Goal: Task Accomplishment & Management: Use online tool/utility

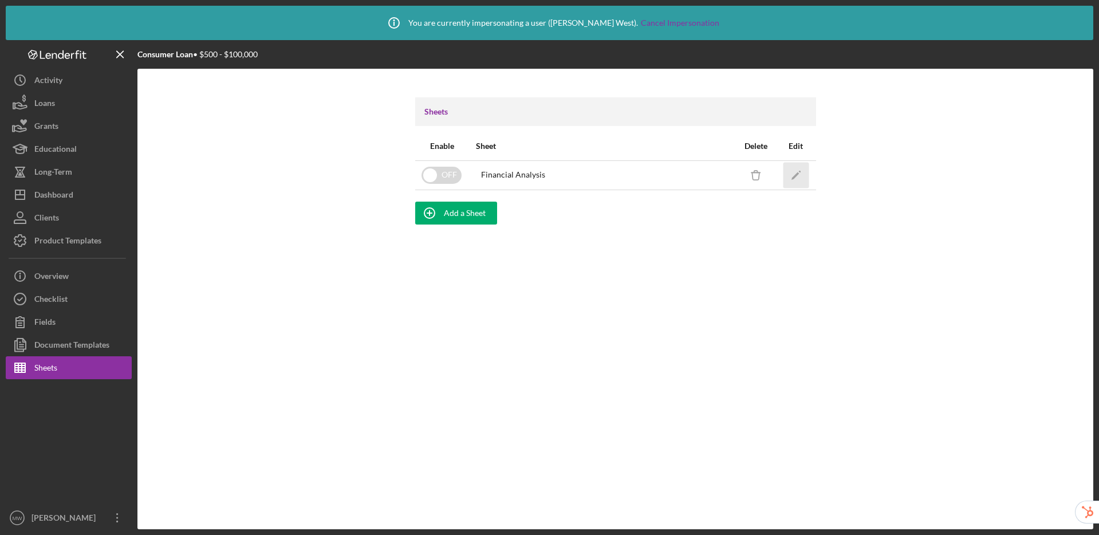
click at [799, 178] on icon "Icon/Edit" at bounding box center [796, 175] width 26 height 26
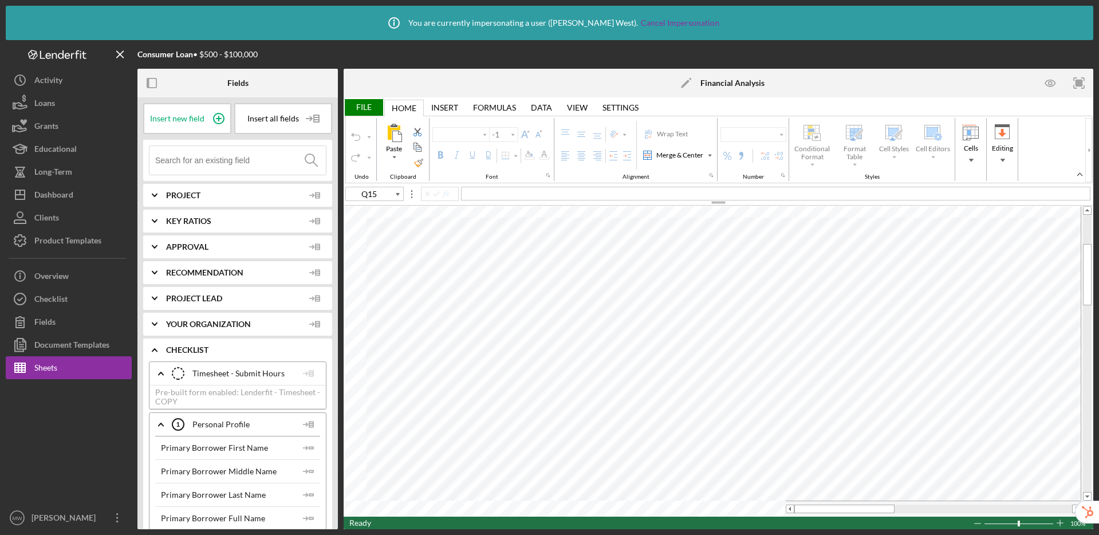
type input "Calibri"
type input "11"
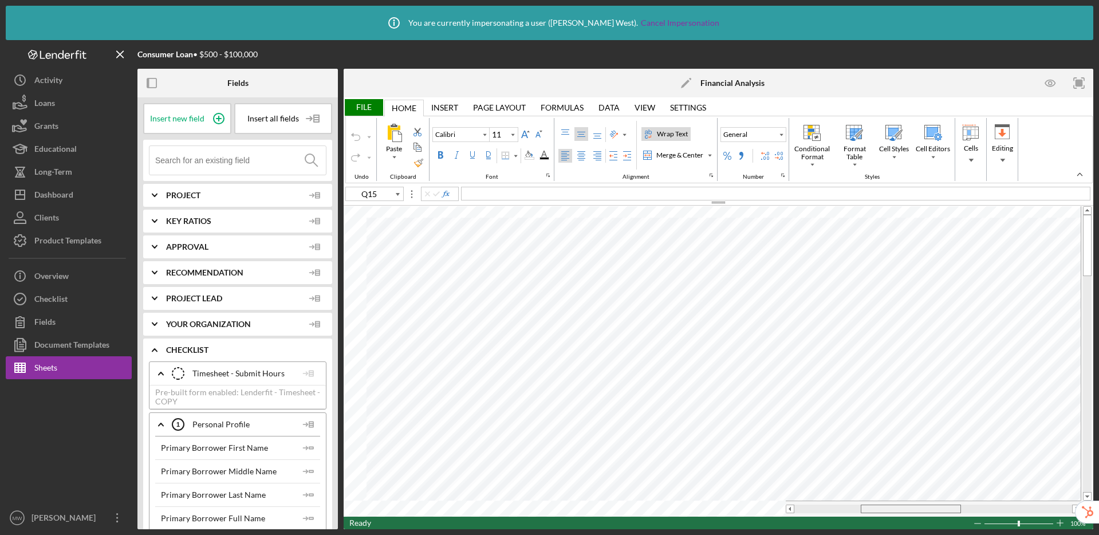
drag, startPoint x: 821, startPoint y: 509, endPoint x: 887, endPoint y: 511, distance: 66.5
click at [887, 511] on div at bounding box center [911, 509] width 100 height 9
click at [738, 487] on table at bounding box center [719, 361] width 750 height 310
type input "D48"
click at [240, 163] on input at bounding box center [240, 160] width 171 height 29
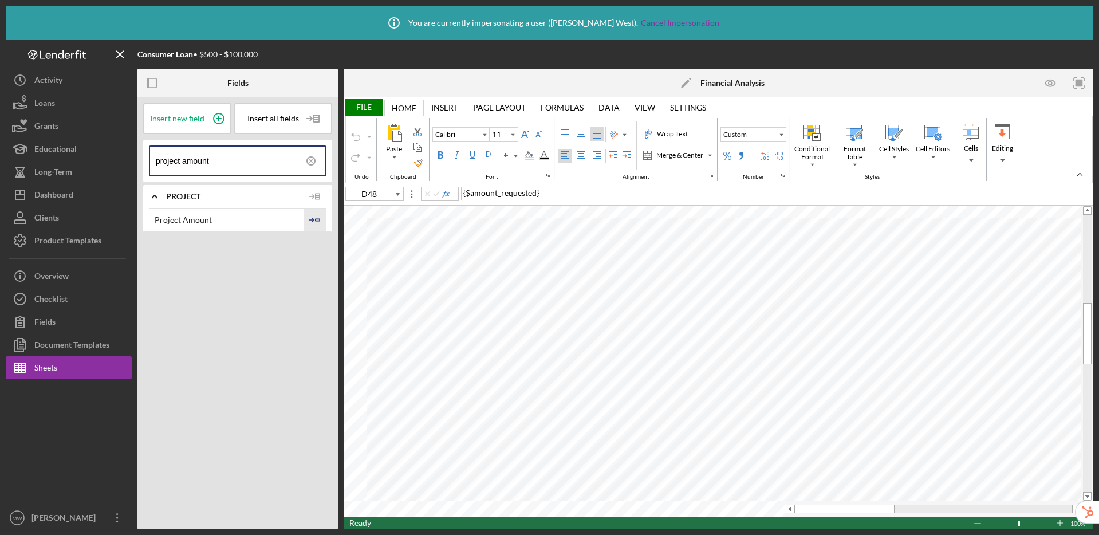
type input "project amount"
click at [317, 219] on icon "Icon/Insert Field" at bounding box center [315, 219] width 23 height 23
type input "D49"
click at [360, 107] on div "File" at bounding box center [364, 107] width 40 height 17
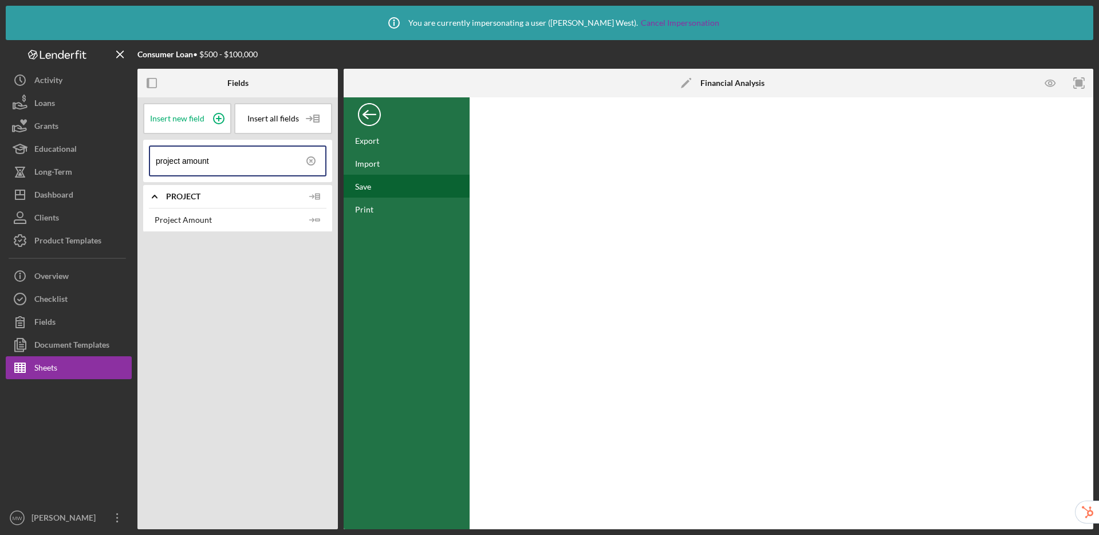
click at [393, 189] on div "Save" at bounding box center [407, 186] width 126 height 23
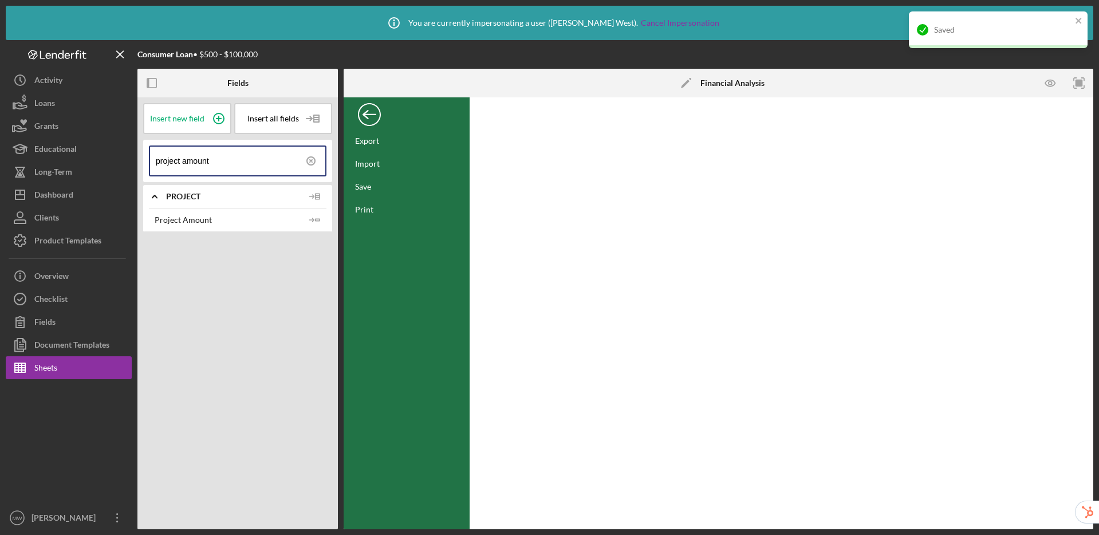
click at [373, 117] on div "Back" at bounding box center [369, 111] width 23 height 23
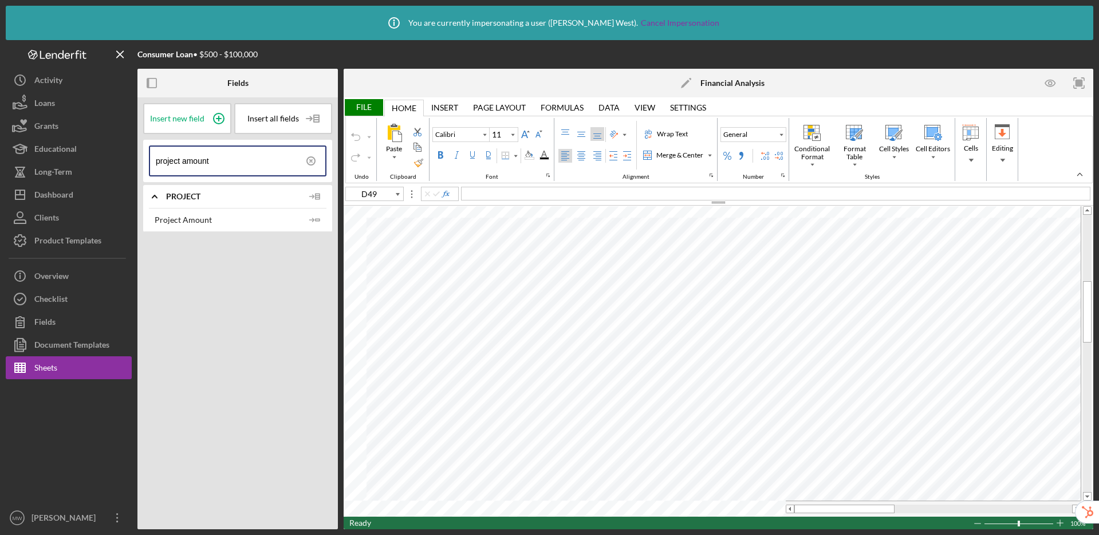
click at [312, 161] on icon at bounding box center [311, 161] width 2 height 2
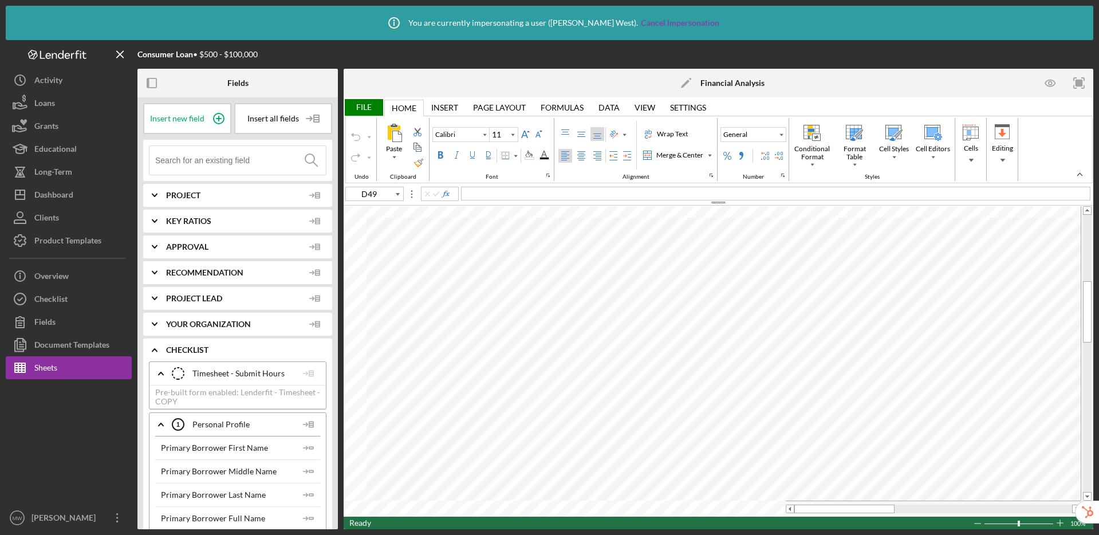
click at [258, 161] on input at bounding box center [240, 160] width 171 height 29
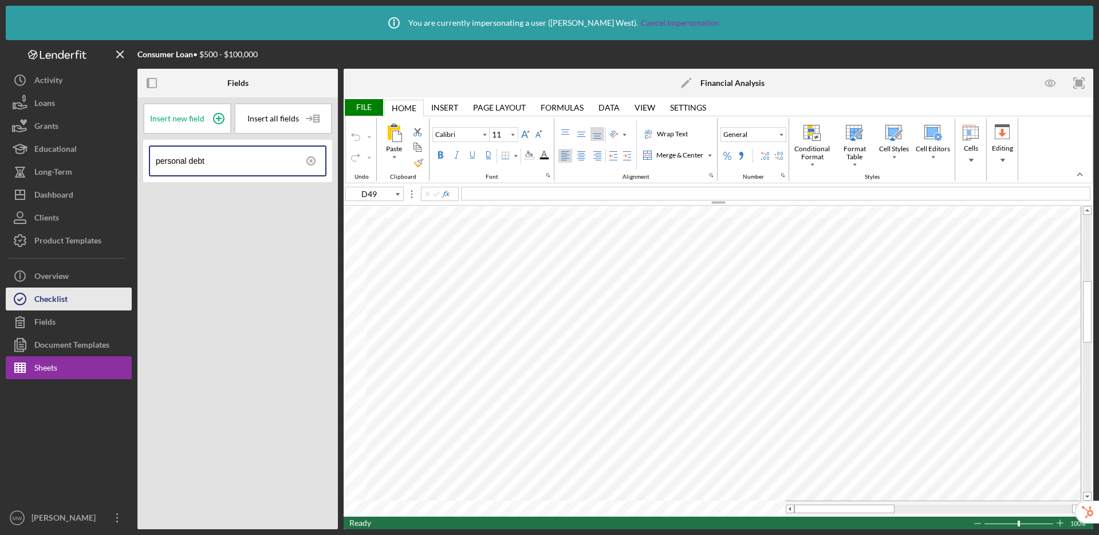
type input "personal debt"
click at [59, 297] on div "Checklist" at bounding box center [50, 300] width 33 height 26
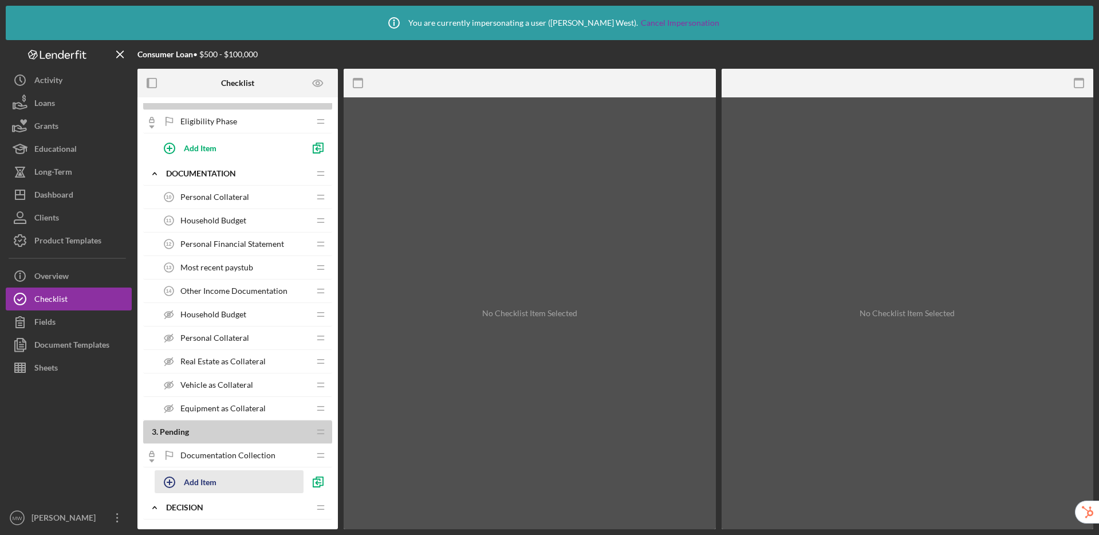
scroll to position [370, 0]
click at [199, 477] on div "Add Item" at bounding box center [200, 481] width 33 height 22
type input "P"
click at [318, 510] on div "Cancel" at bounding box center [314, 509] width 24 height 17
click at [316, 480] on icon "button" at bounding box center [318, 481] width 26 height 26
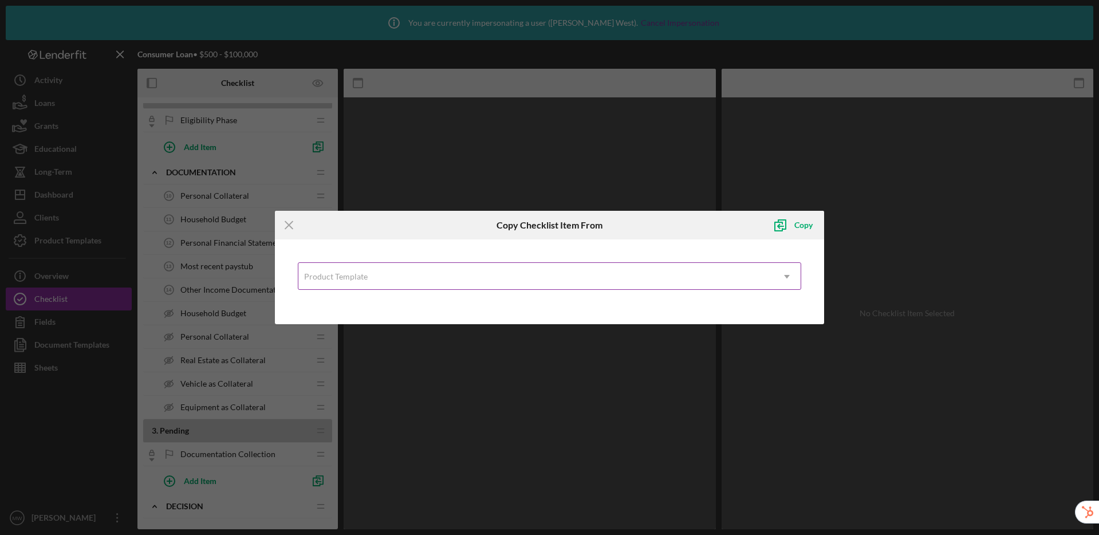
click at [390, 278] on div "Product Template" at bounding box center [535, 276] width 475 height 26
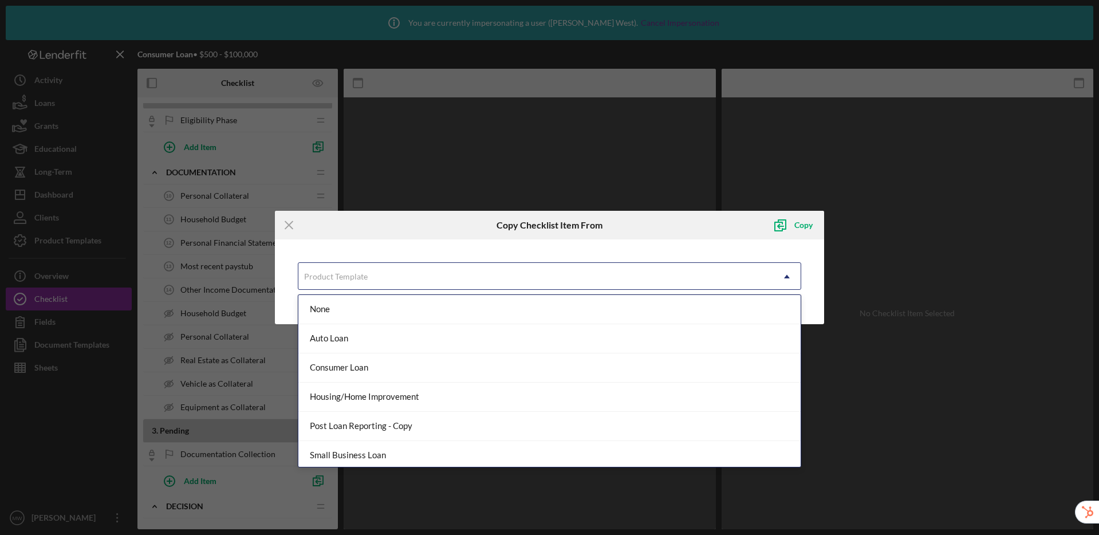
scroll to position [62, 0]
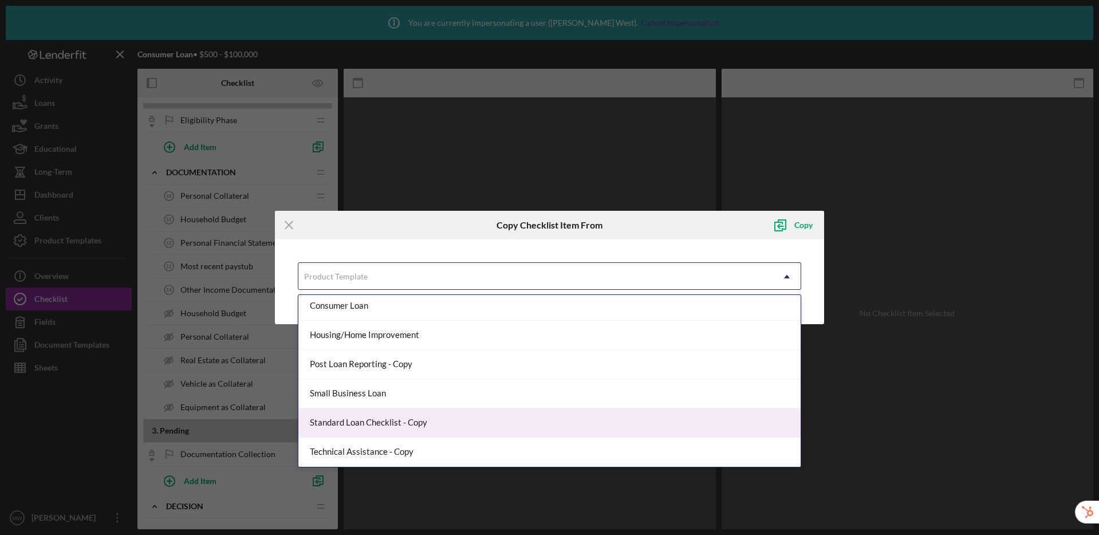
click at [390, 419] on div "Standard Loan Checklist - Copy" at bounding box center [549, 422] width 503 height 29
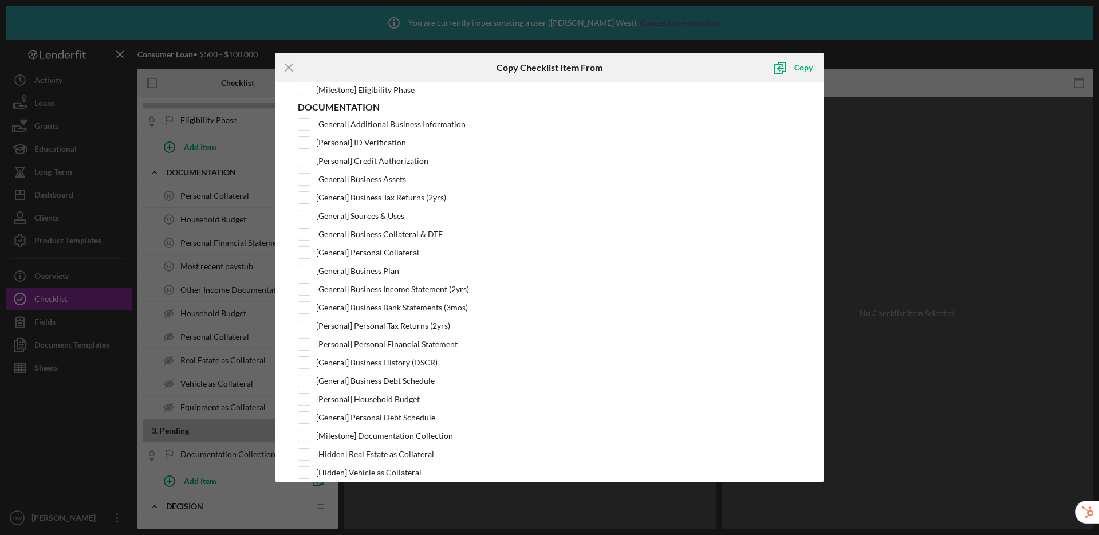
scroll to position [222, 0]
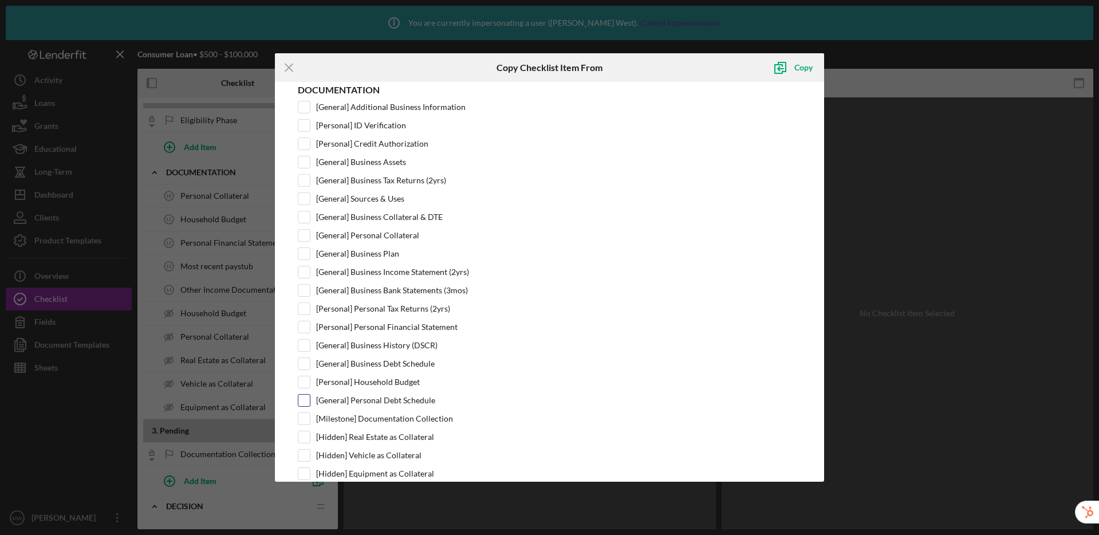
click at [305, 399] on input "[General] Personal Debt Schedule" at bounding box center [303, 400] width 11 height 11
checkbox input "true"
click at [802, 65] on div "Copy" at bounding box center [803, 67] width 18 height 23
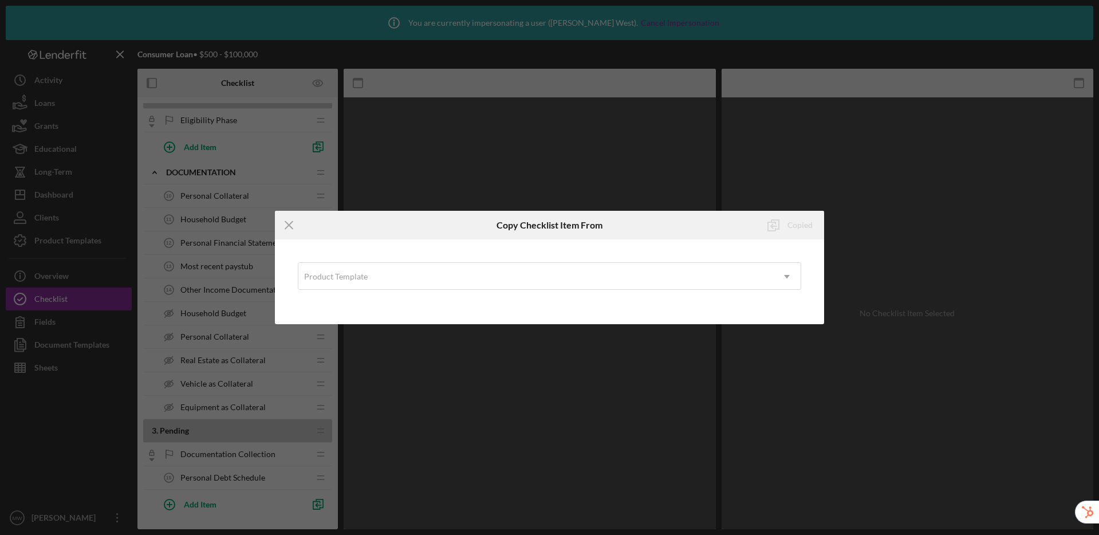
scroll to position [0, 0]
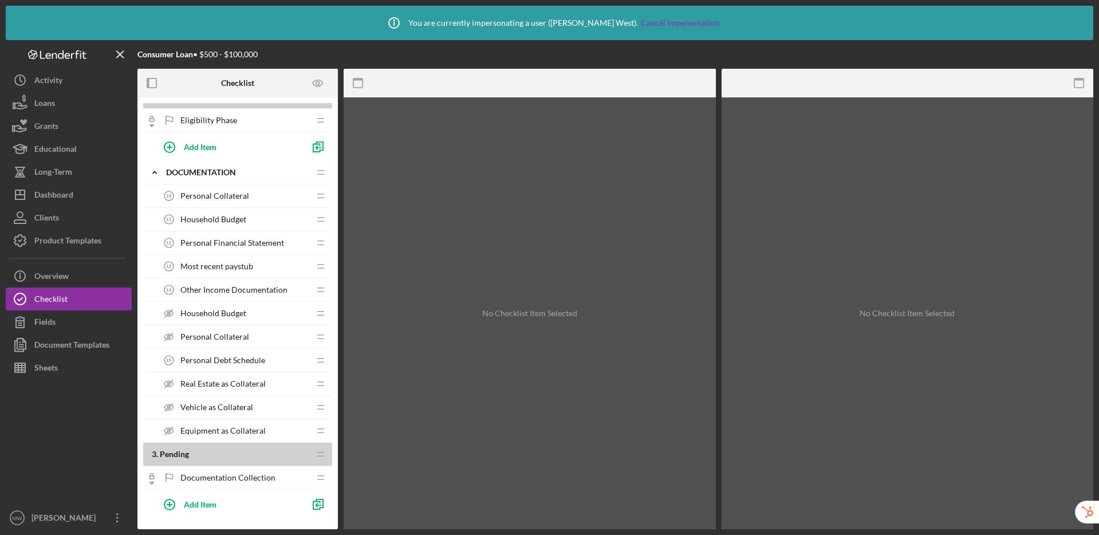
click at [225, 359] on span "Personal Debt Schedule" at bounding box center [222, 360] width 85 height 9
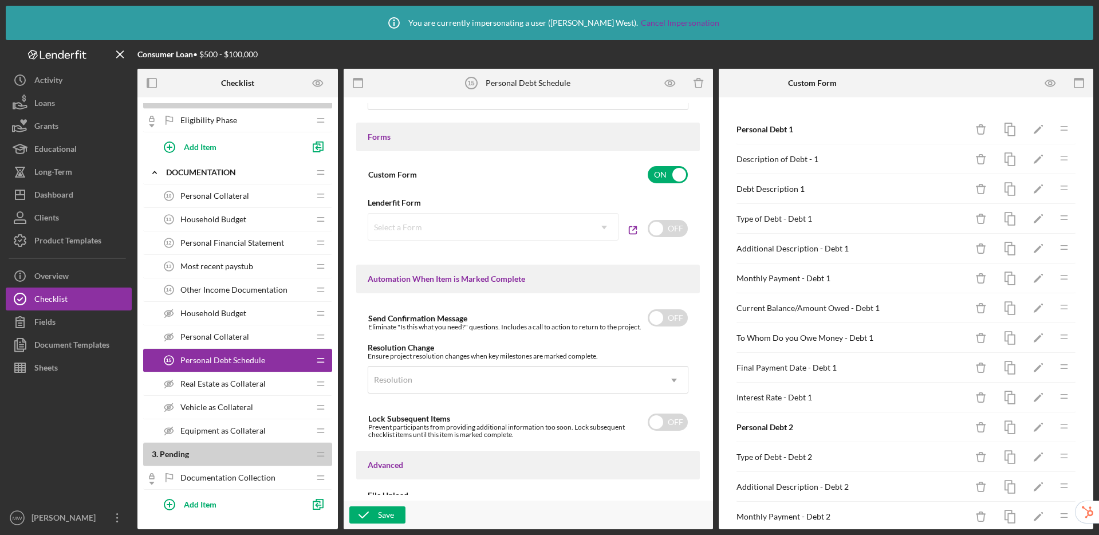
scroll to position [667, 0]
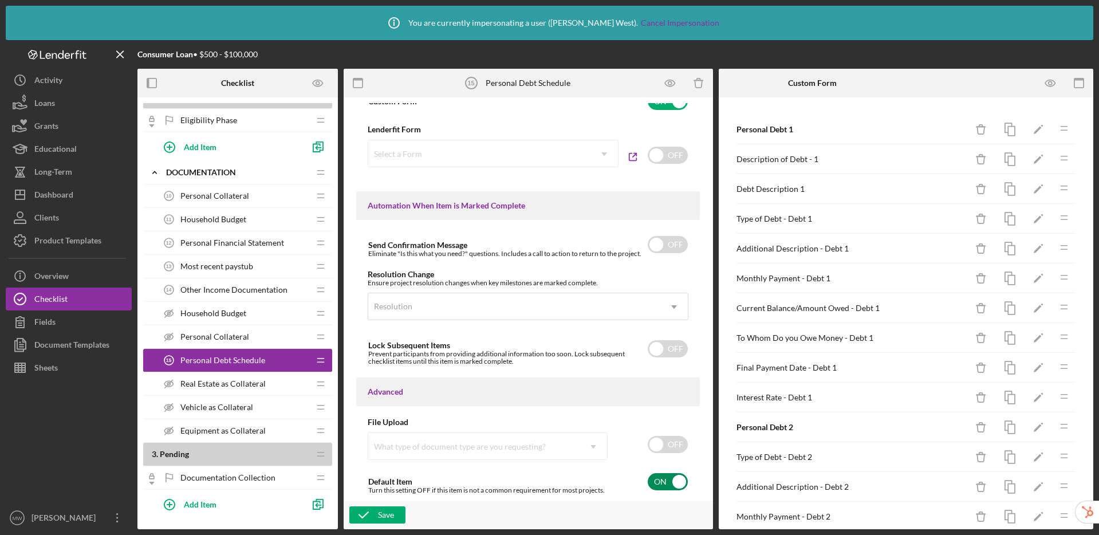
click at [671, 479] on input "checkbox" at bounding box center [668, 481] width 40 height 17
checkbox input "false"
click at [387, 512] on div "Save" at bounding box center [386, 514] width 16 height 17
click at [1045, 89] on icon "button" at bounding box center [1051, 83] width 26 height 26
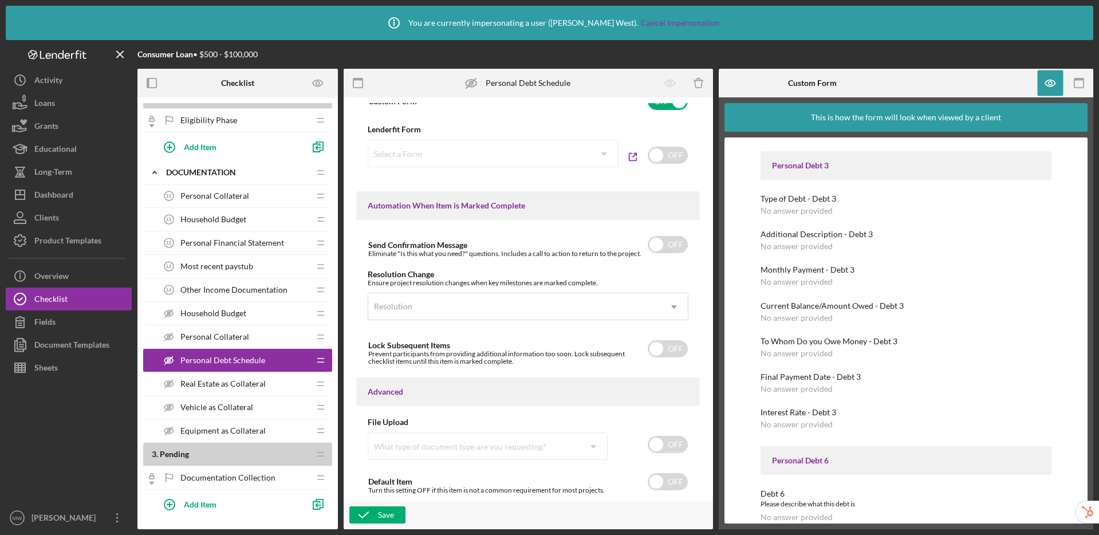
scroll to position [669, 0]
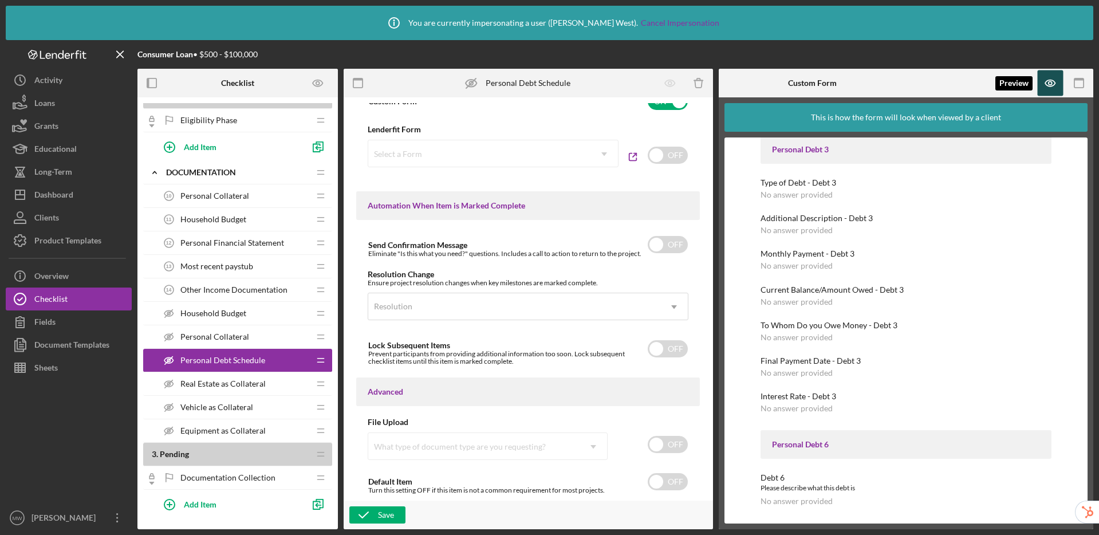
click at [1055, 82] on icon "button" at bounding box center [1051, 83] width 26 height 26
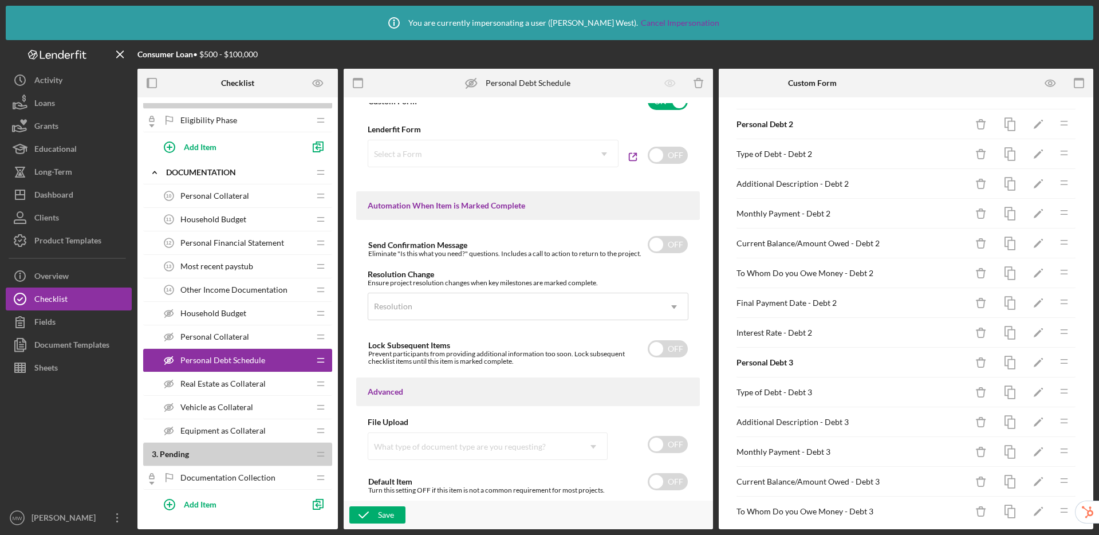
scroll to position [462, 0]
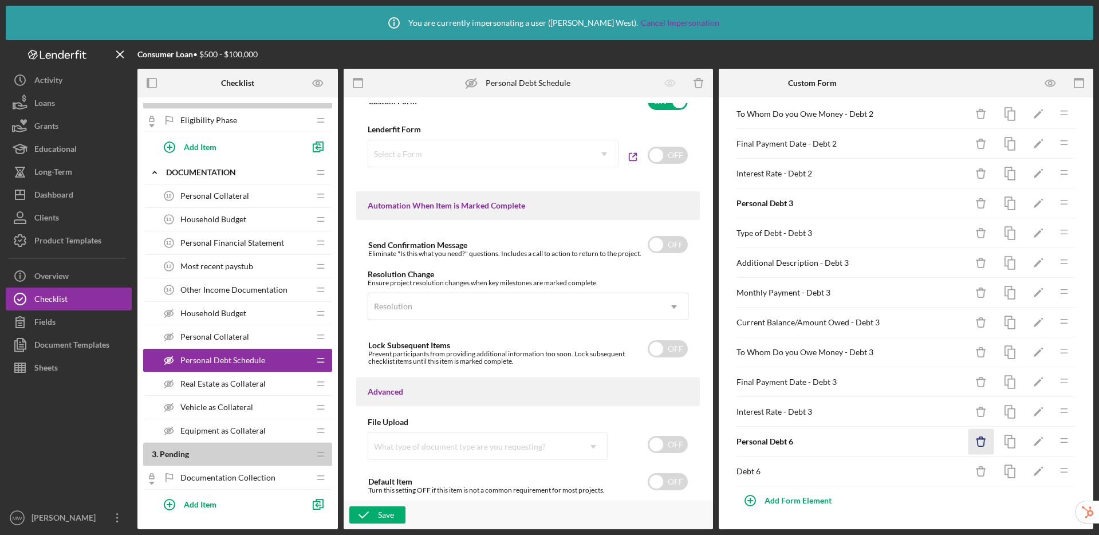
click at [972, 443] on icon "Icon/Delete" at bounding box center [981, 442] width 26 height 26
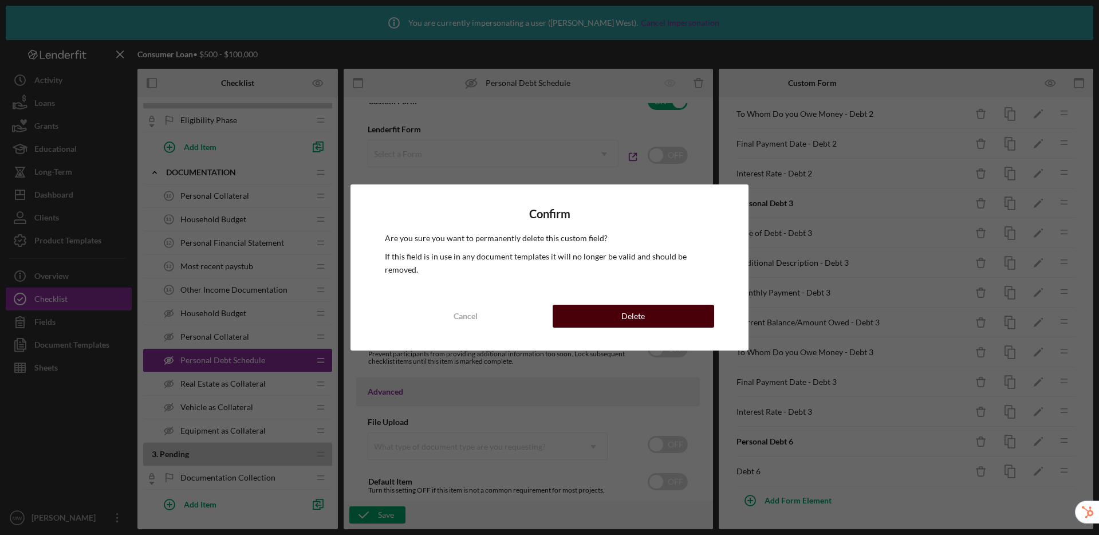
click at [692, 316] on button "Delete" at bounding box center [634, 316] width 162 height 23
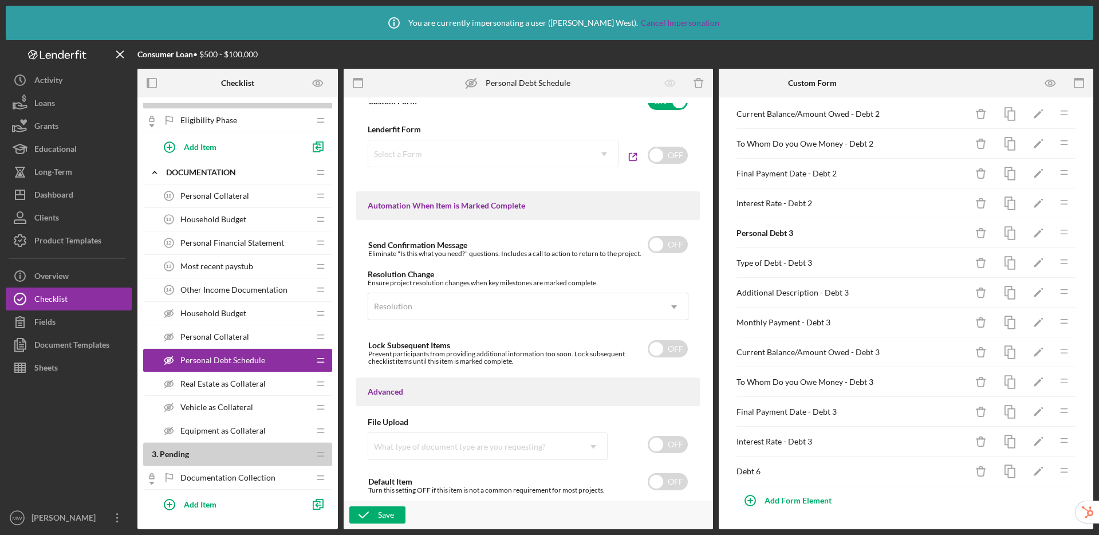
scroll to position [432, 0]
click at [974, 470] on icon "Icon/Delete" at bounding box center [981, 472] width 26 height 26
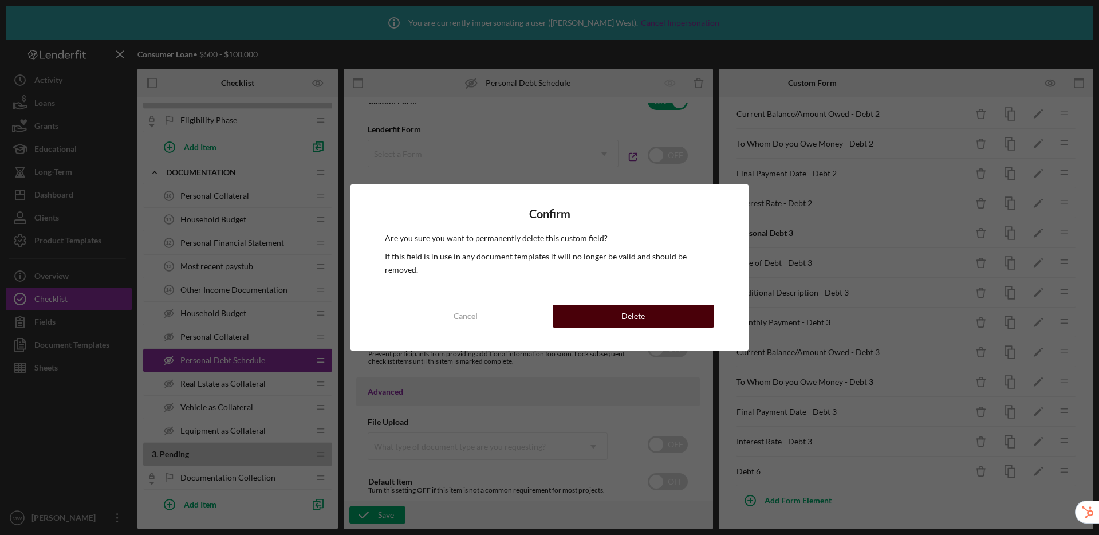
click at [691, 305] on button "Delete" at bounding box center [634, 316] width 162 height 23
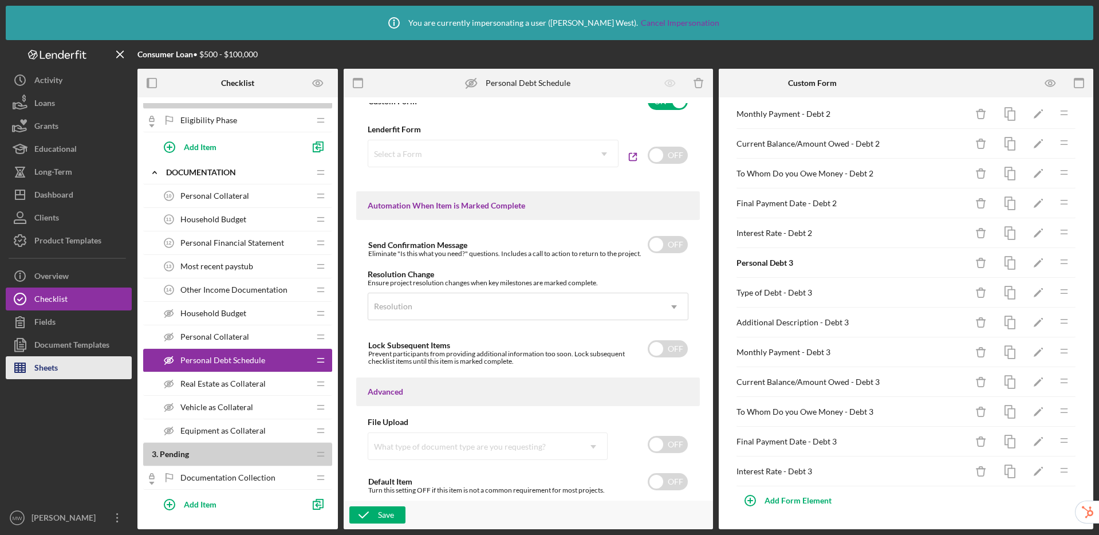
click at [54, 369] on div "Sheets" at bounding box center [45, 369] width 23 height 26
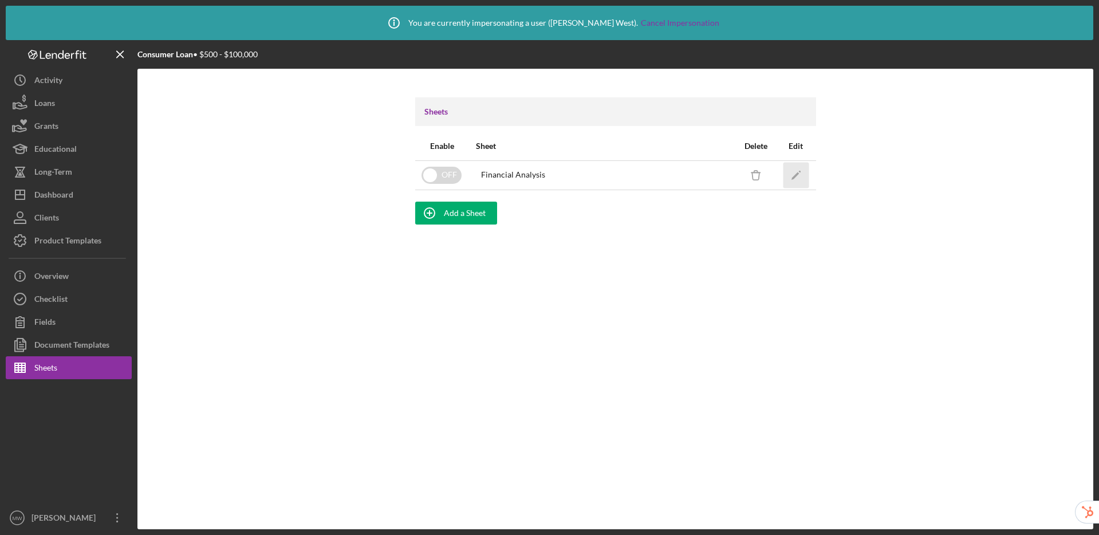
click at [803, 172] on icon "Icon/Edit" at bounding box center [796, 175] width 26 height 26
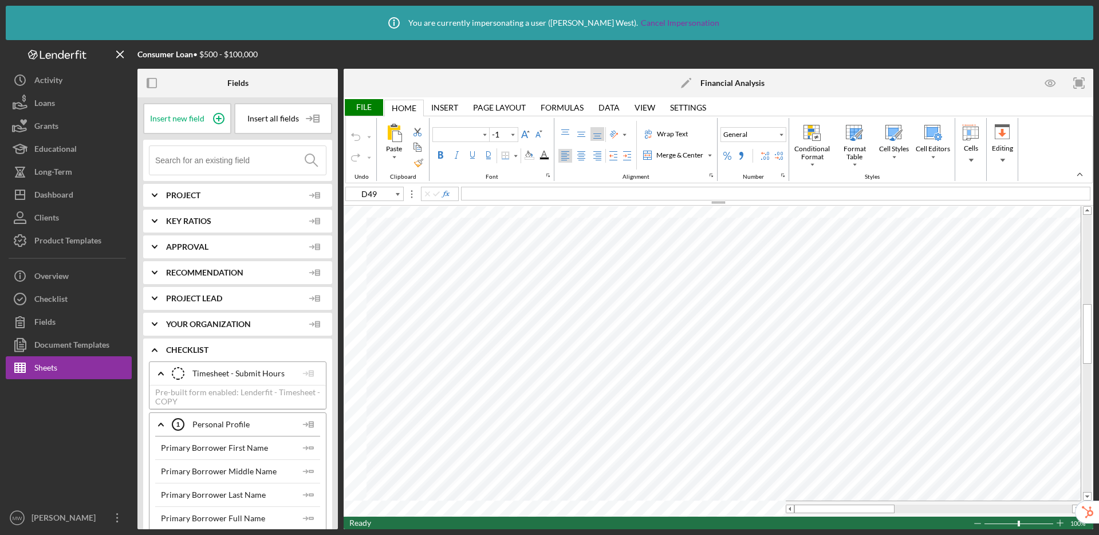
type input "Calibri"
type input "11"
type input "A36"
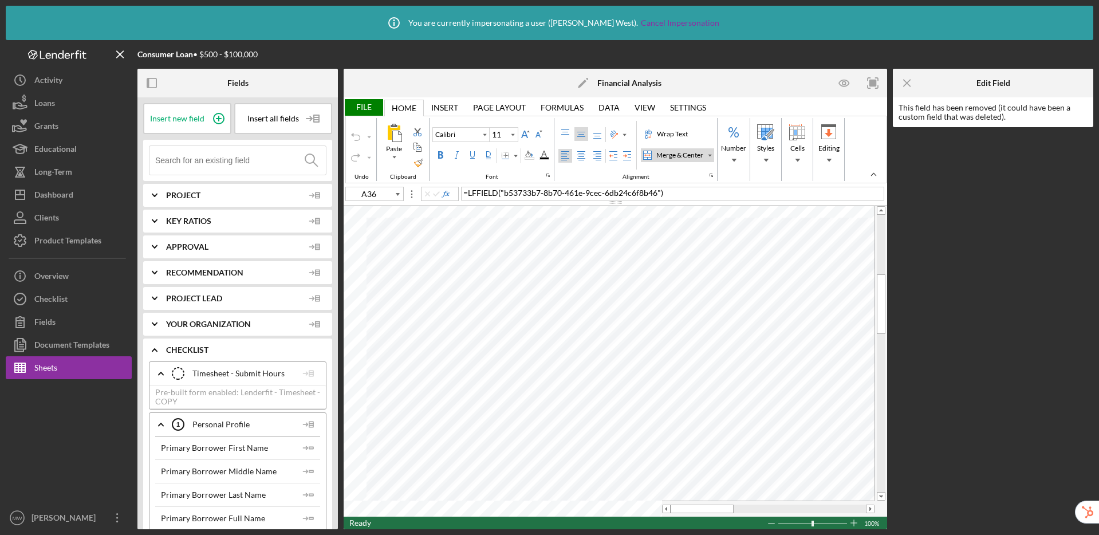
click at [272, 161] on input at bounding box center [240, 160] width 171 height 29
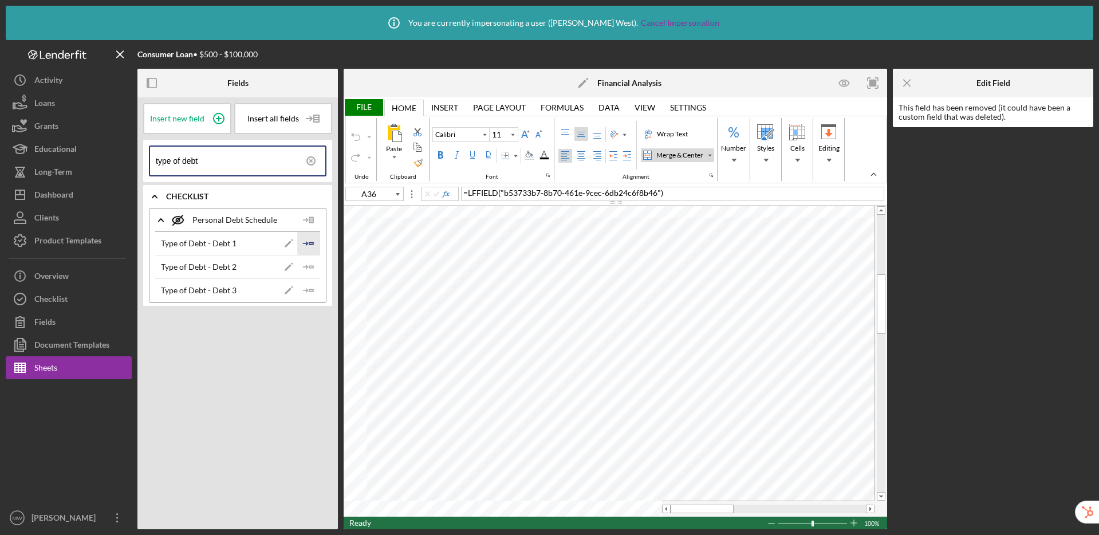
type input "type of debt"
click at [307, 239] on icon "Icon/Insert Field" at bounding box center [308, 243] width 23 height 23
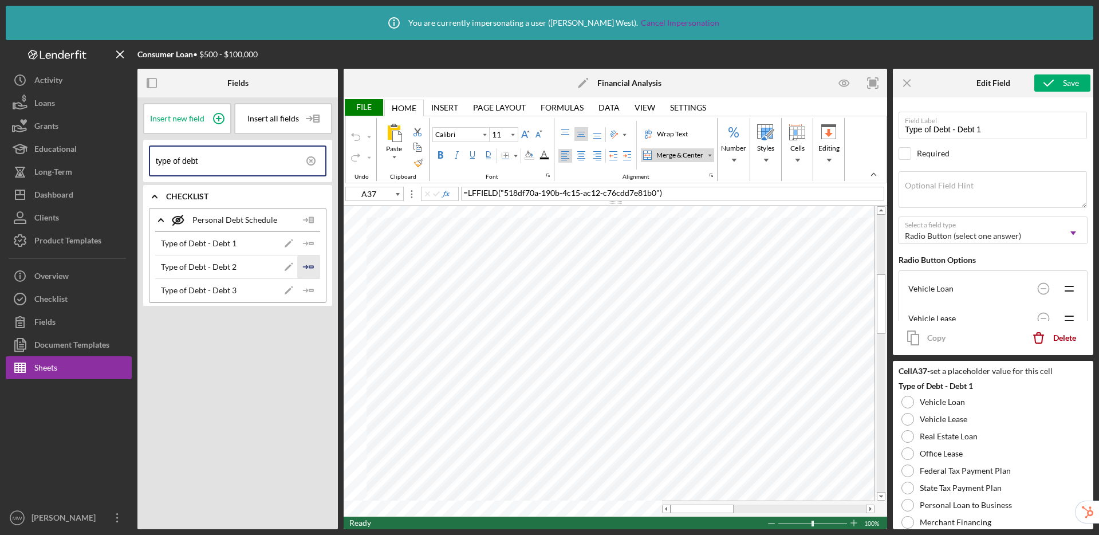
click at [308, 267] on icon "Icon/Insert Field" at bounding box center [308, 266] width 23 height 23
click at [310, 290] on icon "Icon/Insert Field" at bounding box center [308, 290] width 23 height 23
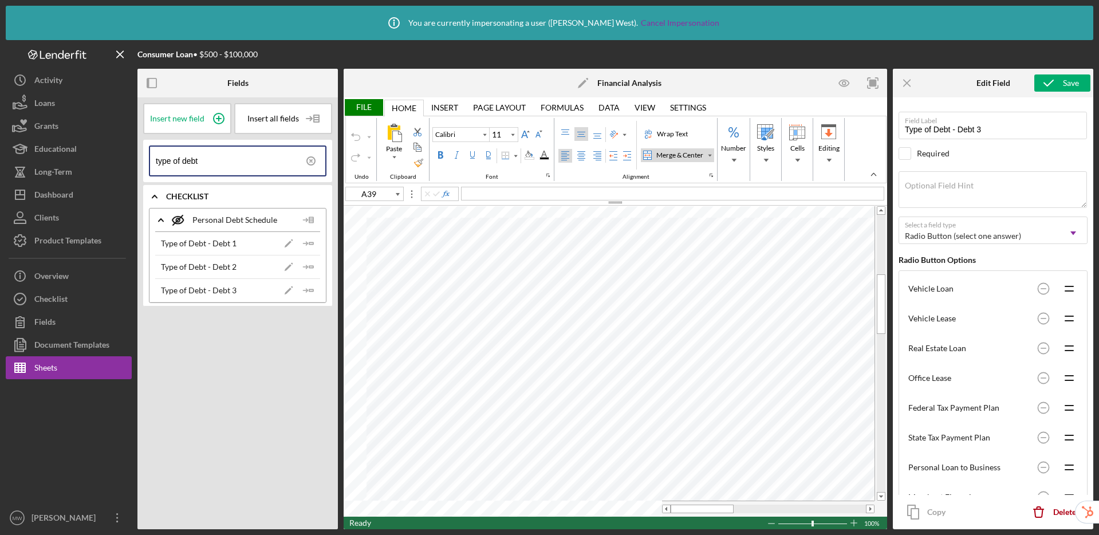
type input "F36"
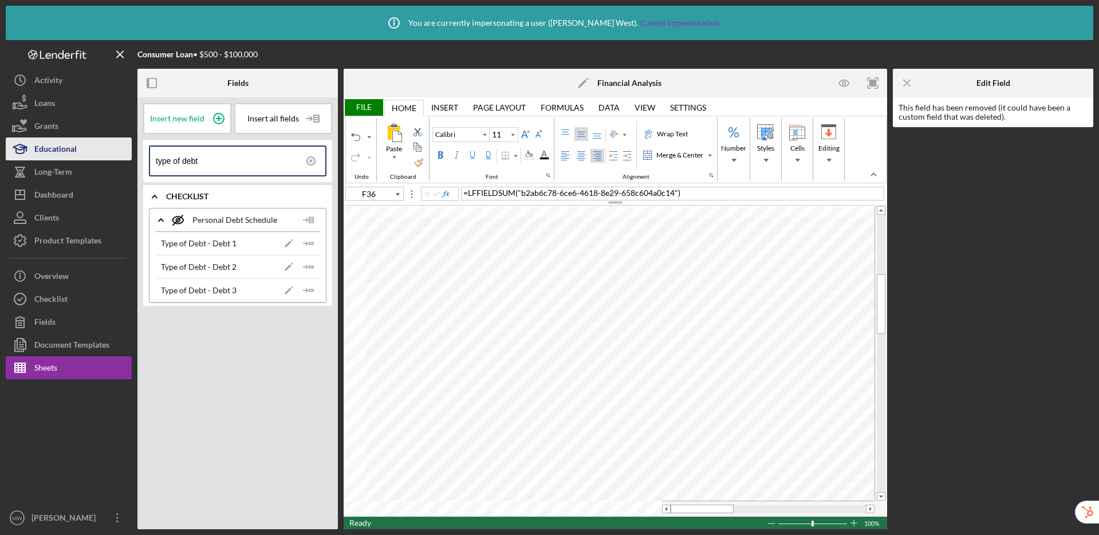
drag, startPoint x: 166, startPoint y: 152, endPoint x: 98, endPoint y: 143, distance: 68.8
click at [98, 143] on div "Consumer Loan • $500 - $100,000 Fields Insert new field Insert all fields type …" at bounding box center [549, 284] width 1087 height 489
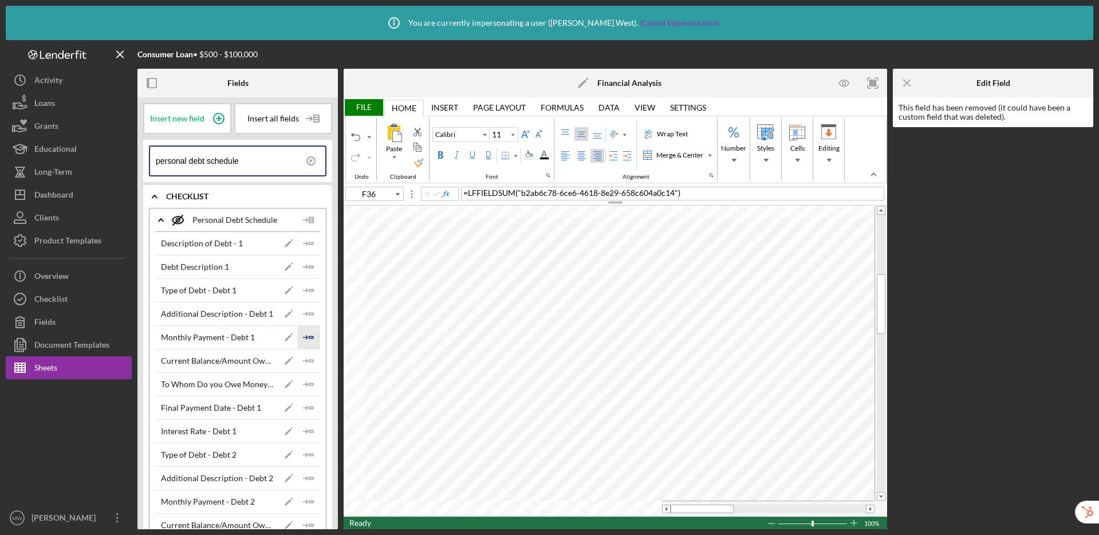
type input "personal debt schedule"
click at [302, 338] on icon "Icon/Insert Field" at bounding box center [308, 337] width 23 height 23
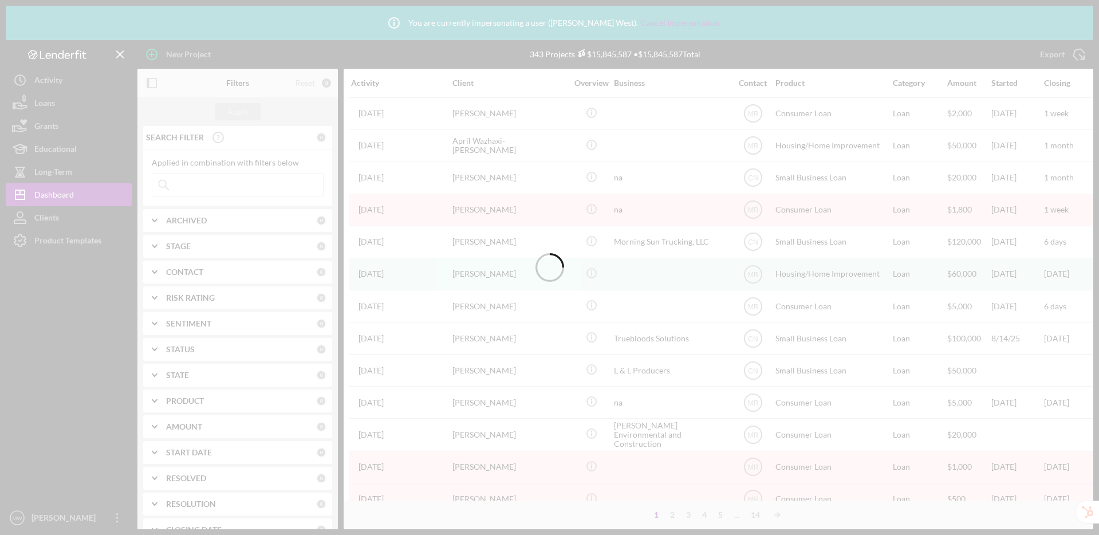
click at [58, 249] on div at bounding box center [549, 267] width 1099 height 535
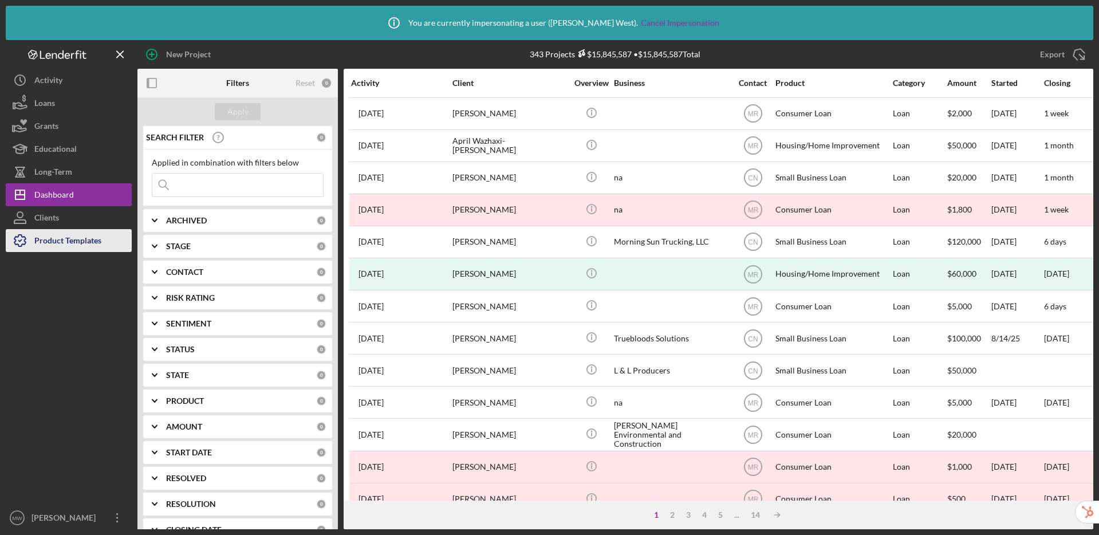
click at [70, 245] on div "Product Templates" at bounding box center [67, 242] width 67 height 26
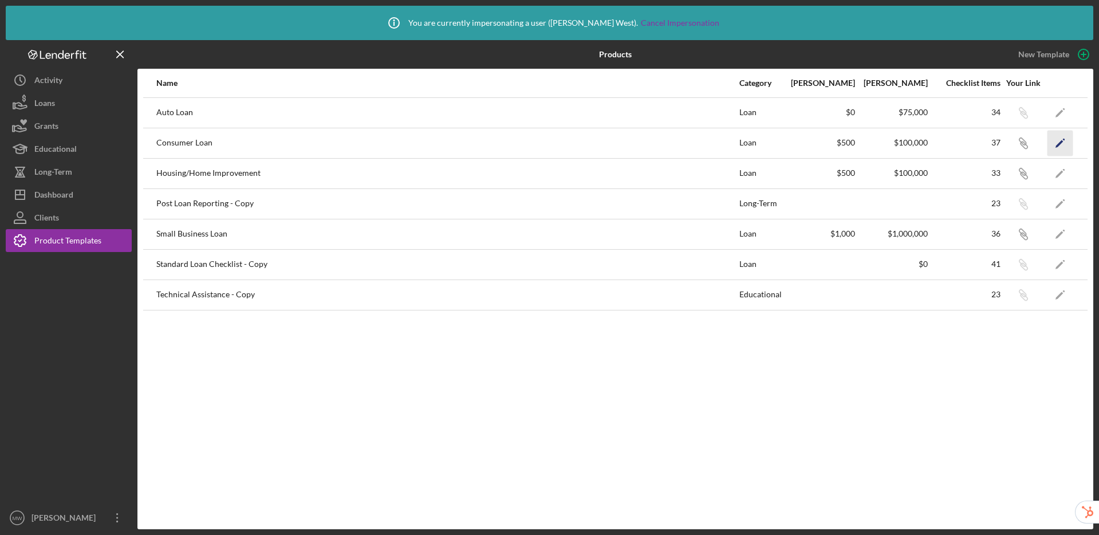
click at [1064, 141] on icon "Icon/Edit" at bounding box center [1060, 143] width 26 height 26
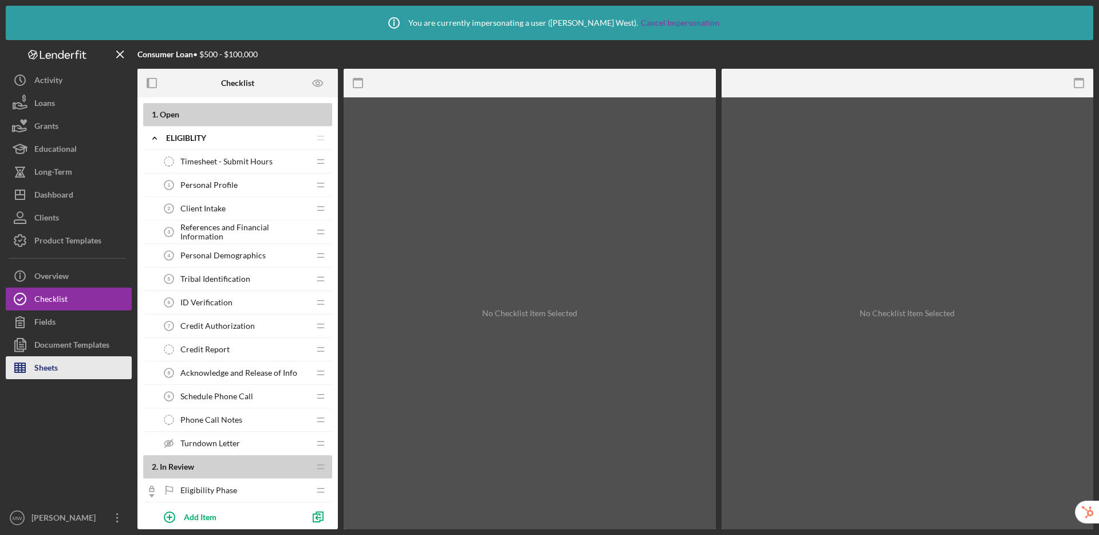
click at [81, 362] on button "Sheets" at bounding box center [69, 367] width 126 height 23
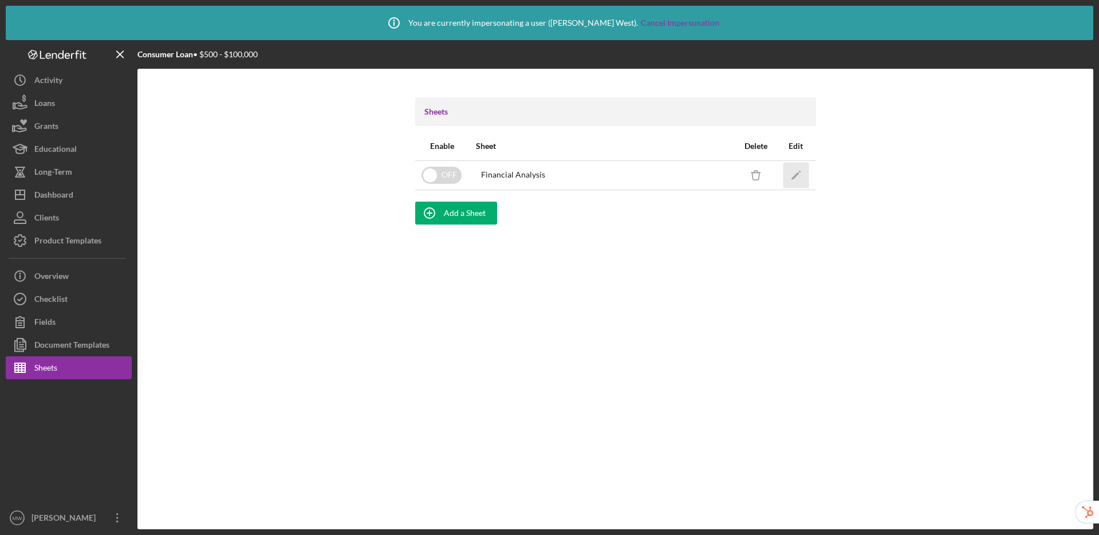
click at [800, 174] on icon "Icon/Edit" at bounding box center [796, 175] width 26 height 26
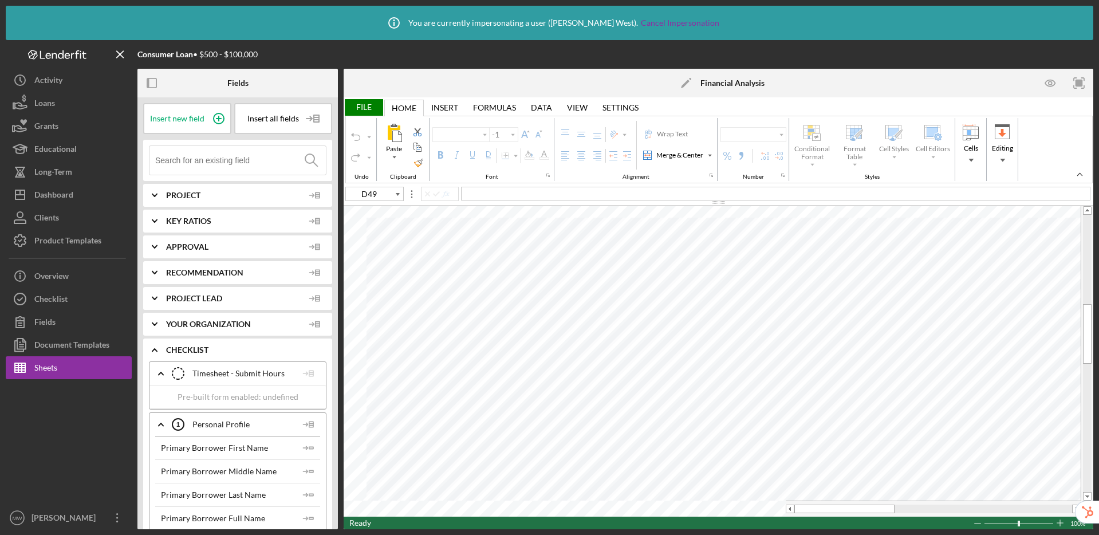
type input "Calibri"
type input "11"
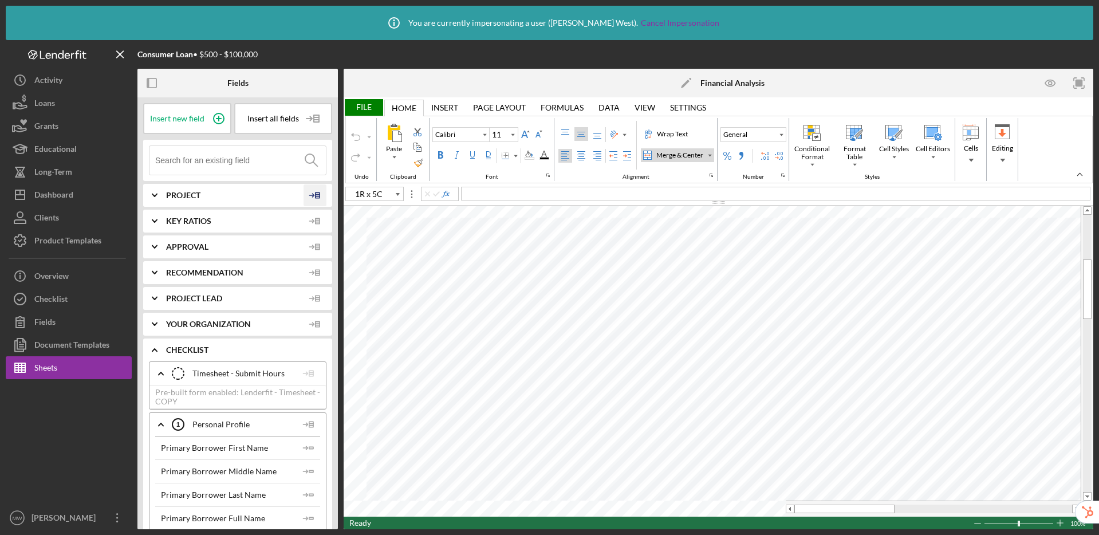
type input "A39"
click at [230, 164] on input at bounding box center [240, 160] width 171 height 29
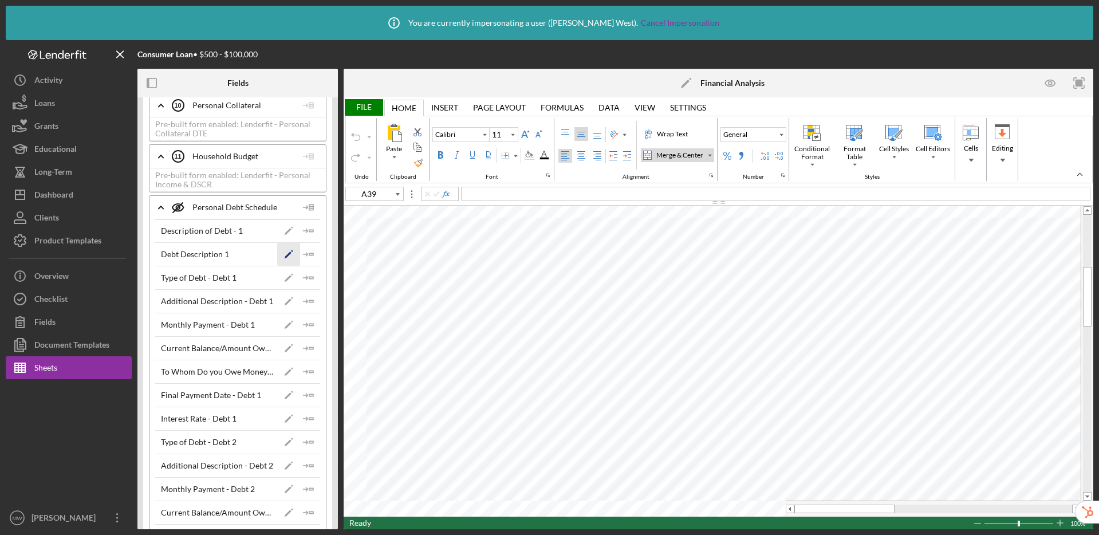
scroll to position [127, 0]
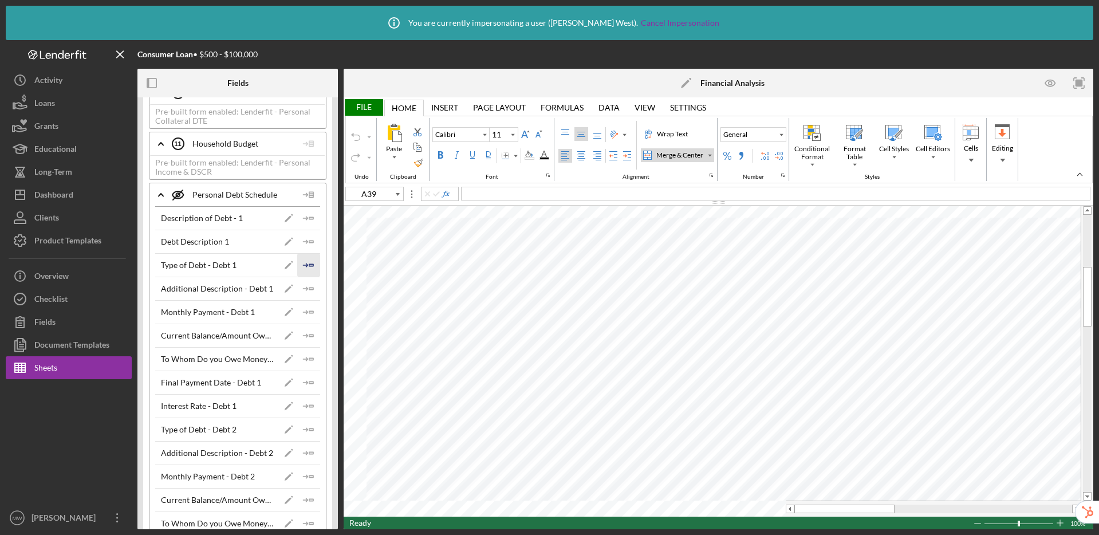
type input "personal debt"
click at [310, 262] on icon "Icon/Insert Field" at bounding box center [308, 265] width 23 height 23
click at [309, 424] on icon "Icon/Insert Field" at bounding box center [308, 429] width 23 height 23
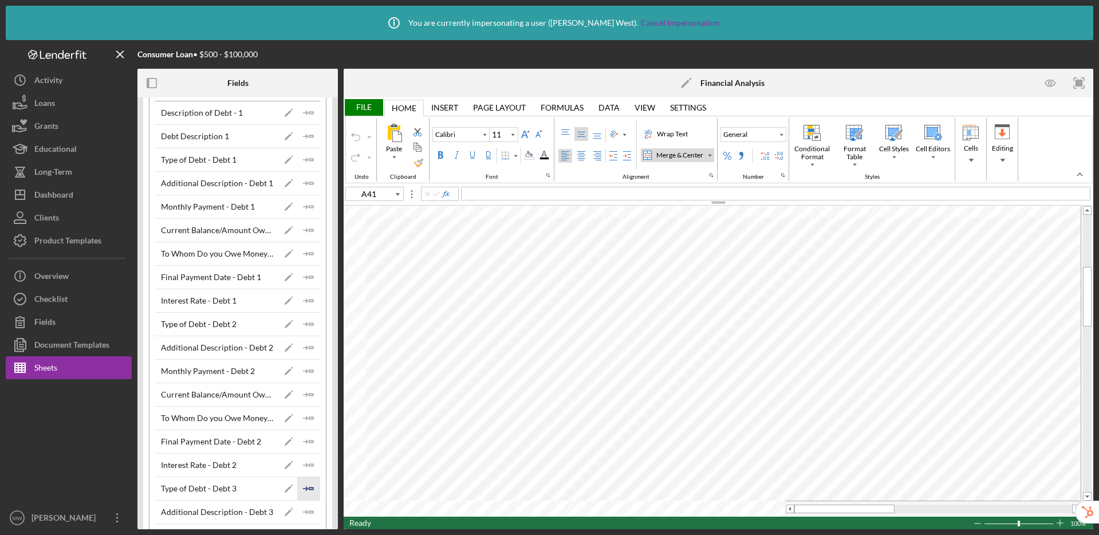
drag, startPoint x: 305, startPoint y: 487, endPoint x: 313, endPoint y: 477, distance: 13.1
click at [305, 487] on icon "Icon/Insert Field" at bounding box center [308, 488] width 23 height 23
click at [302, 204] on icon "Icon/Insert Field" at bounding box center [308, 206] width 23 height 23
click at [303, 371] on line "button" at bounding box center [305, 371] width 4 height 0
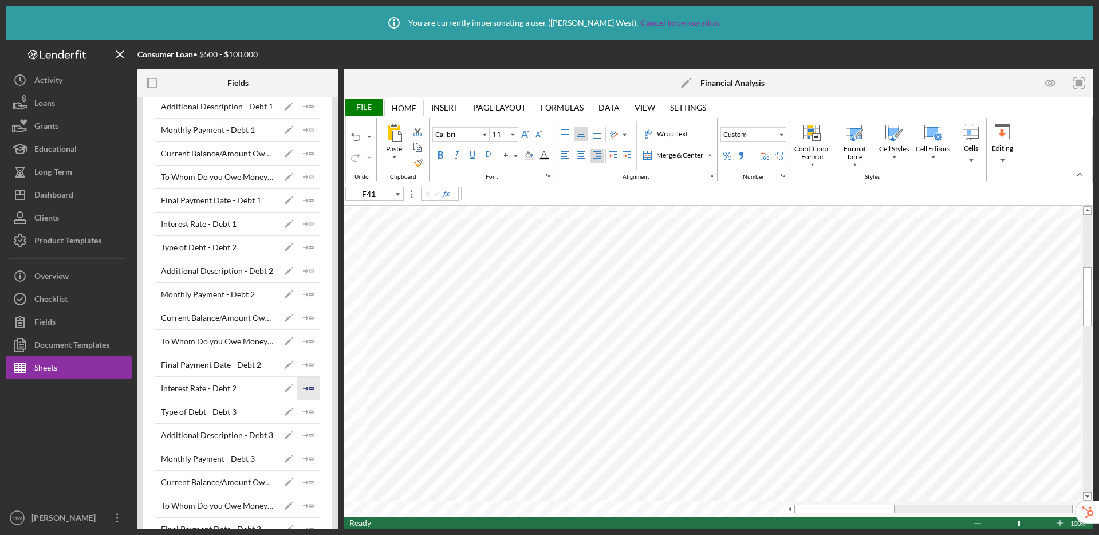
scroll to position [311, 0]
click at [309, 456] on polygon "button" at bounding box center [311, 457] width 4 height 2
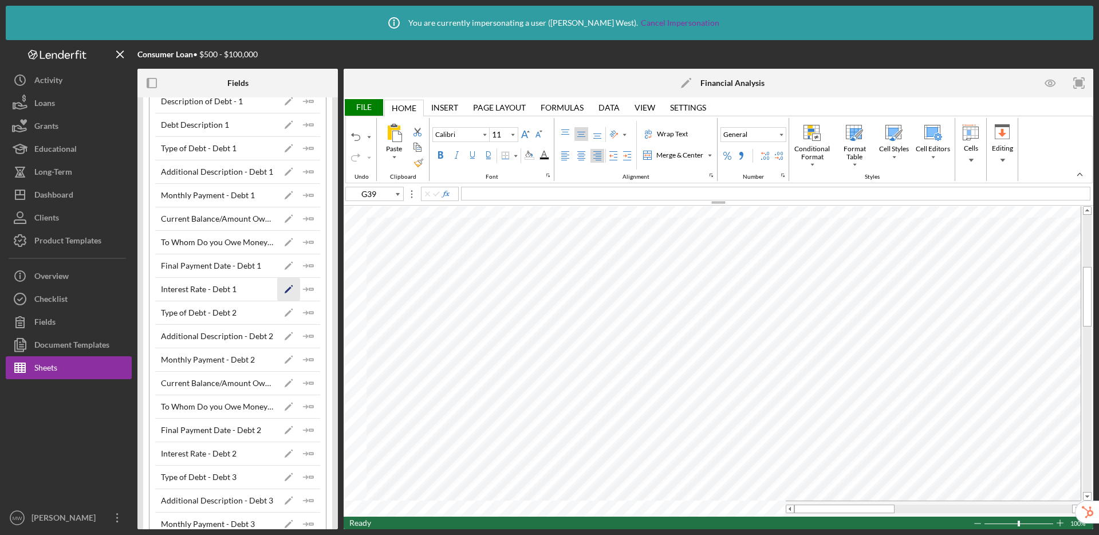
scroll to position [186, 0]
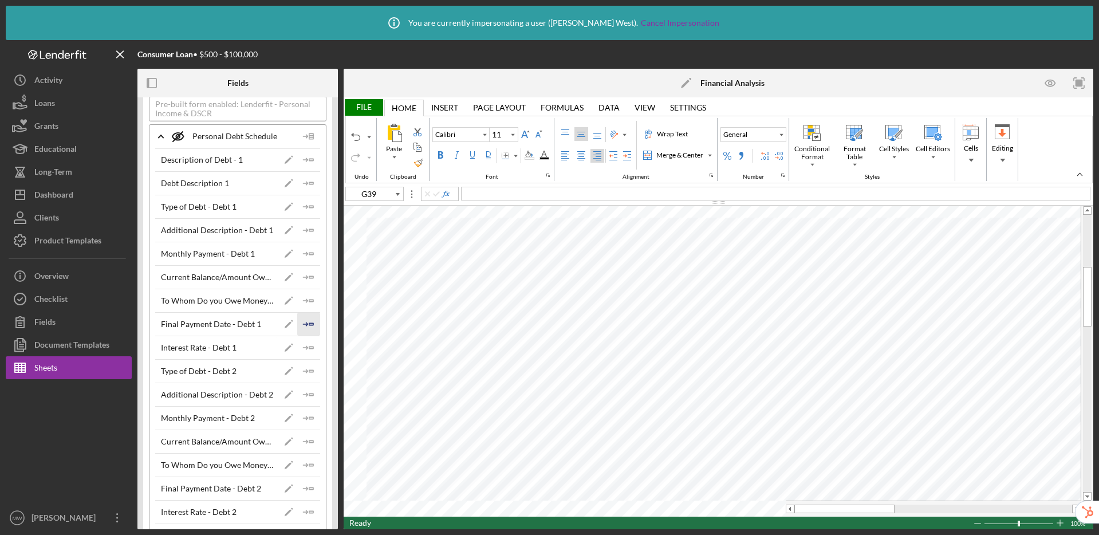
click at [300, 326] on icon "Icon/Insert Field" at bounding box center [308, 324] width 23 height 23
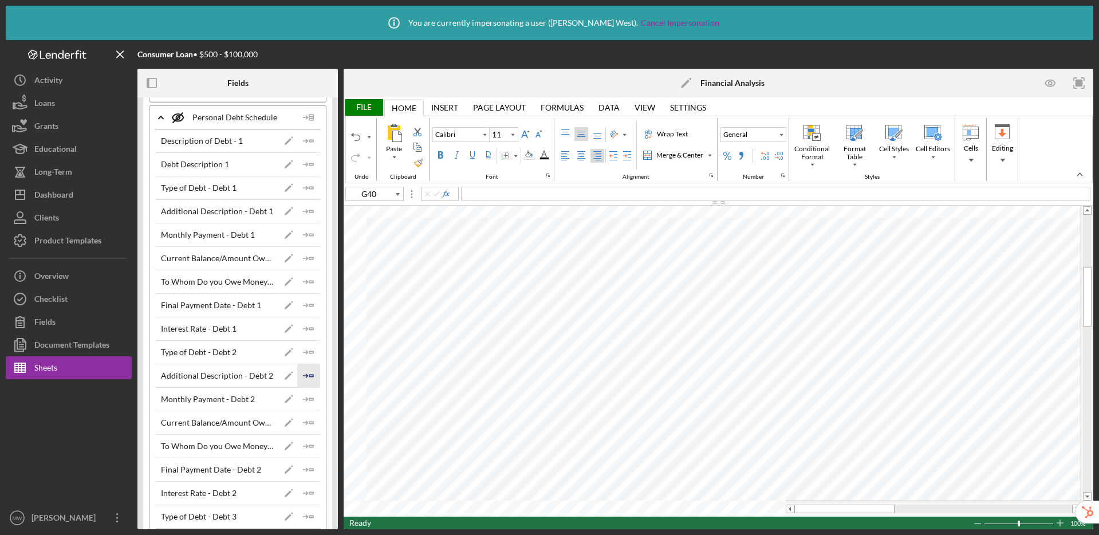
scroll to position [205, 0]
click at [301, 471] on icon "Icon/Insert Field" at bounding box center [308, 469] width 23 height 23
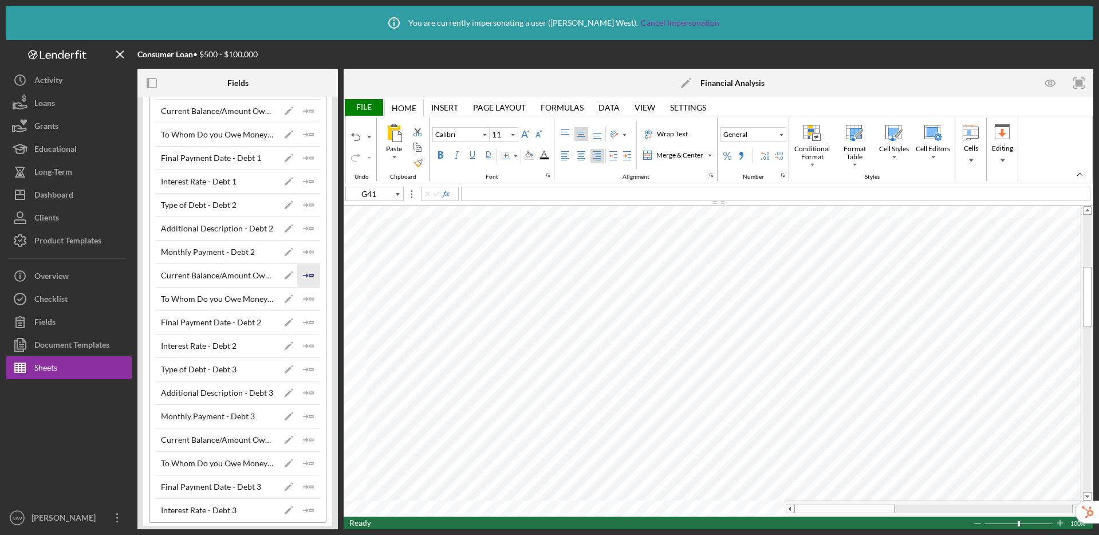
scroll to position [357, 0]
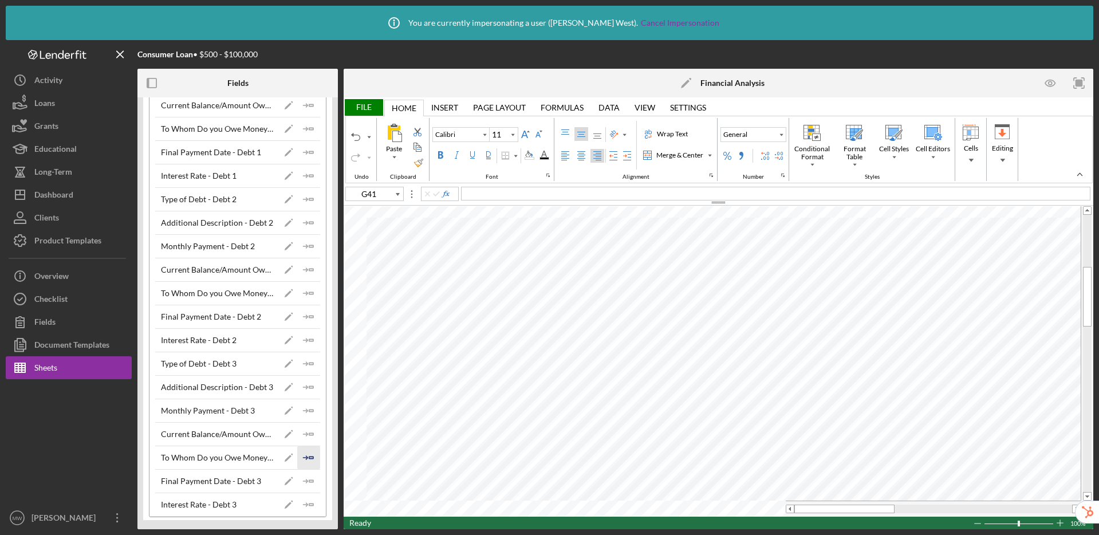
drag, startPoint x: 306, startPoint y: 479, endPoint x: 314, endPoint y: 458, distance: 21.9
click at [306, 479] on icon "Icon/Insert Field" at bounding box center [308, 481] width 23 height 23
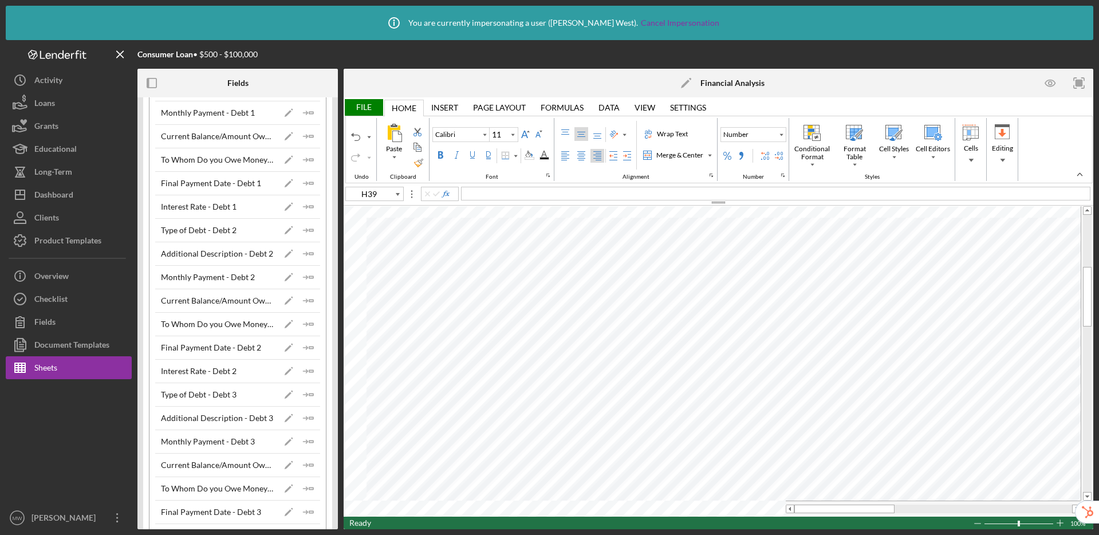
scroll to position [268, 0]
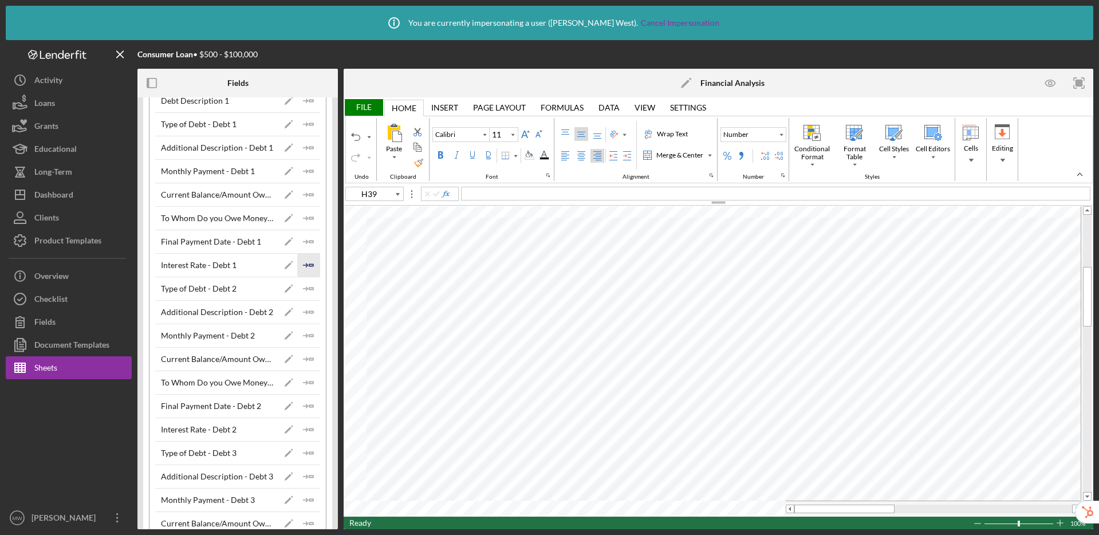
click at [304, 265] on g "button" at bounding box center [305, 264] width 5 height 3
click at [309, 426] on polygon "button" at bounding box center [311, 427] width 4 height 2
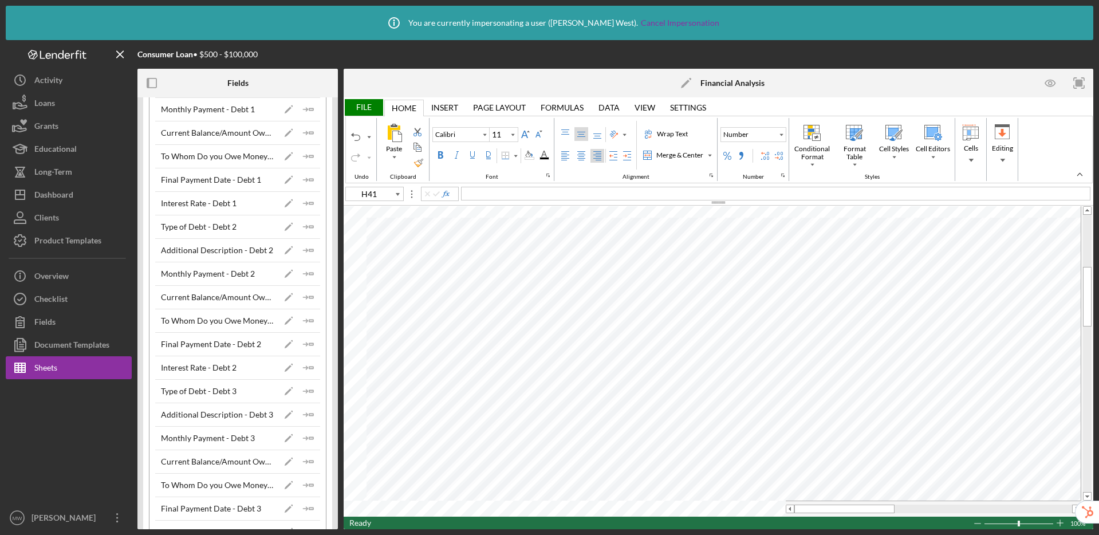
scroll to position [357, 0]
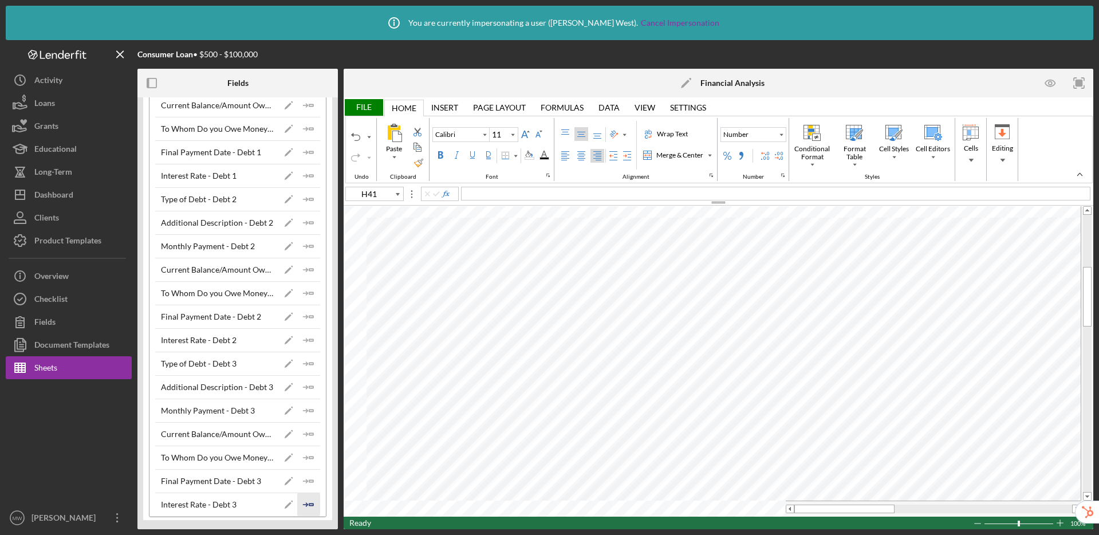
click at [307, 498] on icon "Icon/Insert Field" at bounding box center [308, 504] width 23 height 23
click at [304, 109] on icon "Icon/Insert Field" at bounding box center [308, 107] width 23 height 23
click at [304, 272] on line "button" at bounding box center [305, 272] width 4 height 0
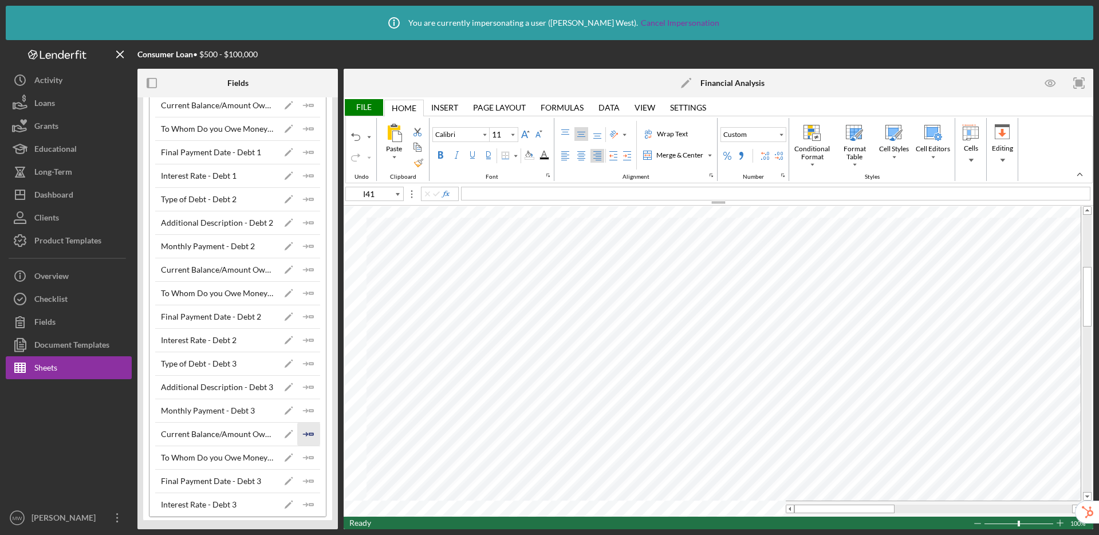
click at [309, 432] on icon "Icon/Insert Field" at bounding box center [308, 434] width 23 height 23
click at [732, 503] on tr at bounding box center [712, 509] width 737 height 16
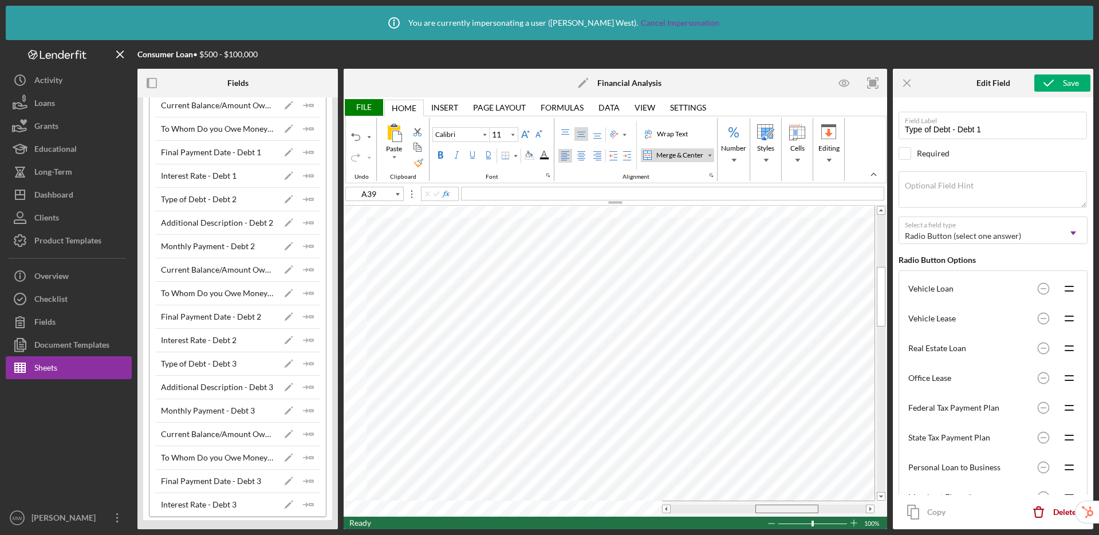
drag, startPoint x: 715, startPoint y: 507, endPoint x: 799, endPoint y: 503, distance: 84.3
click at [799, 503] on div at bounding box center [768, 509] width 212 height 16
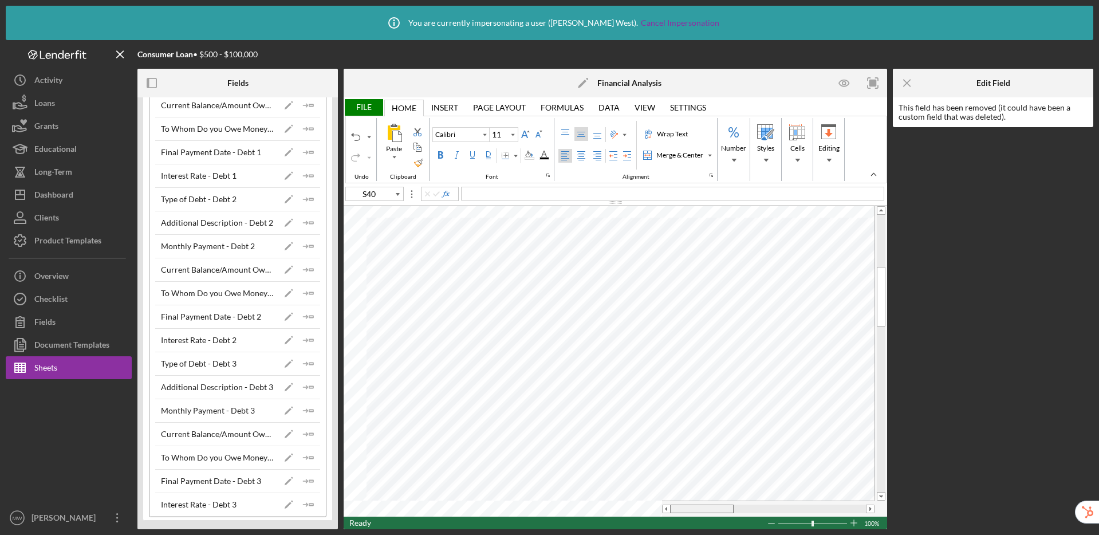
click at [586, 501] on tr at bounding box center [609, 509] width 531 height 16
click at [367, 105] on div "File" at bounding box center [364, 107] width 40 height 17
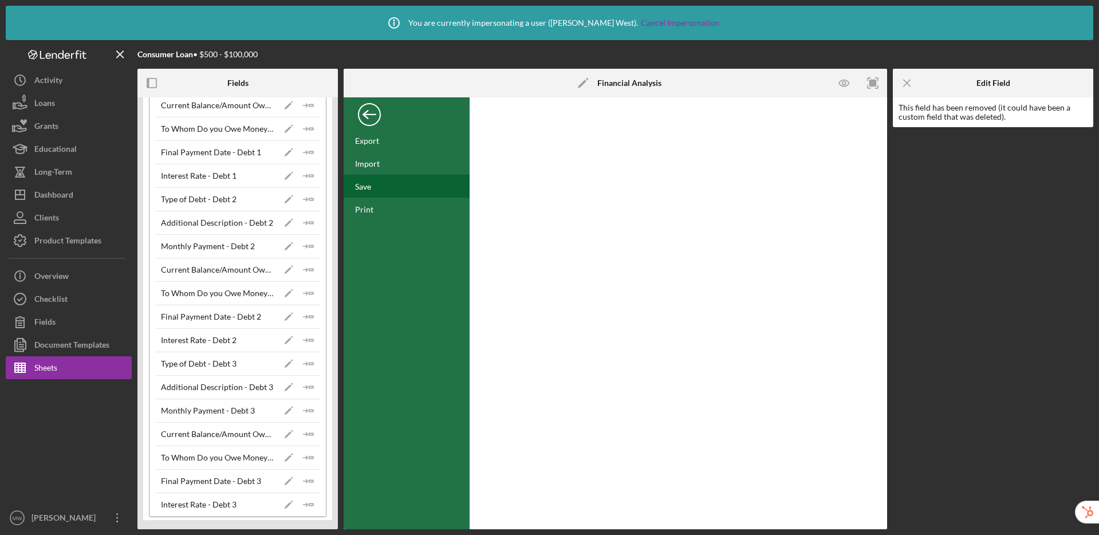
click at [369, 186] on div "Save" at bounding box center [363, 187] width 16 height 10
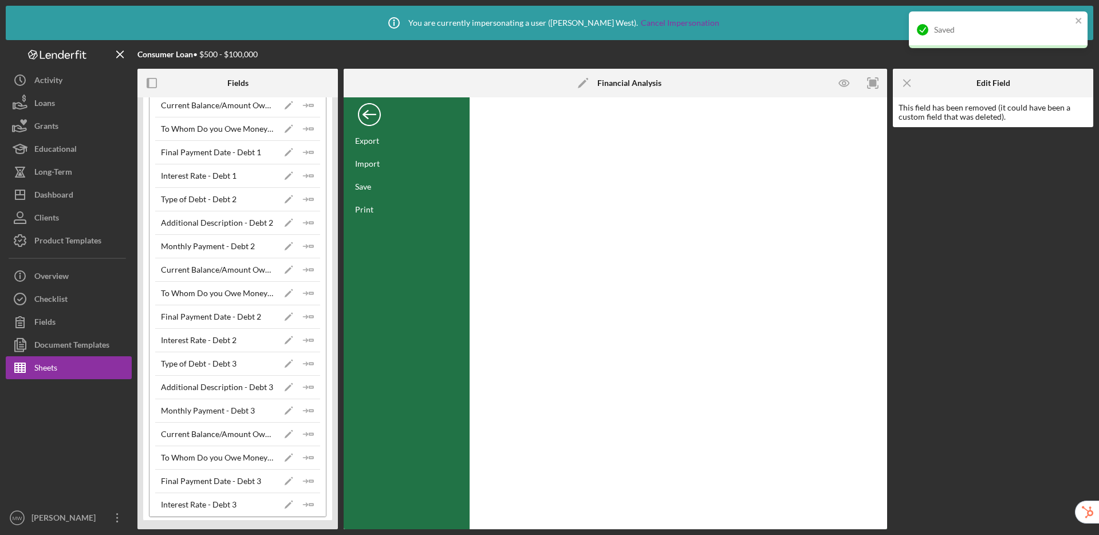
click at [373, 113] on div "Back" at bounding box center [369, 111] width 23 height 23
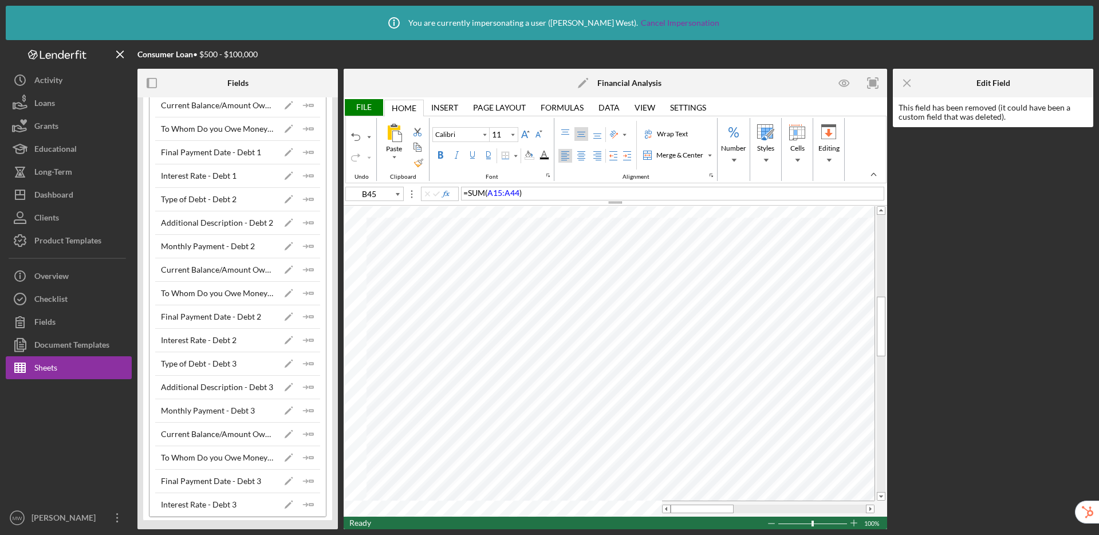
click at [554, 198] on div "= SUM ( A15:A44 )" at bounding box center [672, 194] width 423 height 14
type input "B45"
click at [550, 188] on div "= SUM ( A15:A44 )" at bounding box center [672, 194] width 423 height 14
click at [519, 192] on span ")" at bounding box center [520, 193] width 2 height 10
click at [559, 191] on div "= D48 * 0.9" at bounding box center [672, 194] width 423 height 14
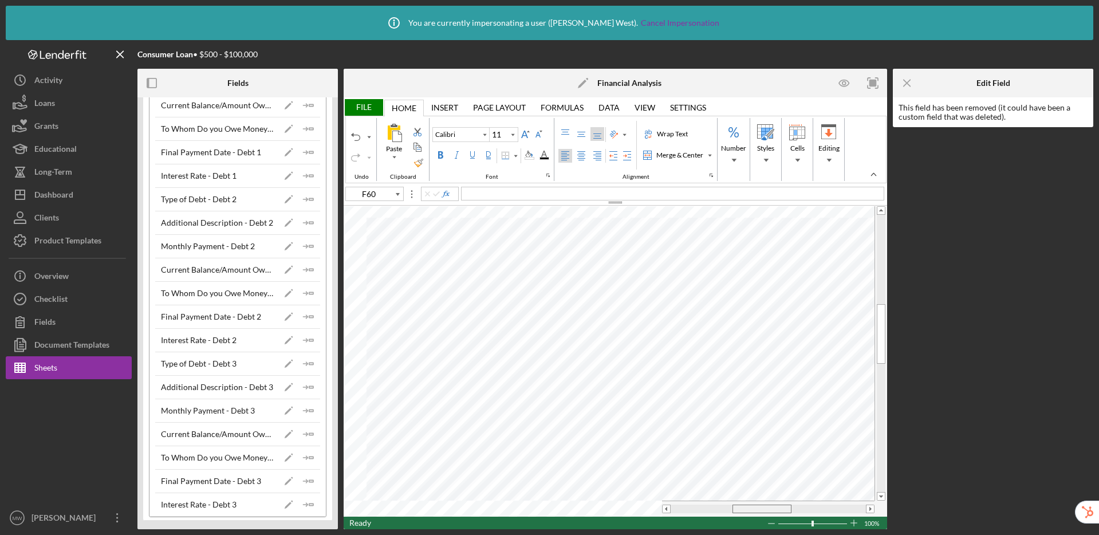
drag, startPoint x: 691, startPoint y: 511, endPoint x: 752, endPoint y: 506, distance: 62.1
click at [752, 506] on div at bounding box center [761, 509] width 59 height 9
drag, startPoint x: 746, startPoint y: 508, endPoint x: 735, endPoint y: 503, distance: 12.6
click at [735, 503] on div at bounding box center [768, 509] width 212 height 16
type input "O49"
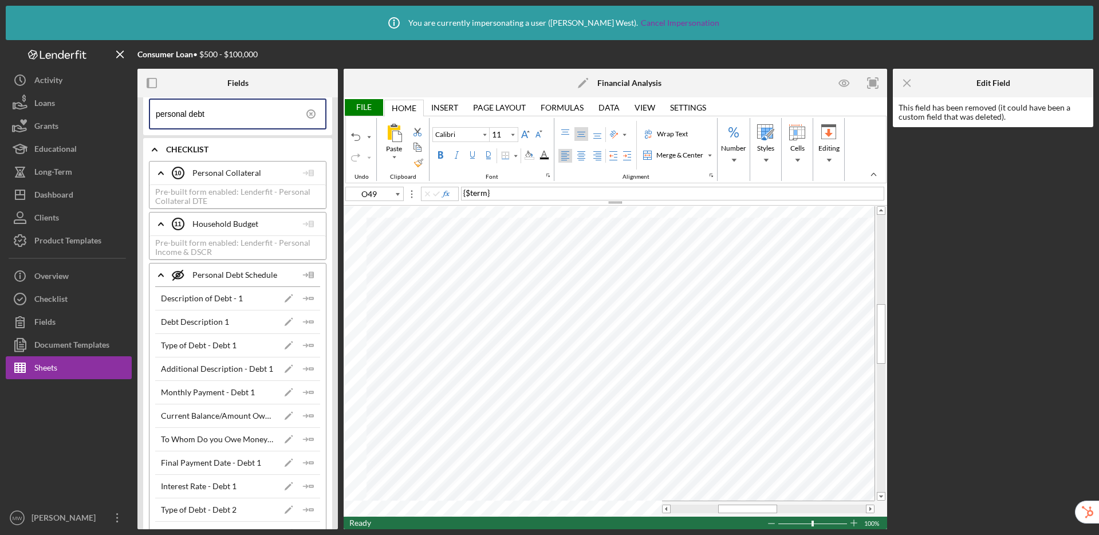
scroll to position [0, 0]
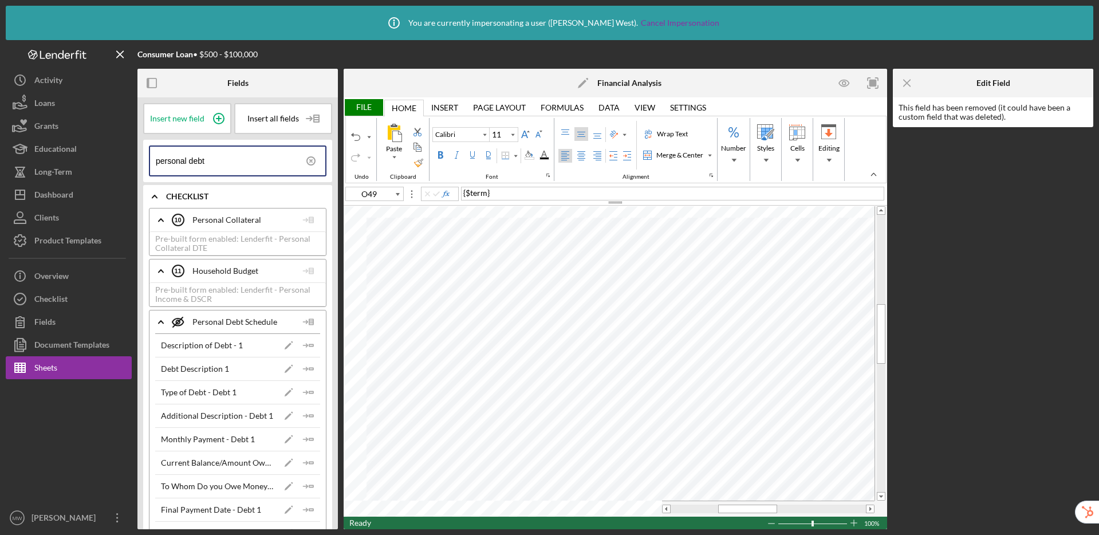
click at [309, 161] on icon at bounding box center [311, 161] width 29 height 29
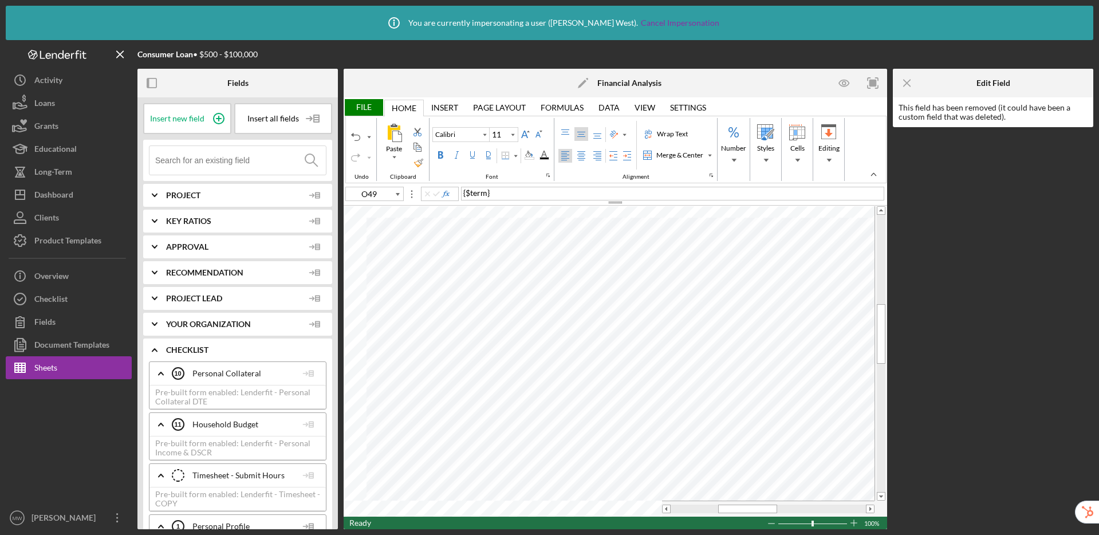
click at [238, 159] on input at bounding box center [240, 160] width 171 height 29
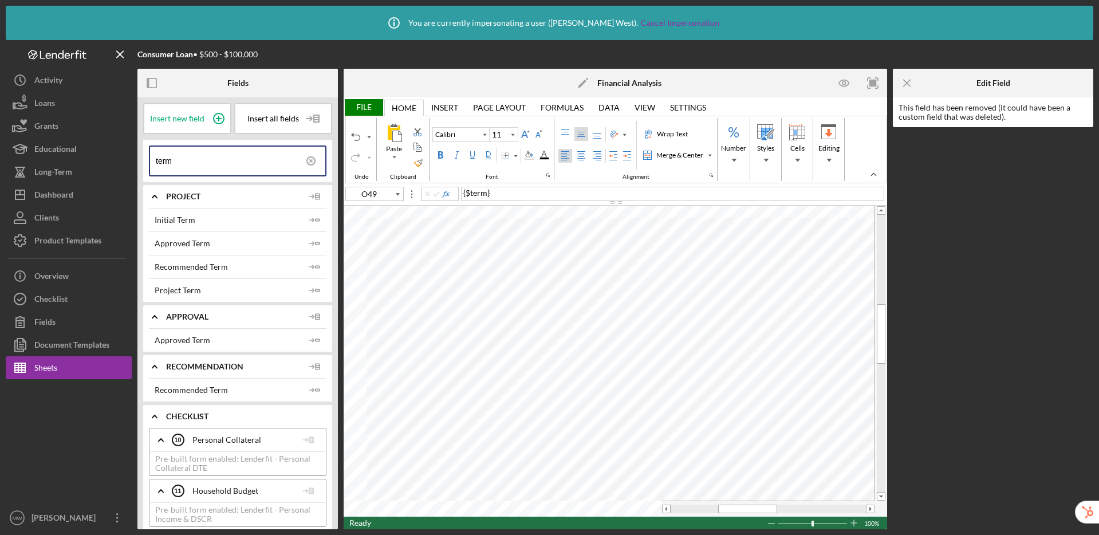
type input "term"
click at [692, 509] on div at bounding box center [768, 509] width 195 height 9
click at [360, 102] on div "File" at bounding box center [364, 107] width 40 height 17
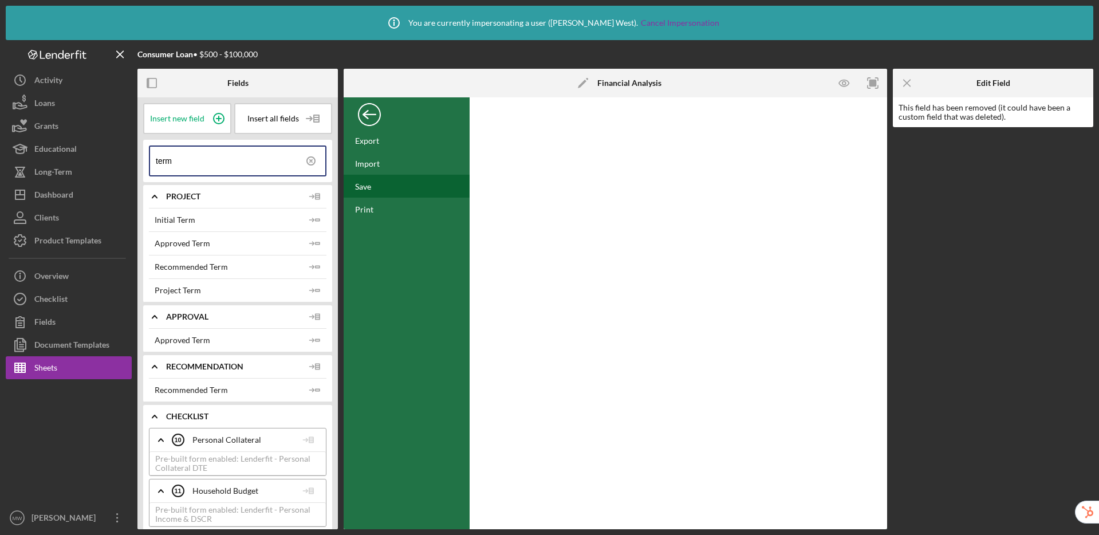
click at [362, 188] on div "Save" at bounding box center [363, 187] width 16 height 10
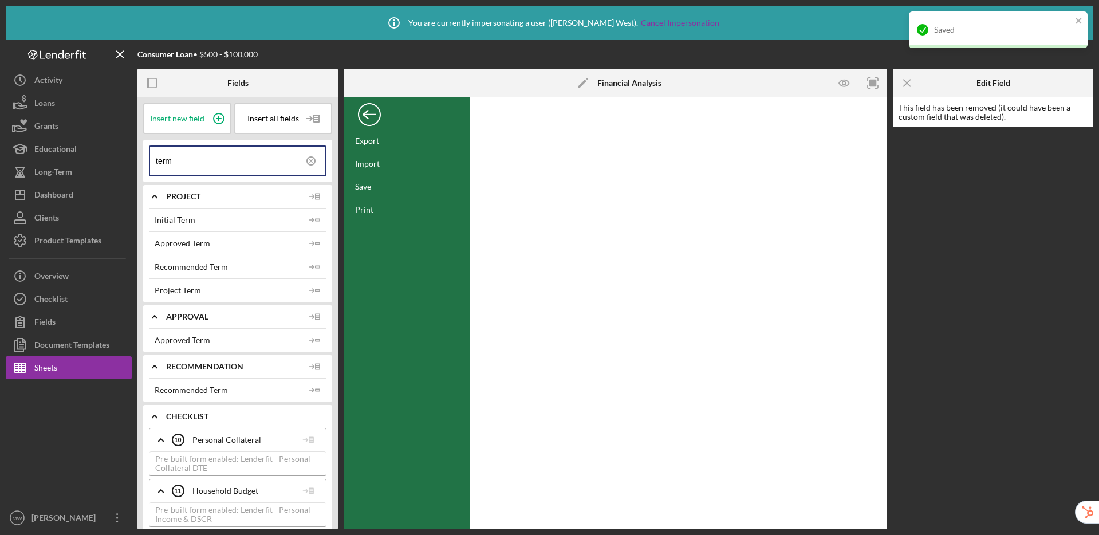
click at [372, 111] on div "Back" at bounding box center [369, 111] width 23 height 23
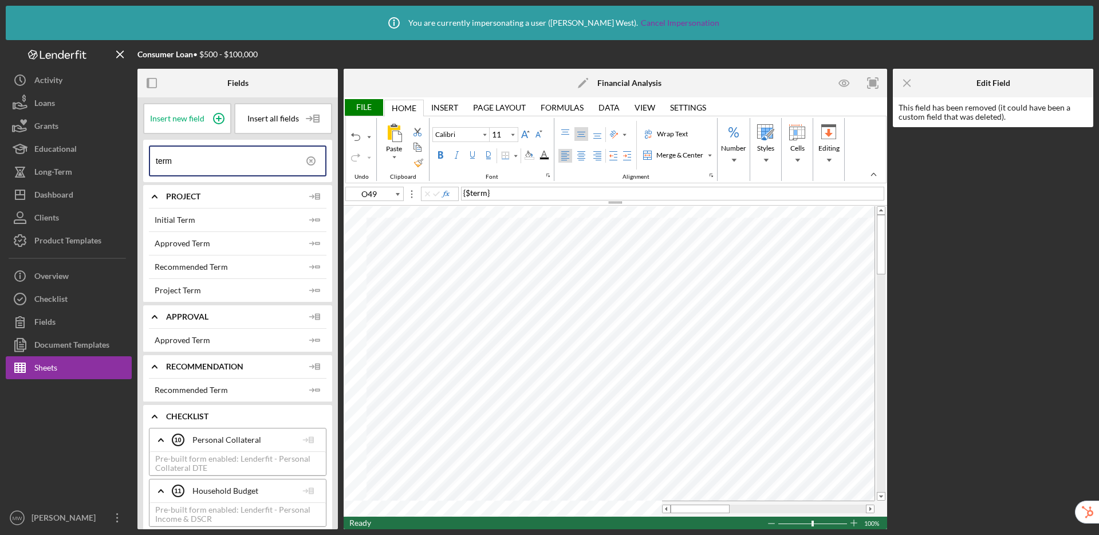
click at [535, 517] on div "Ready 100%" at bounding box center [615, 523] width 543 height 13
type input "A14"
type input "10"
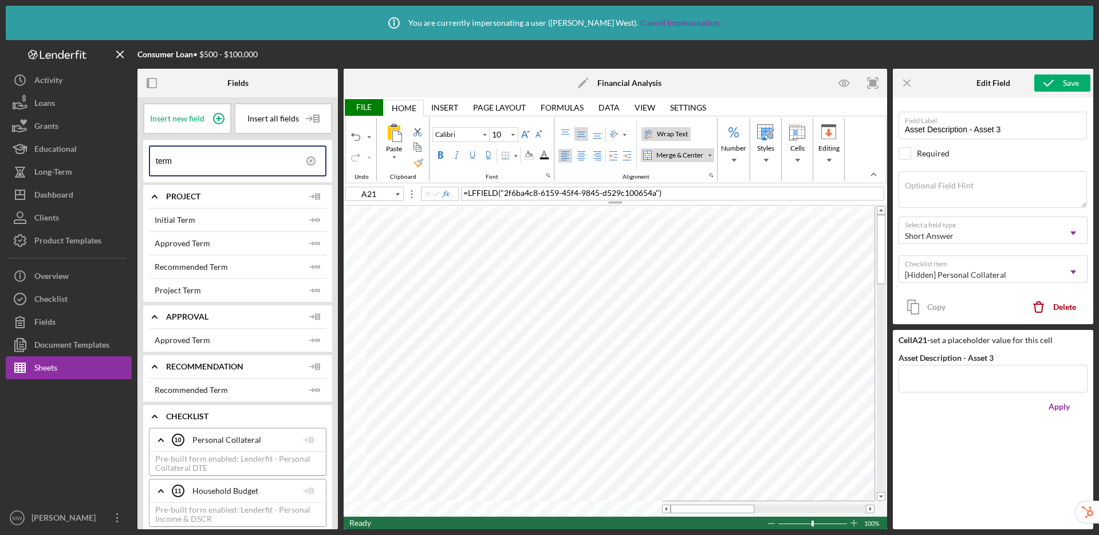
click at [362, 108] on div "File" at bounding box center [364, 107] width 40 height 17
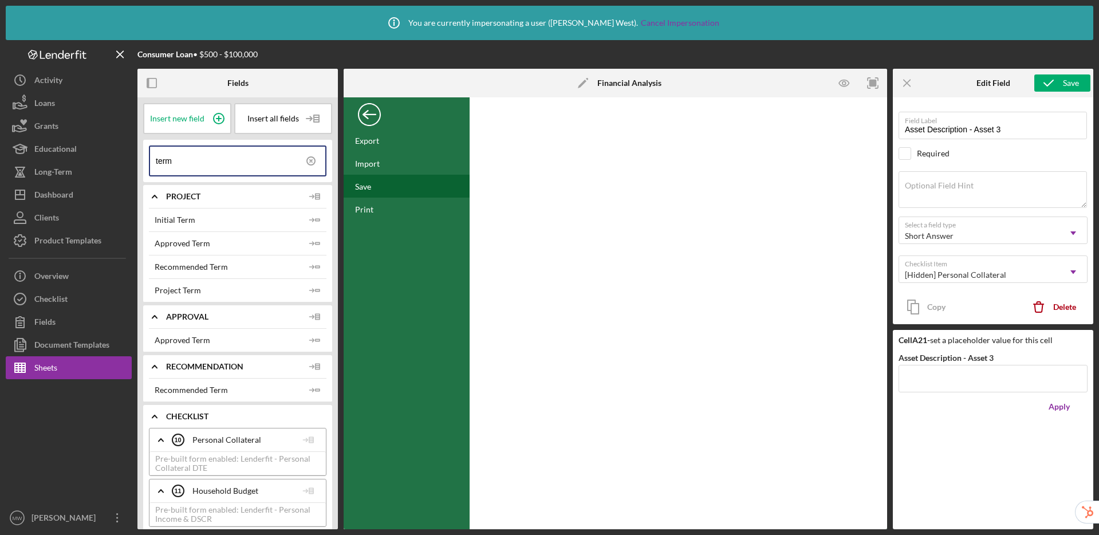
click at [356, 195] on div "Save" at bounding box center [407, 186] width 126 height 23
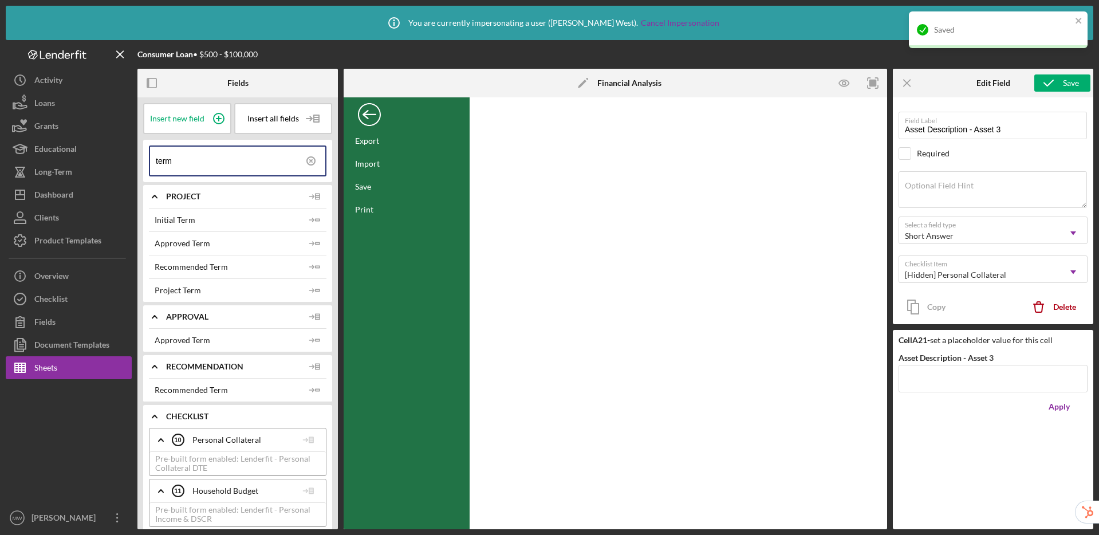
click at [366, 112] on div "Back" at bounding box center [369, 111] width 23 height 23
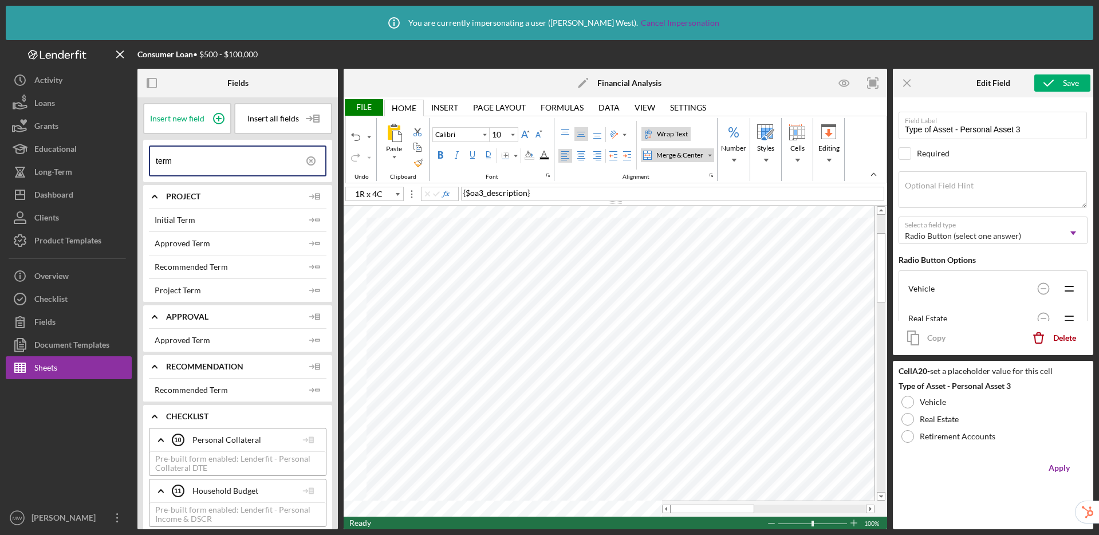
type input "A27"
click at [373, 106] on div "File" at bounding box center [364, 107] width 40 height 17
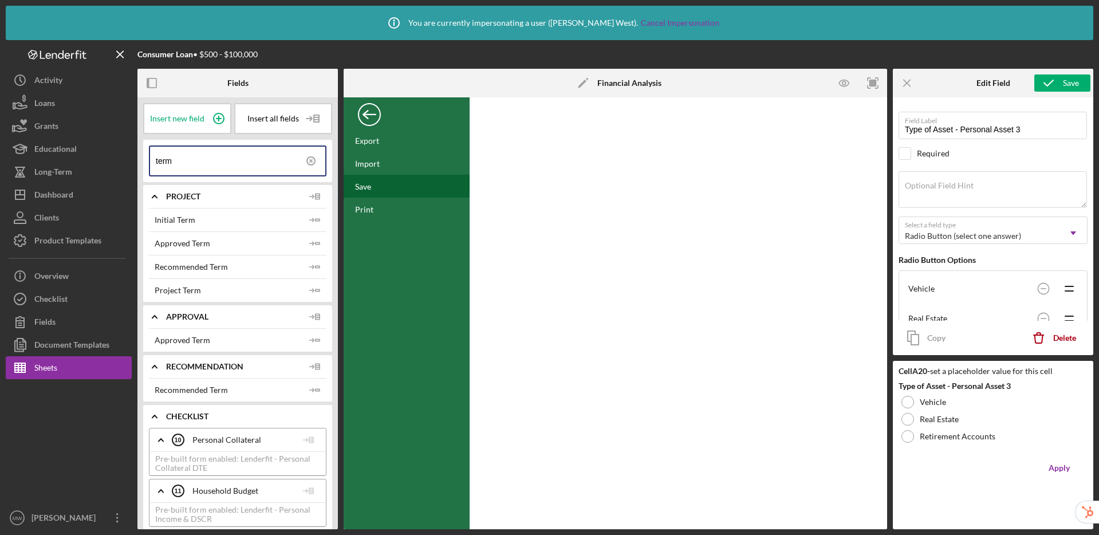
click at [366, 187] on div "Save" at bounding box center [363, 187] width 16 height 10
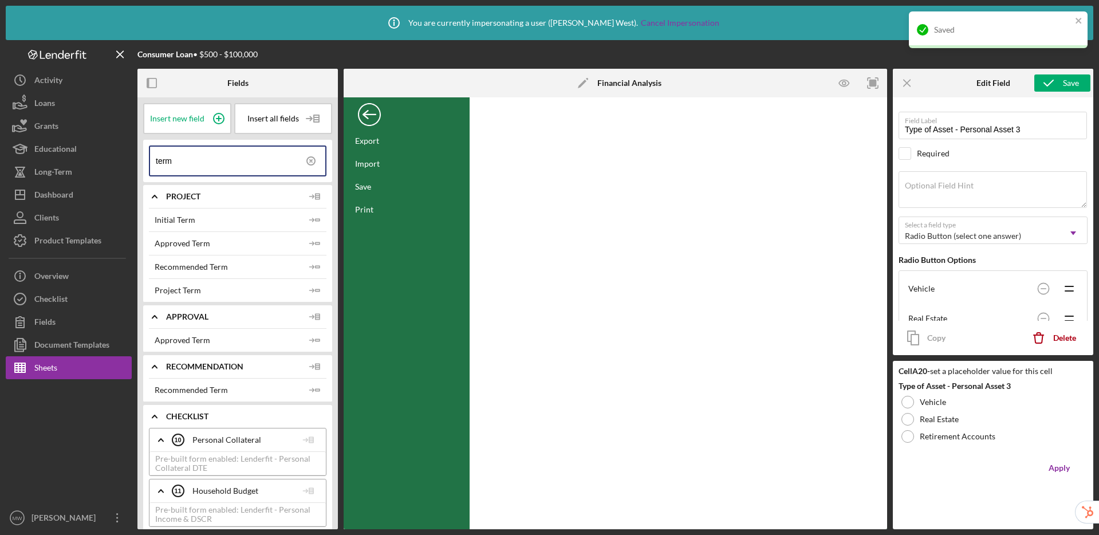
click at [374, 112] on div "Back" at bounding box center [369, 111] width 23 height 23
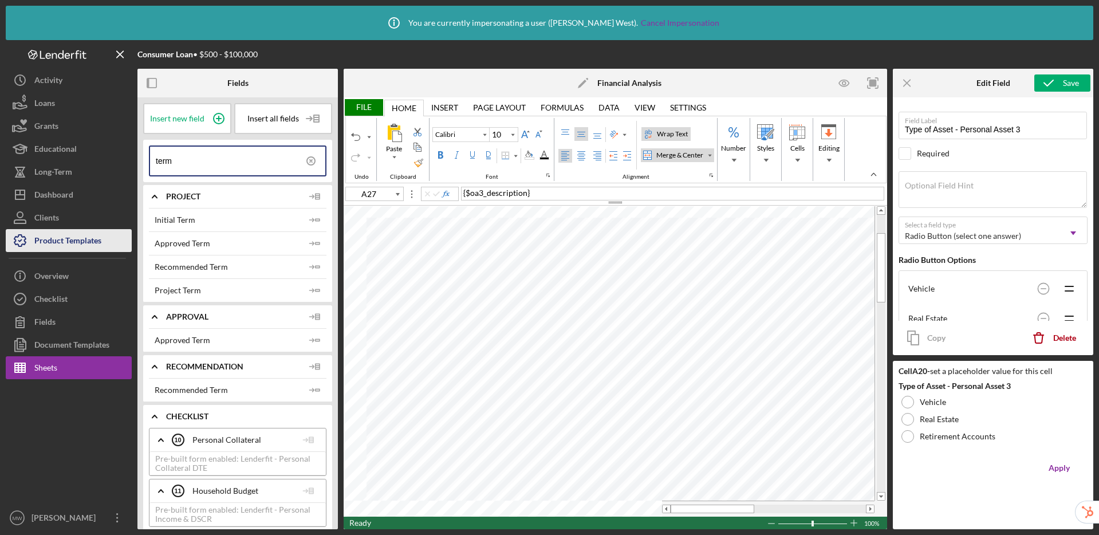
click at [69, 243] on div "Product Templates" at bounding box center [67, 242] width 67 height 26
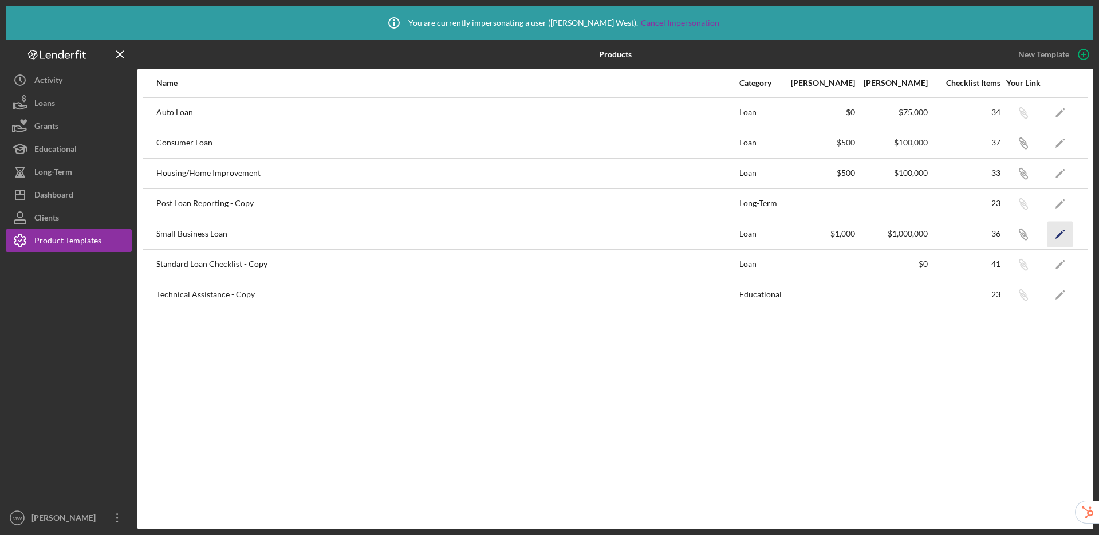
click at [1059, 233] on polygon "button" at bounding box center [1059, 235] width 8 height 8
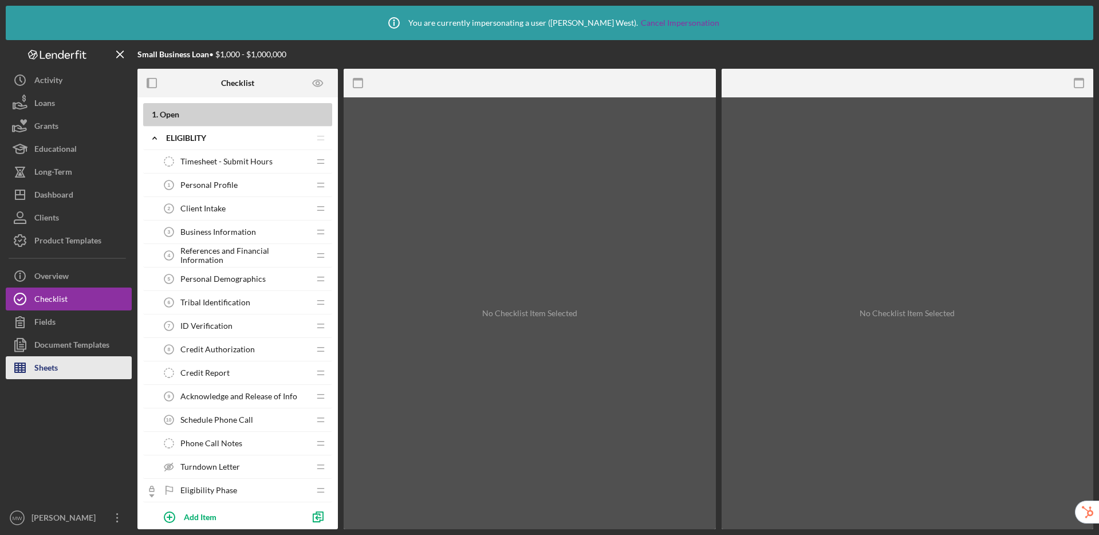
click at [50, 367] on div "Sheets" at bounding box center [45, 369] width 23 height 26
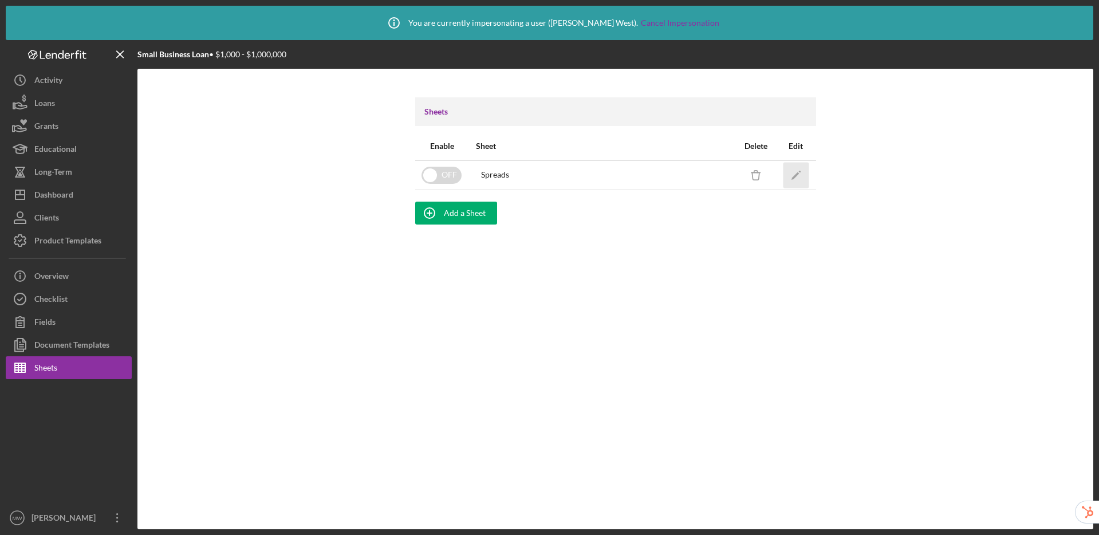
click at [799, 171] on icon "button" at bounding box center [799, 171] width 2 height 2
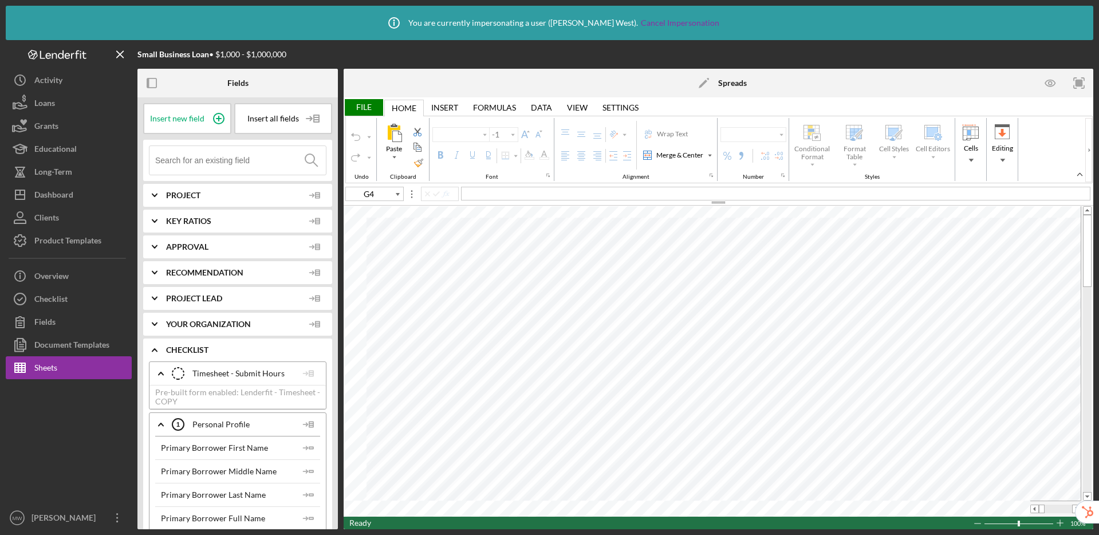
type input "Calibri"
type input "10"
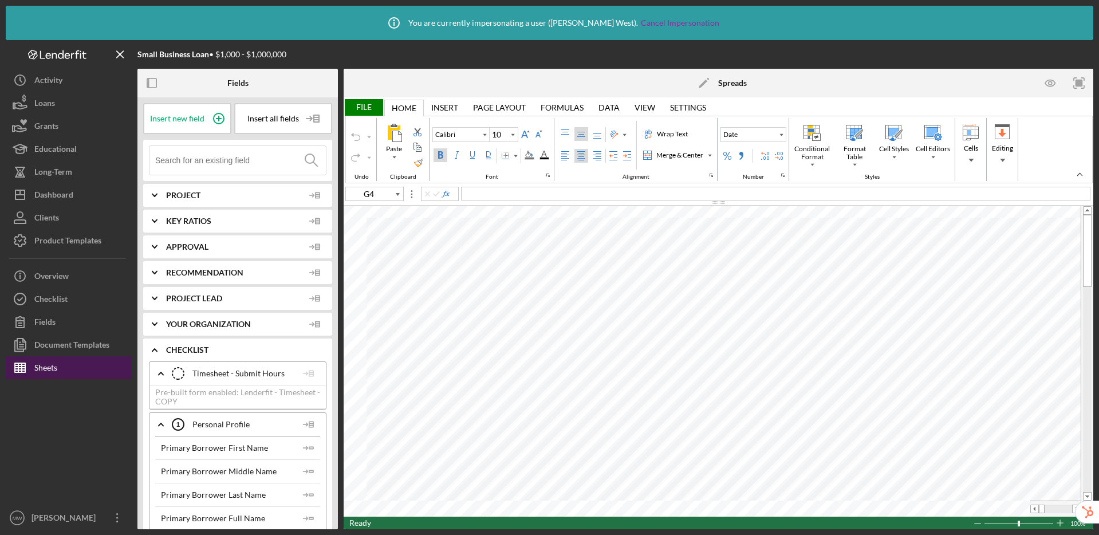
click at [94, 371] on button "Sheets" at bounding box center [69, 367] width 126 height 23
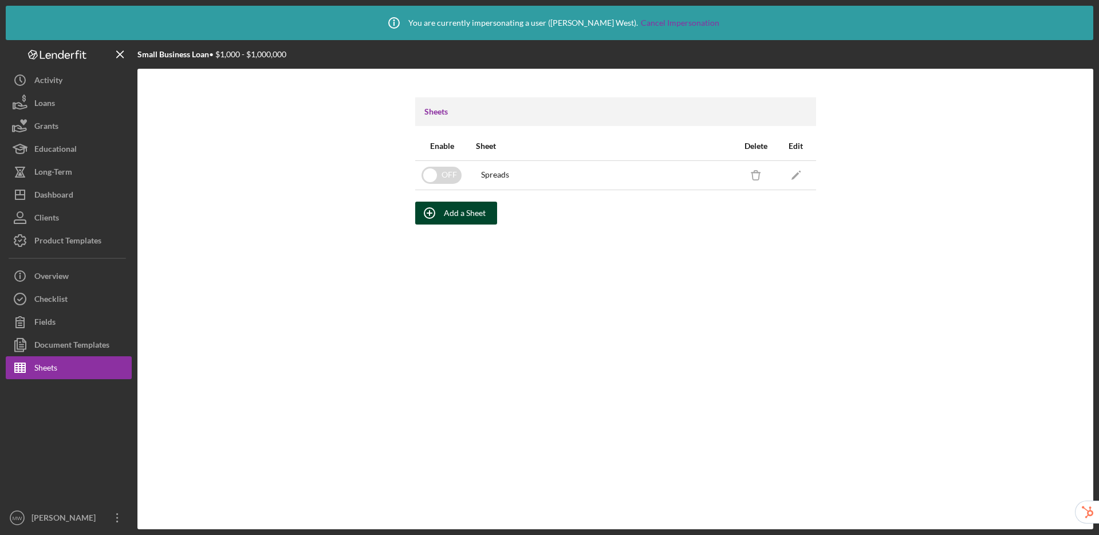
click at [468, 212] on div "Add a Sheet" at bounding box center [465, 213] width 42 height 23
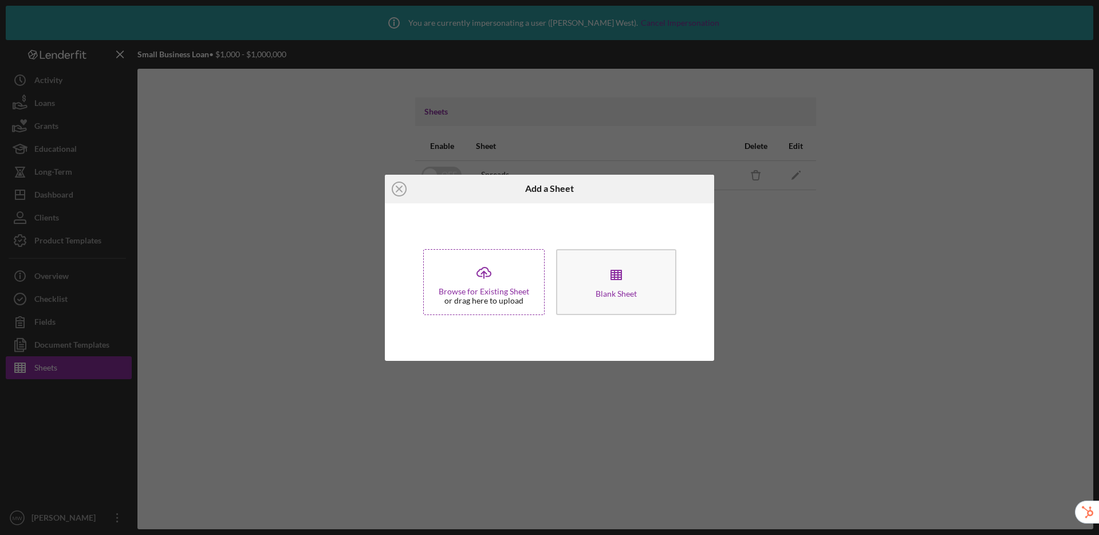
click at [479, 269] on icon at bounding box center [484, 271] width 14 height 9
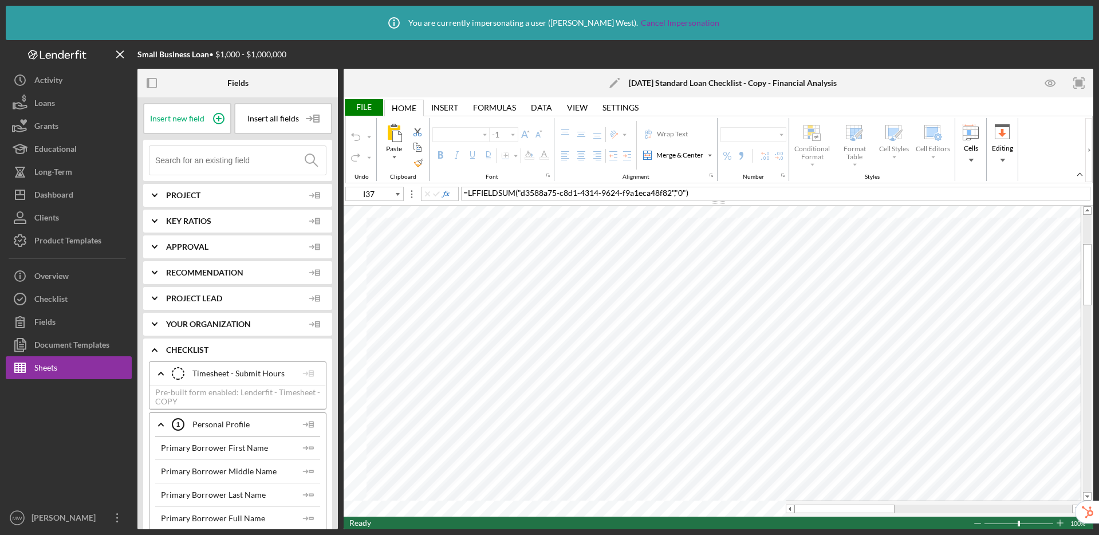
type input "Calibri"
type input "11"
click at [608, 79] on icon "Icon/Edit" at bounding box center [614, 83] width 29 height 29
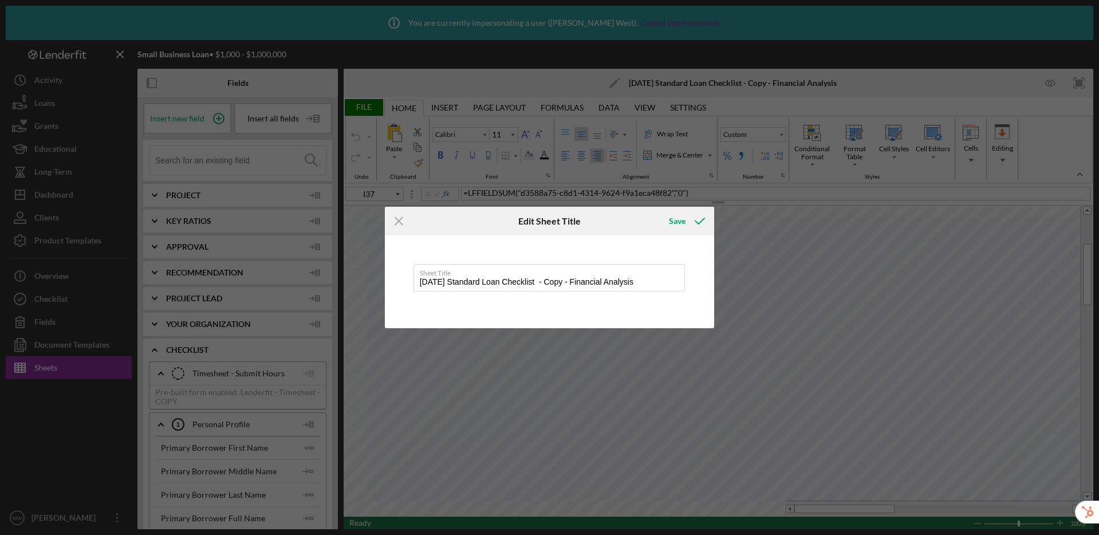
drag, startPoint x: 585, startPoint y: 282, endPoint x: 367, endPoint y: 255, distance: 219.8
click at [367, 255] on div "Icon/Menu Close Edit Sheet Title Save Sheet Title [DATE] Standard Loan Checklis…" at bounding box center [549, 267] width 1099 height 535
click at [679, 217] on div "Save" at bounding box center [677, 221] width 17 height 23
type input "Financial Analysis"
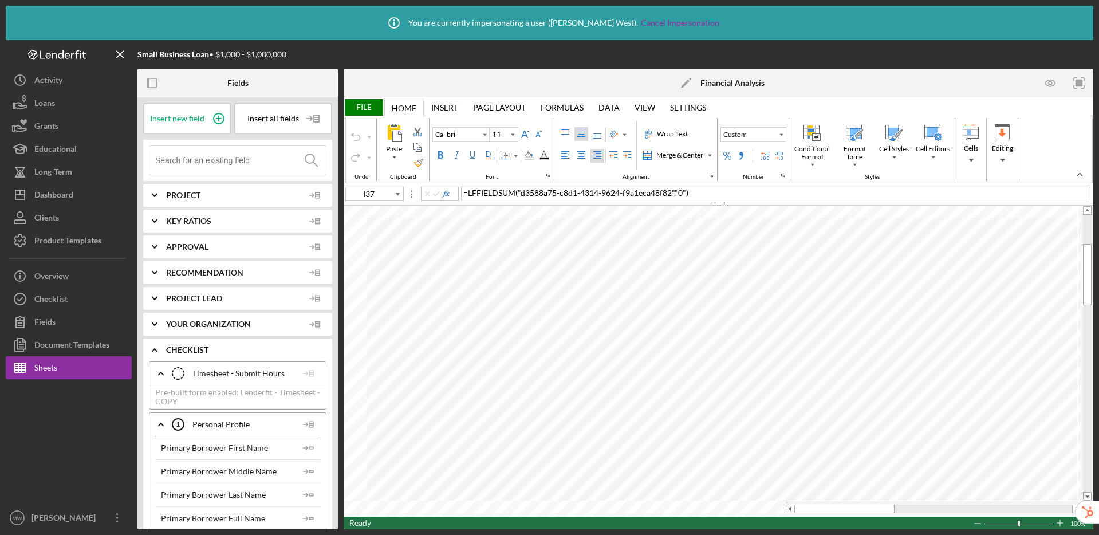
type input "L9"
type input "10"
type input "I37"
type input "11"
click at [545, 399] on span "Delete" at bounding box center [552, 396] width 37 height 9
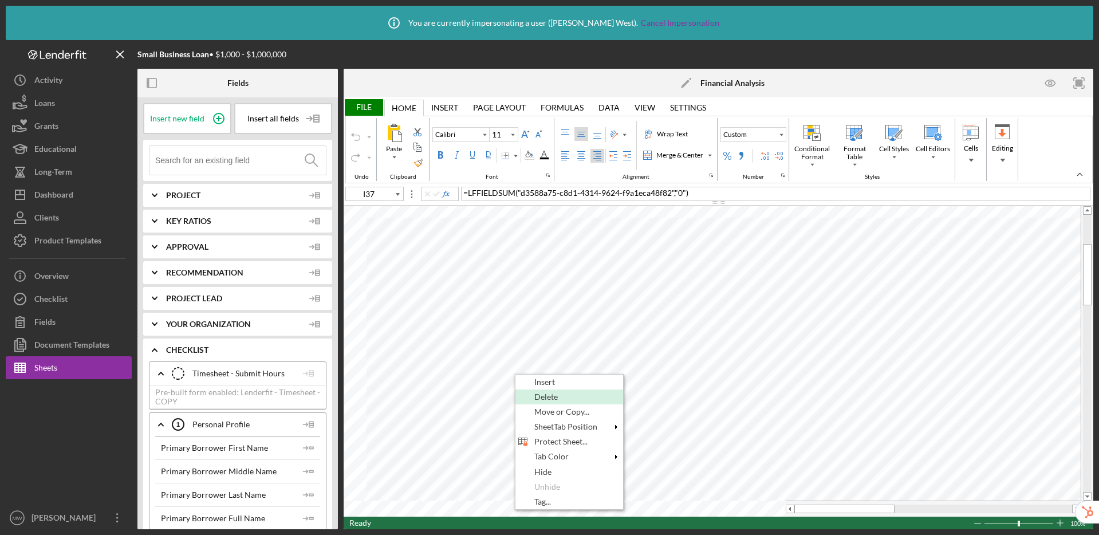
type input "L26"
type input "10"
click at [549, 396] on span "Delete" at bounding box center [549, 396] width 37 height 9
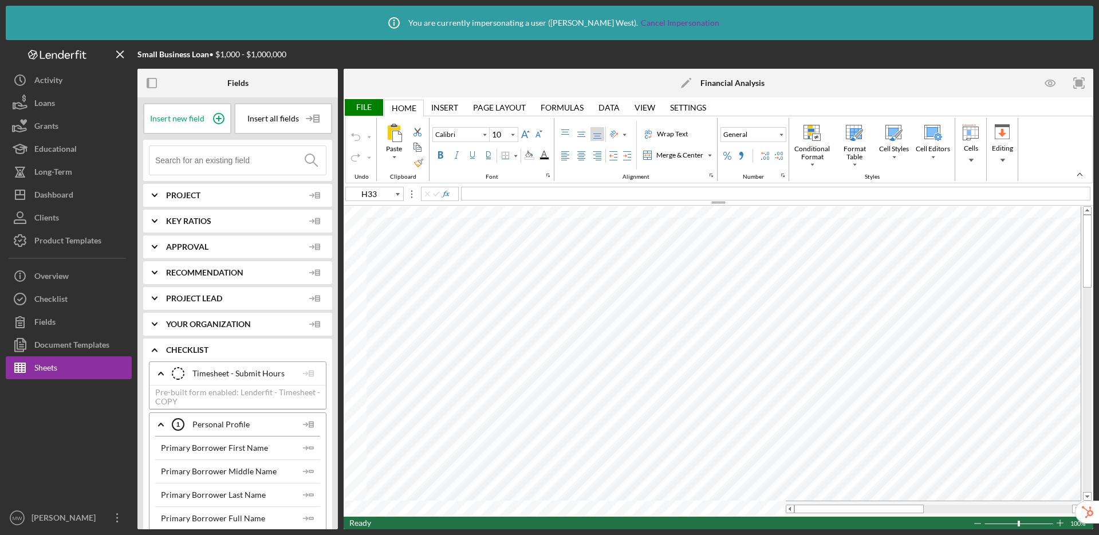
type input "D4"
type input "Lato"
type input "10.5"
type input "H33"
type input "Calibri"
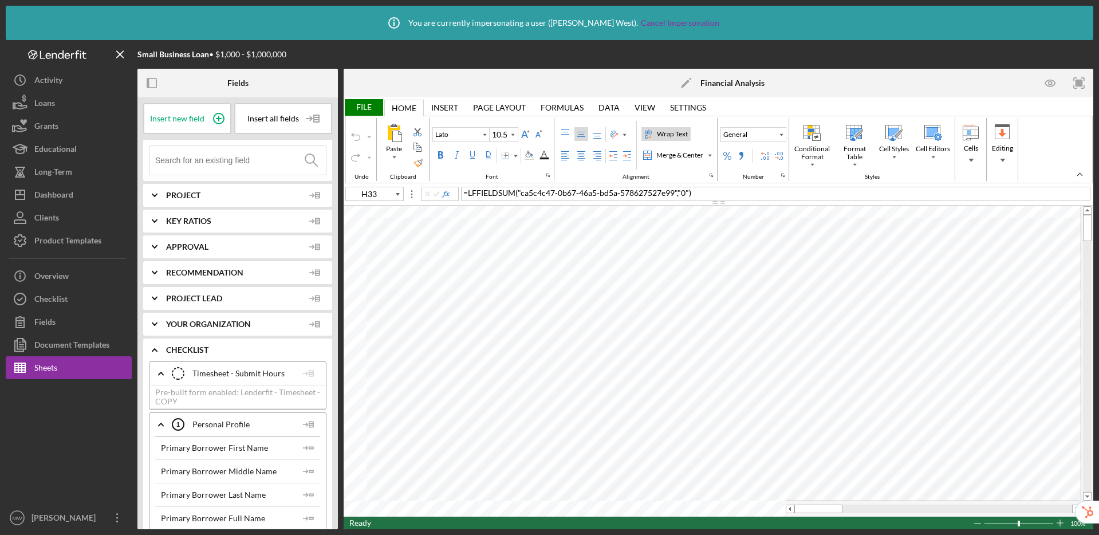
type input "10"
click at [361, 104] on div "File" at bounding box center [364, 107] width 40 height 17
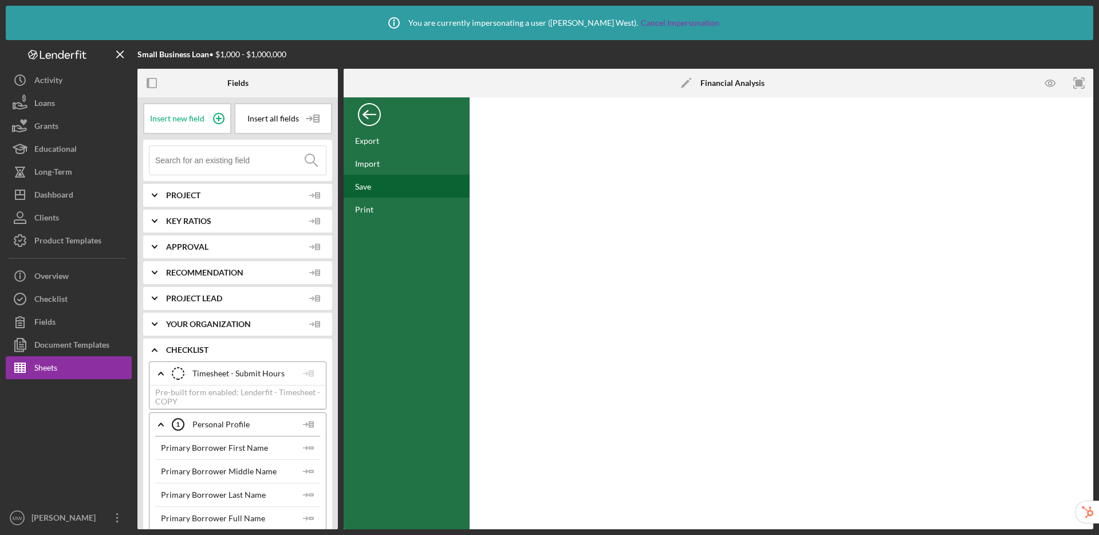
click at [376, 190] on div "Save" at bounding box center [407, 186] width 126 height 23
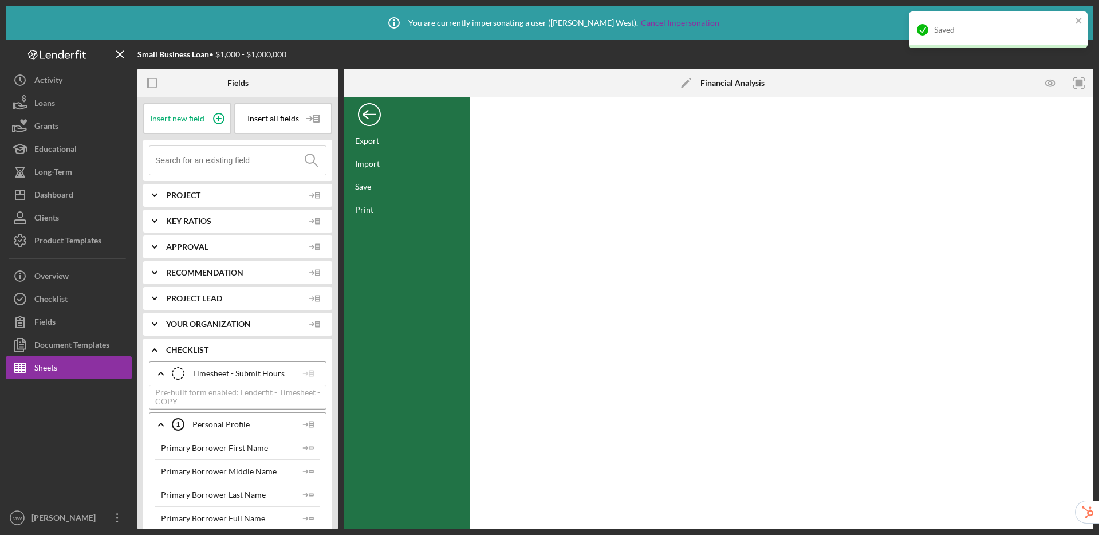
click at [371, 110] on div "Back" at bounding box center [369, 111] width 23 height 23
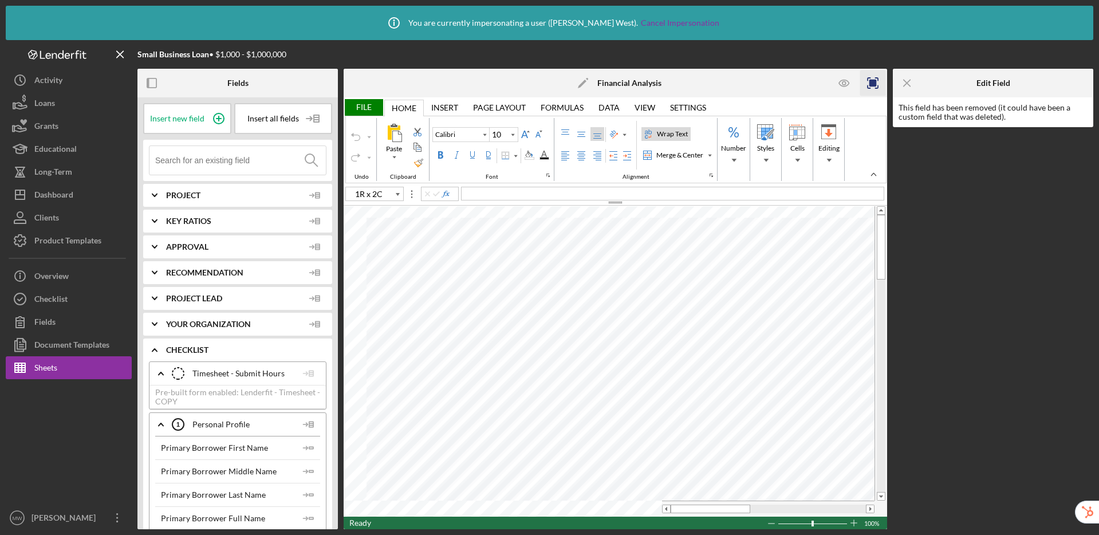
type input "D12"
click at [262, 161] on input at bounding box center [240, 160] width 171 height 29
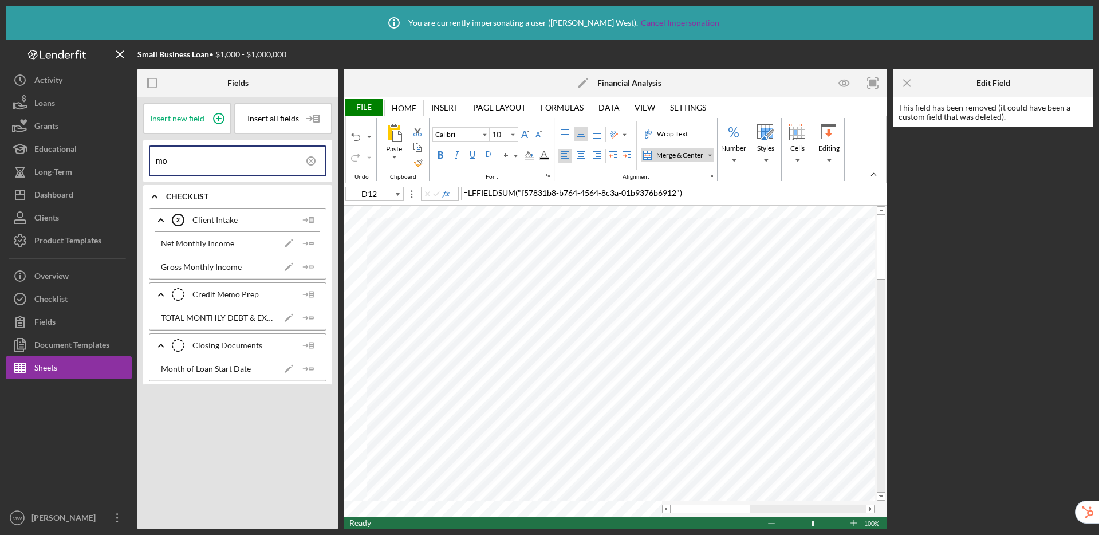
type input "m"
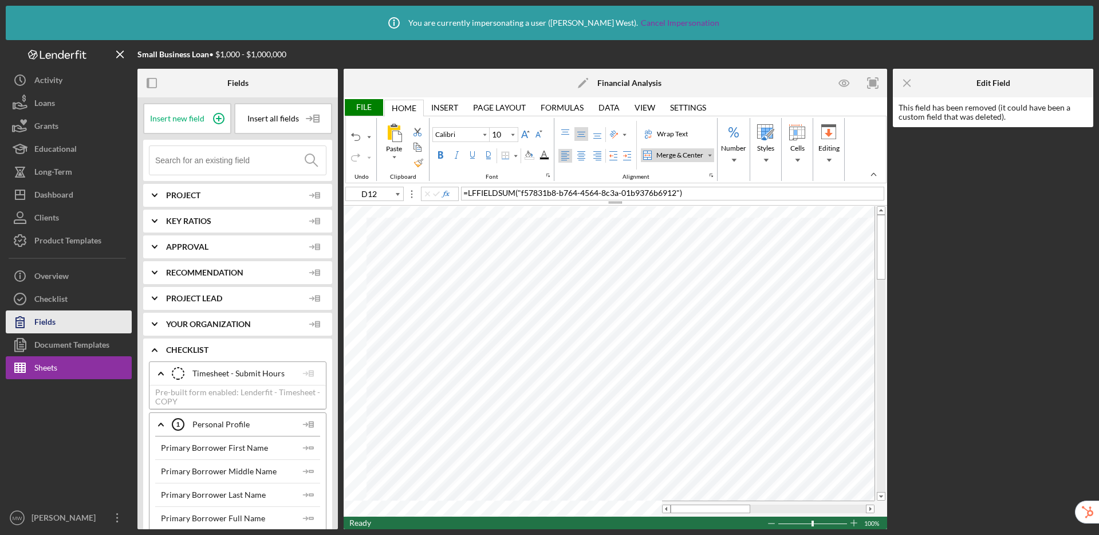
click at [48, 321] on div "Fields" at bounding box center [44, 323] width 21 height 26
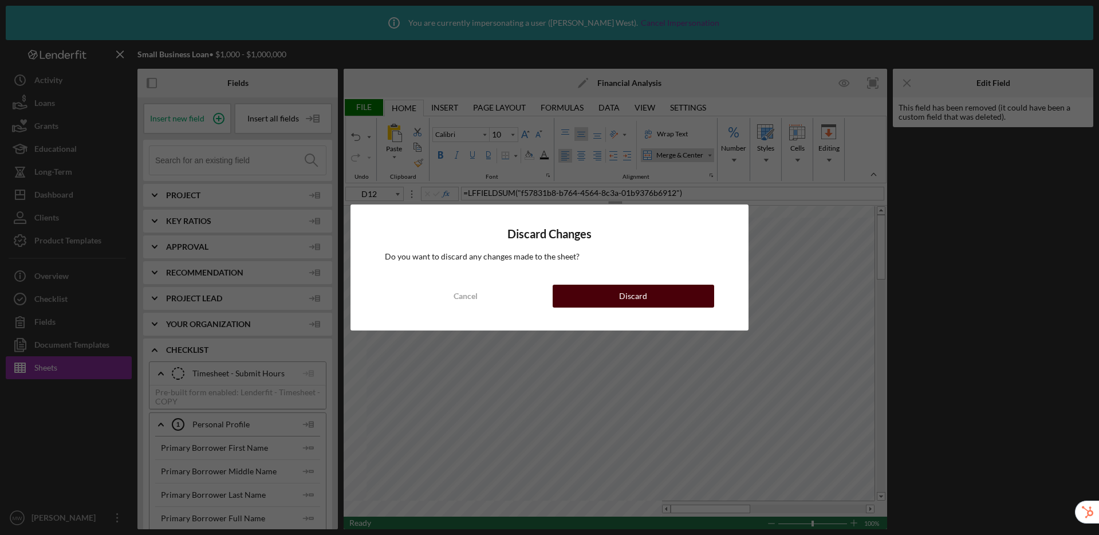
click at [676, 286] on button "Discard" at bounding box center [634, 296] width 162 height 23
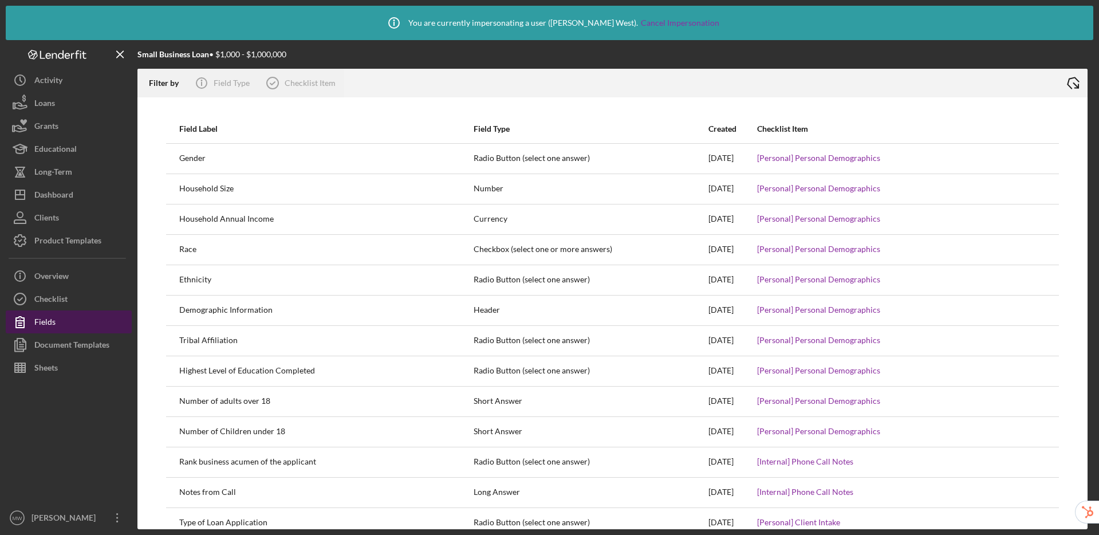
click at [52, 310] on div "Fields" at bounding box center [44, 323] width 21 height 26
click at [57, 302] on div "Checklist" at bounding box center [50, 300] width 33 height 26
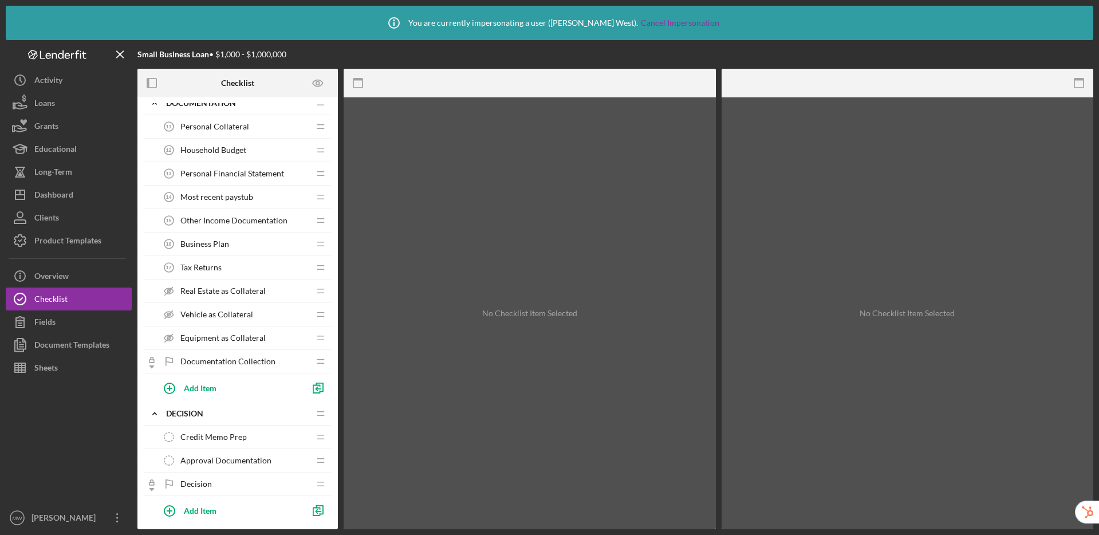
scroll to position [431, 0]
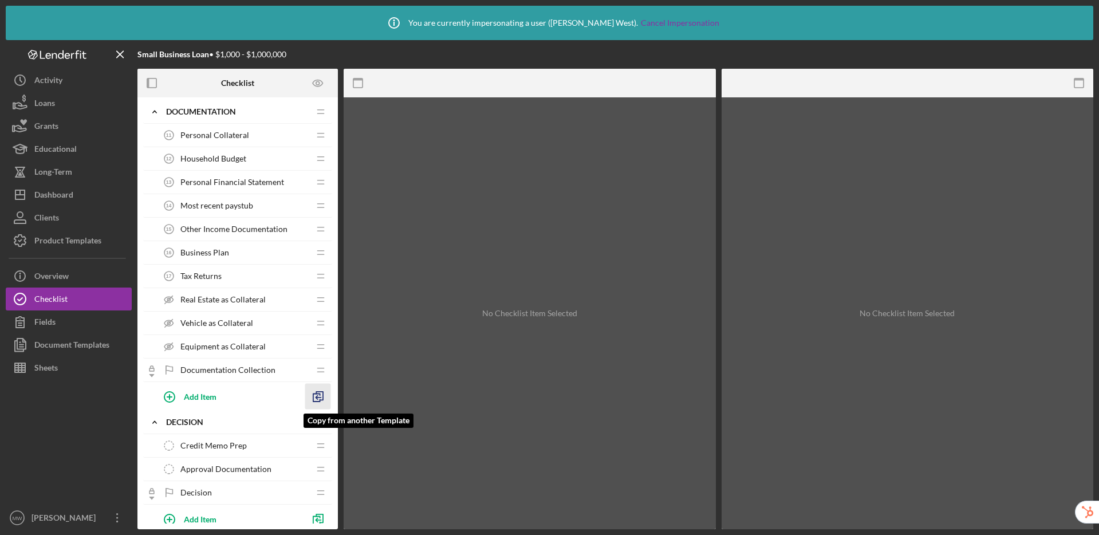
click at [324, 397] on icon "button" at bounding box center [318, 397] width 26 height 26
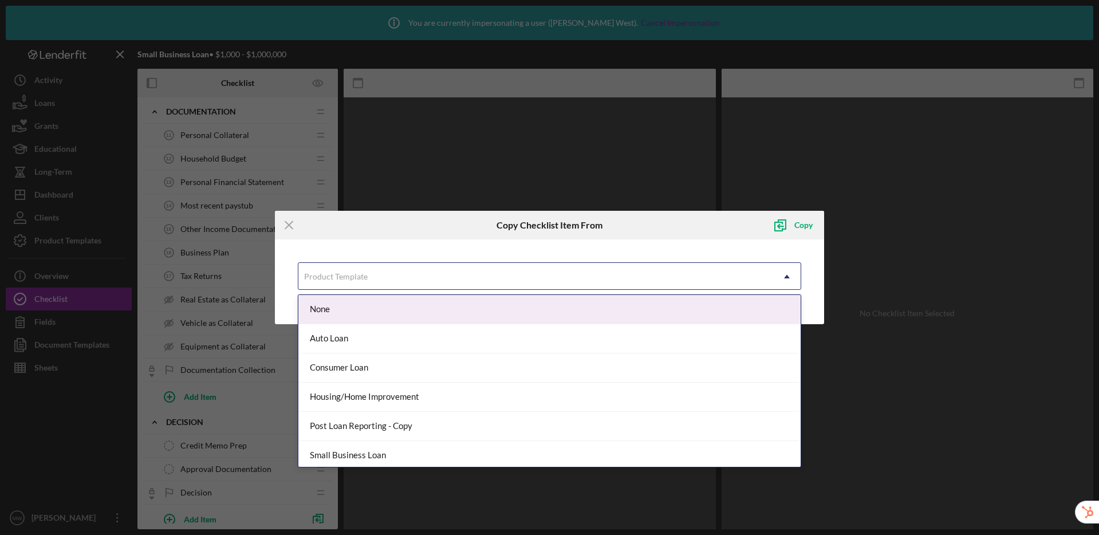
click at [387, 284] on div "Product Template" at bounding box center [535, 276] width 475 height 26
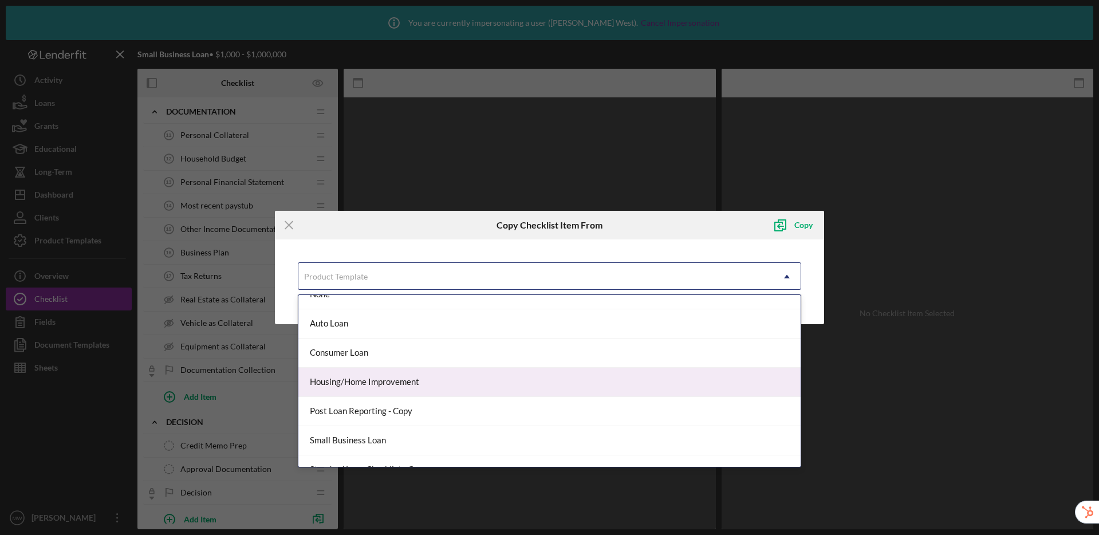
scroll to position [26, 0]
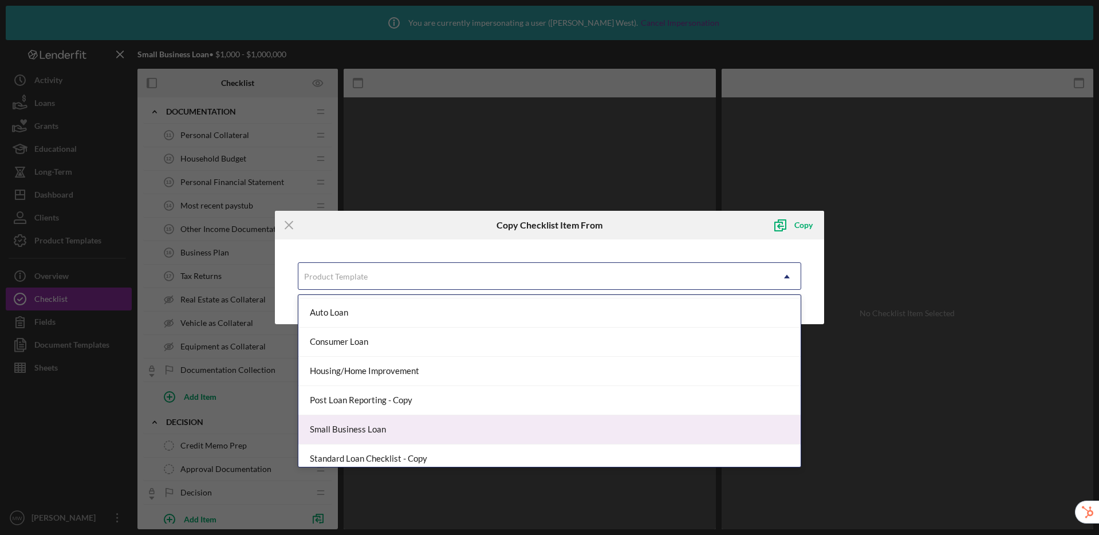
click at [385, 420] on div "Small Business Loan" at bounding box center [549, 429] width 503 height 29
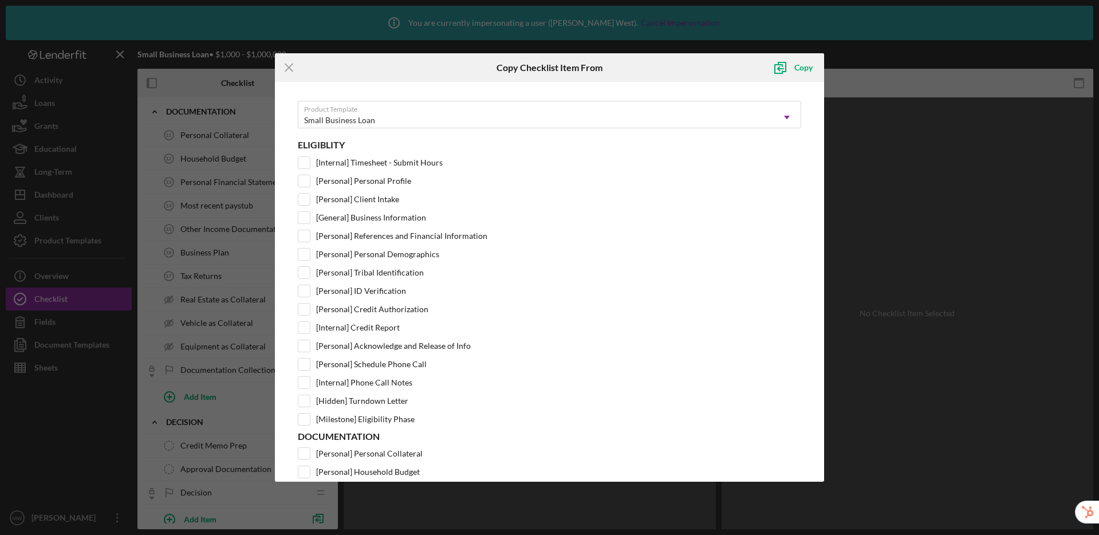
scroll to position [0, 0]
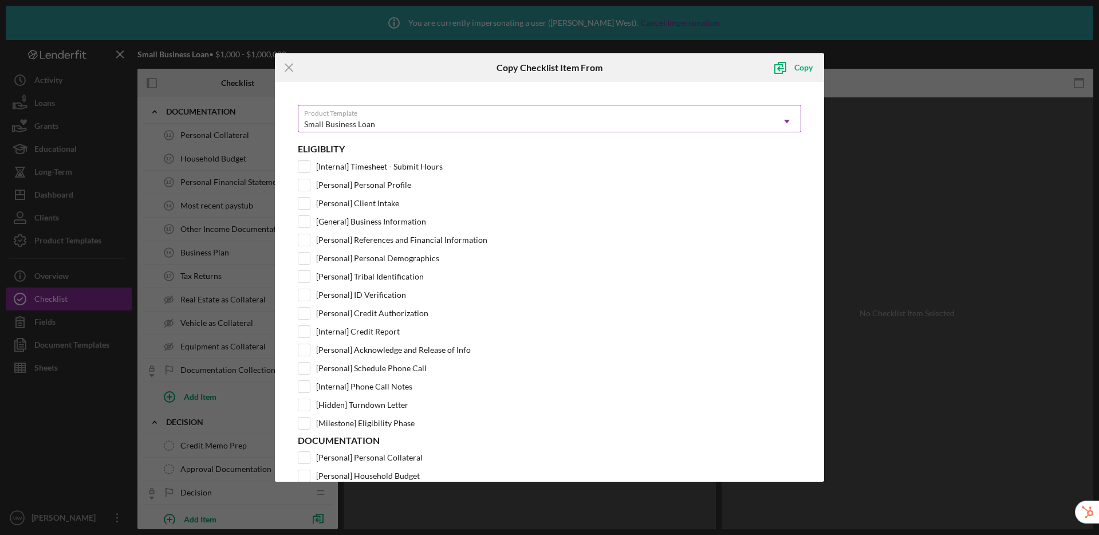
click at [340, 123] on div "Small Business Loan" at bounding box center [339, 124] width 71 height 9
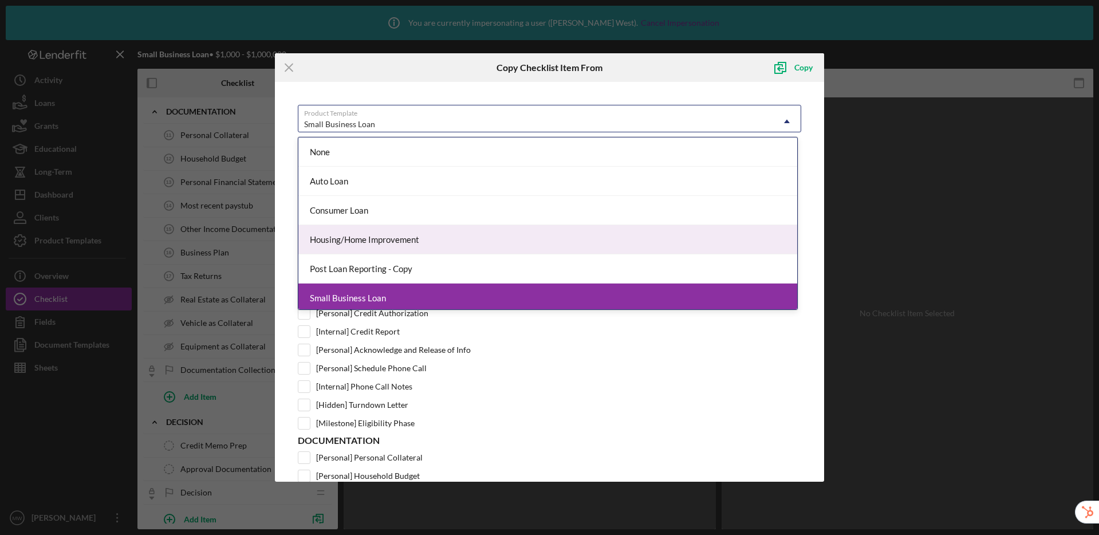
scroll to position [62, 0]
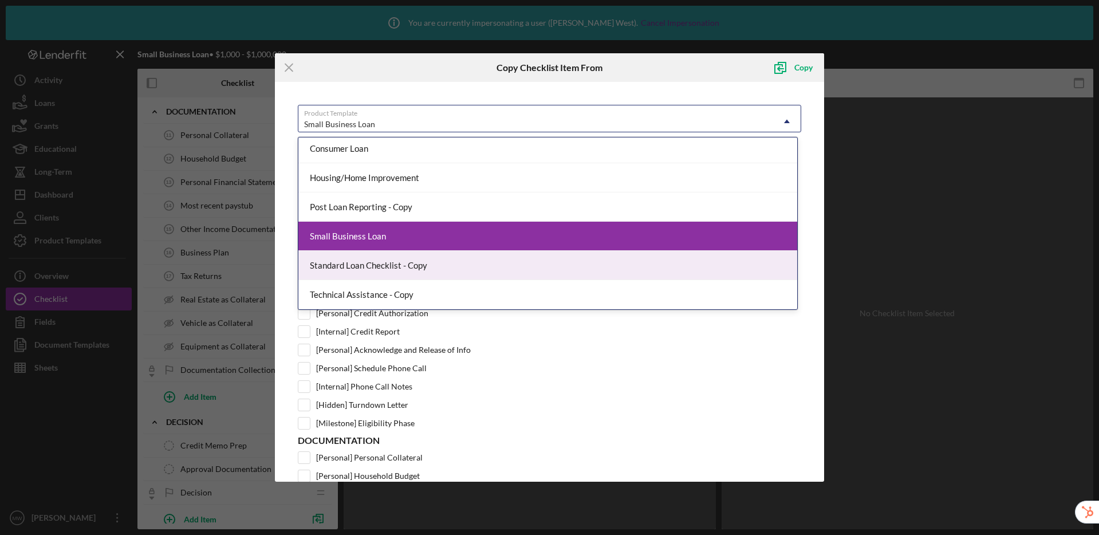
click at [377, 269] on div "Standard Loan Checklist - Copy" at bounding box center [547, 265] width 499 height 29
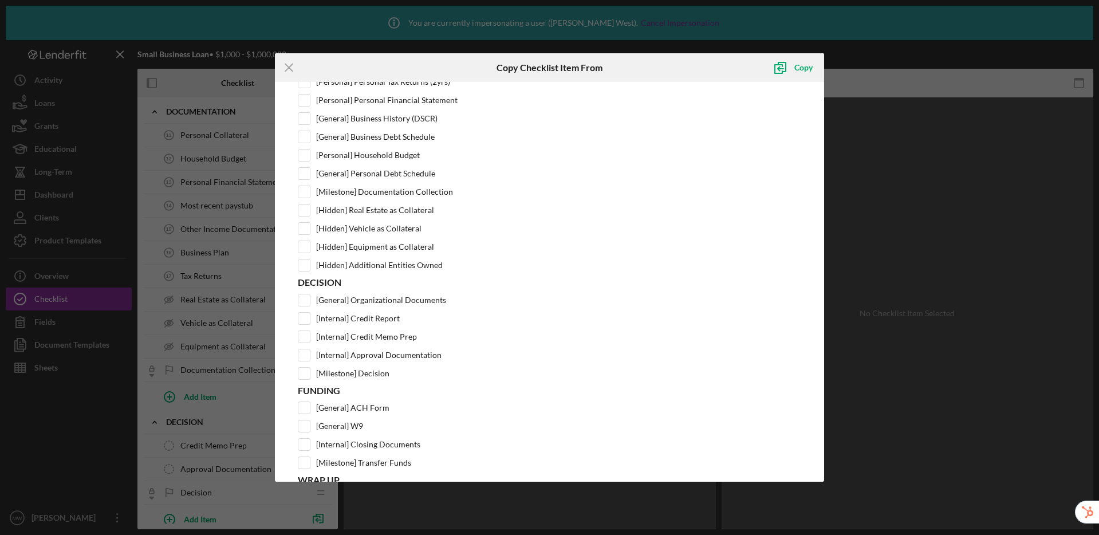
scroll to position [434, 0]
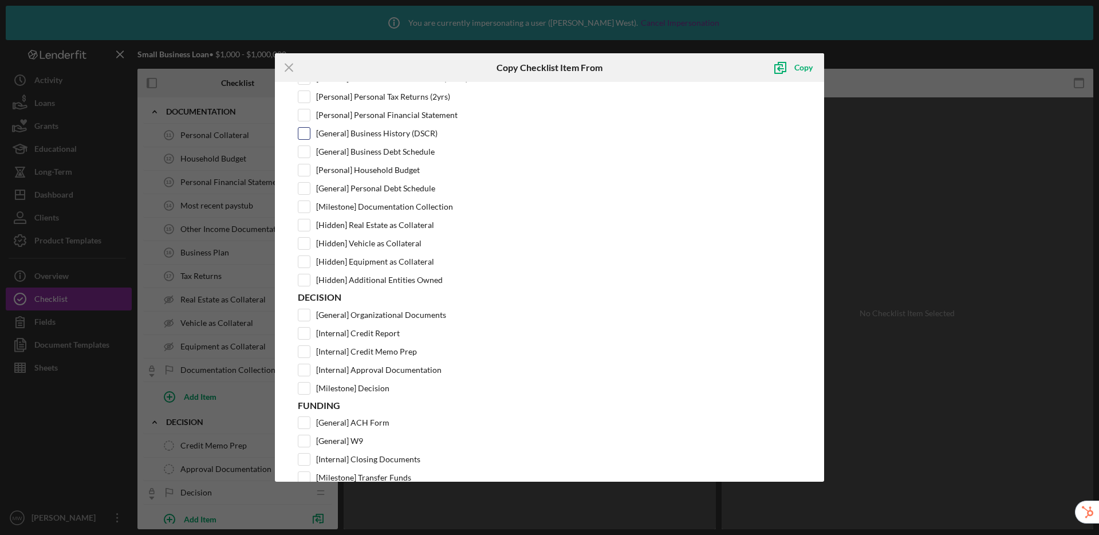
click at [304, 133] on input "[General] Business History (DSCR)" at bounding box center [303, 133] width 11 height 11
checkbox input "true"
click at [307, 153] on input "[General] Business Debt Schedule" at bounding box center [303, 151] width 11 height 11
checkbox input "true"
click at [791, 66] on icon "submit" at bounding box center [780, 67] width 29 height 29
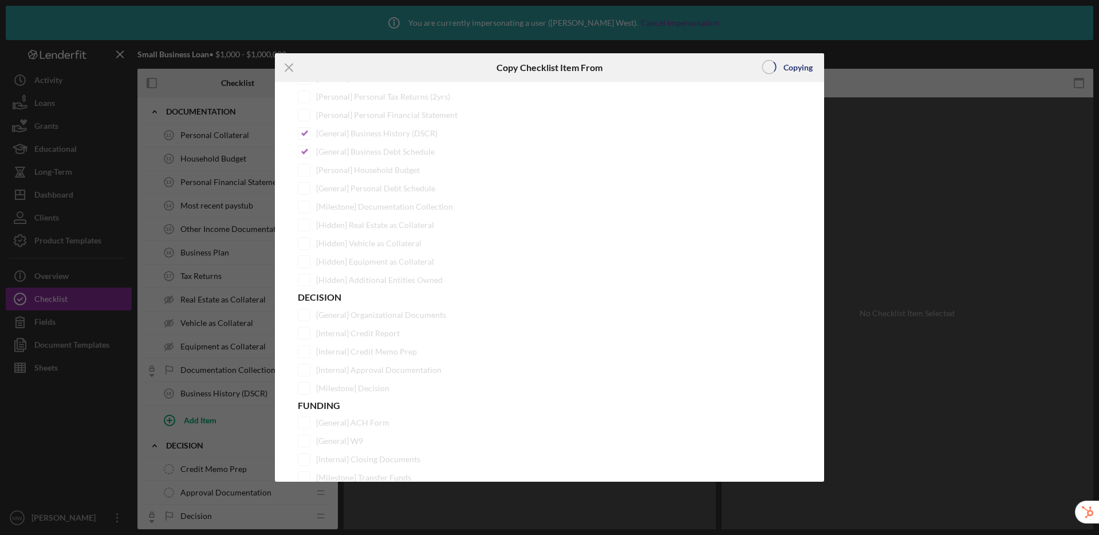
scroll to position [0, 0]
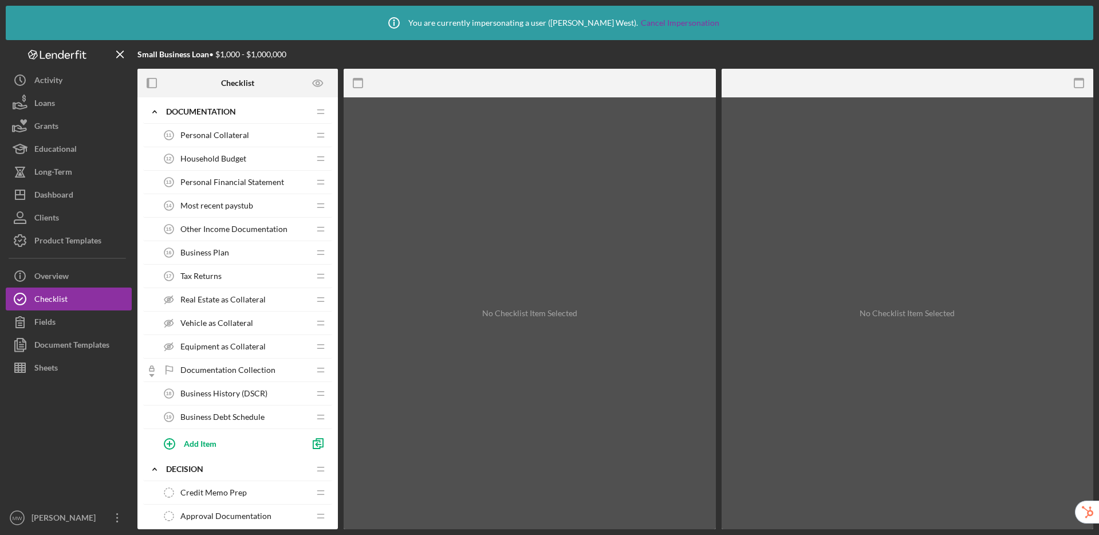
click at [263, 399] on div "Business History (DSCR) 18 Business History (DSCR)" at bounding box center [233, 393] width 152 height 23
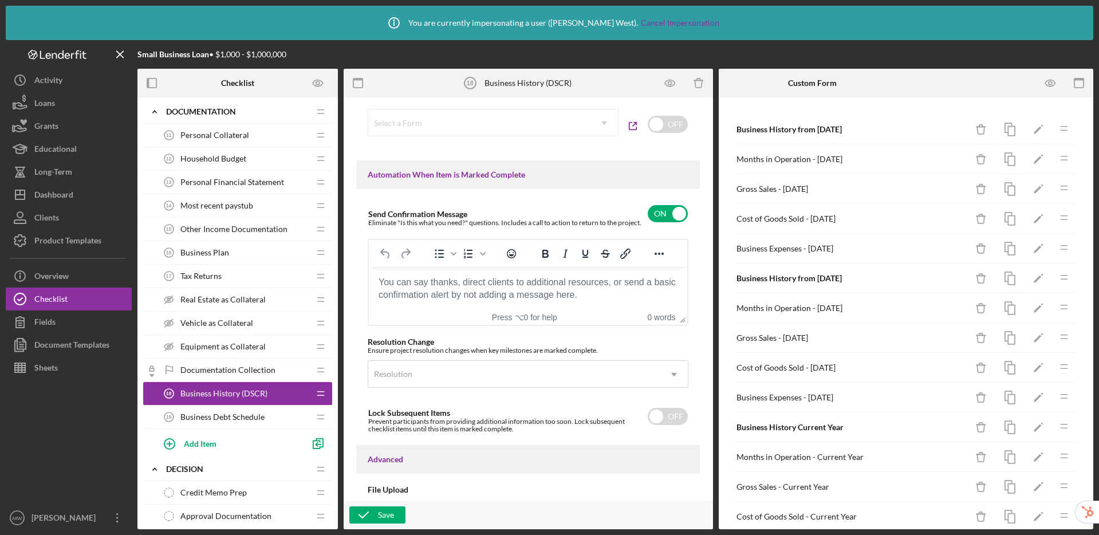
scroll to position [766, 0]
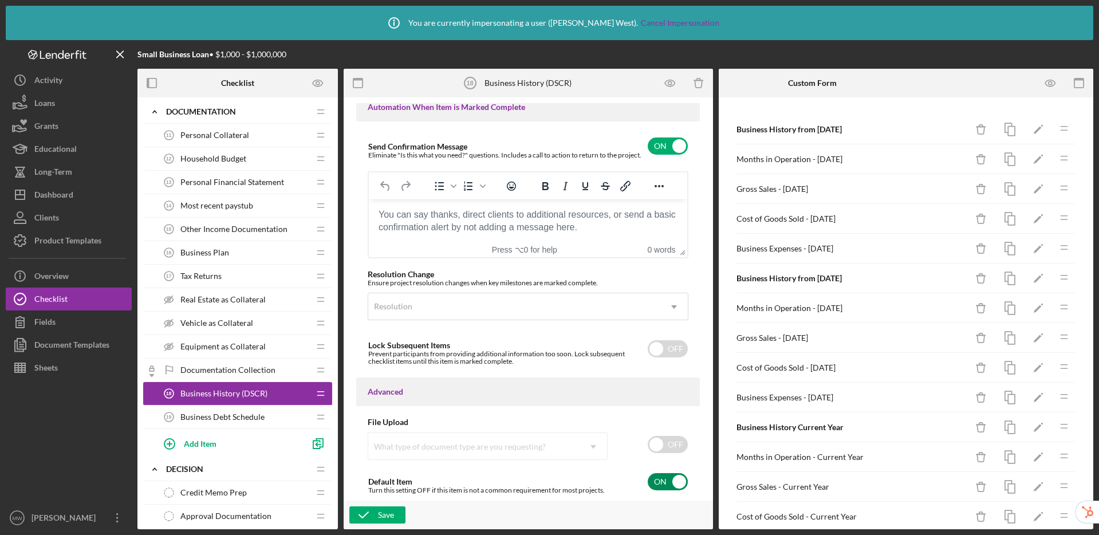
click at [659, 485] on input "checkbox" at bounding box center [668, 481] width 40 height 17
checkbox input "false"
click at [376, 514] on icon "button" at bounding box center [363, 515] width 29 height 29
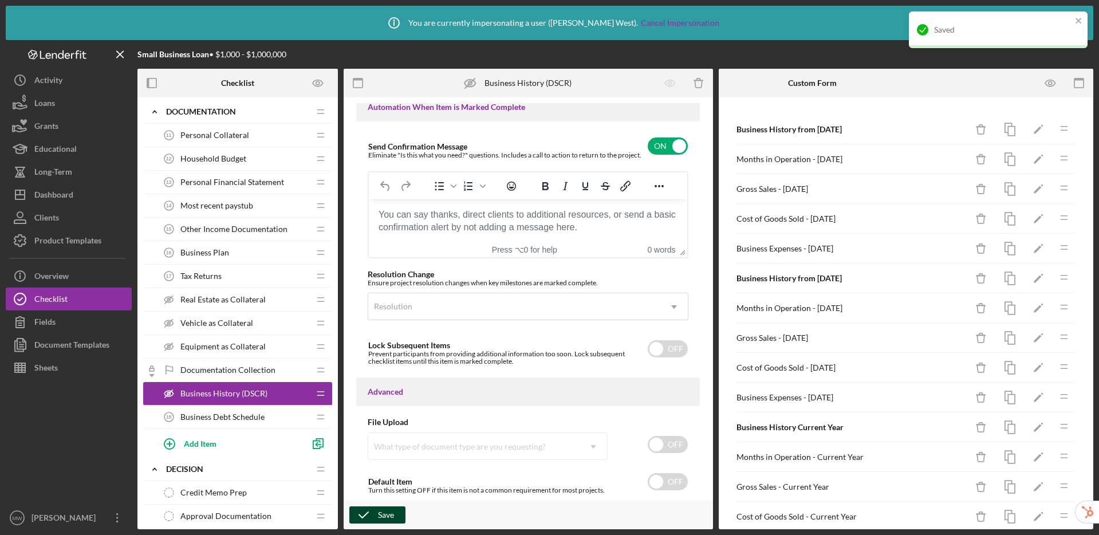
click at [207, 412] on span "Business Debt Schedule" at bounding box center [222, 416] width 84 height 9
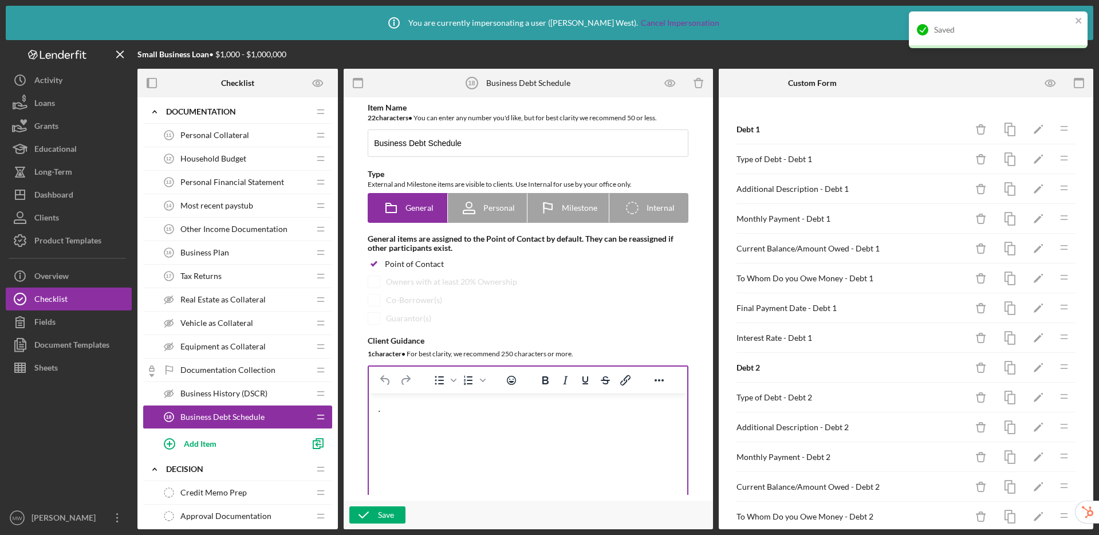
scroll to position [667, 0]
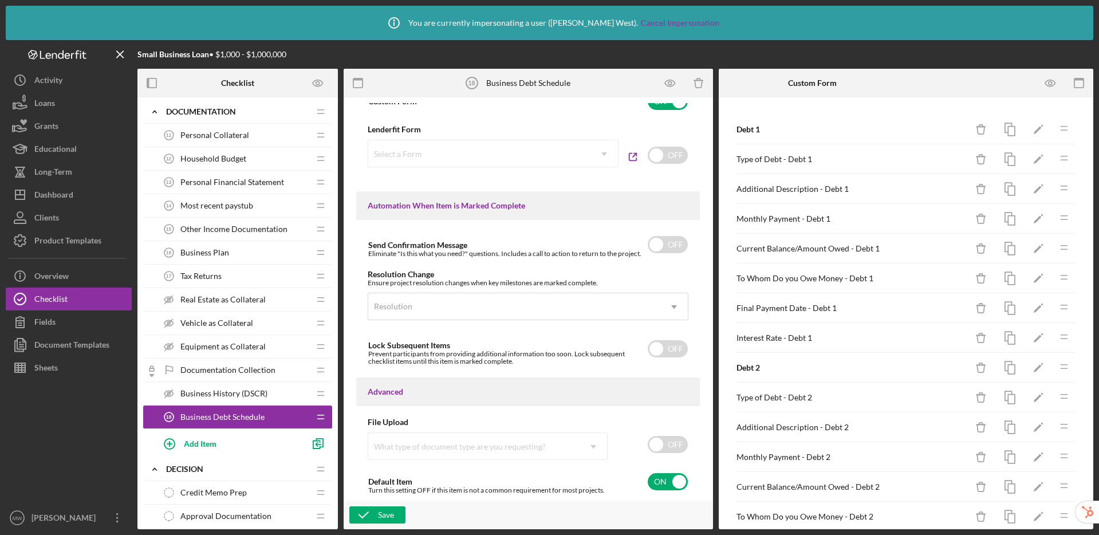
drag, startPoint x: 664, startPoint y: 480, endPoint x: 578, endPoint y: 497, distance: 86.8
click at [664, 480] on input "checkbox" at bounding box center [668, 481] width 40 height 17
checkbox input "false"
click at [378, 515] on div "Save" at bounding box center [386, 514] width 16 height 17
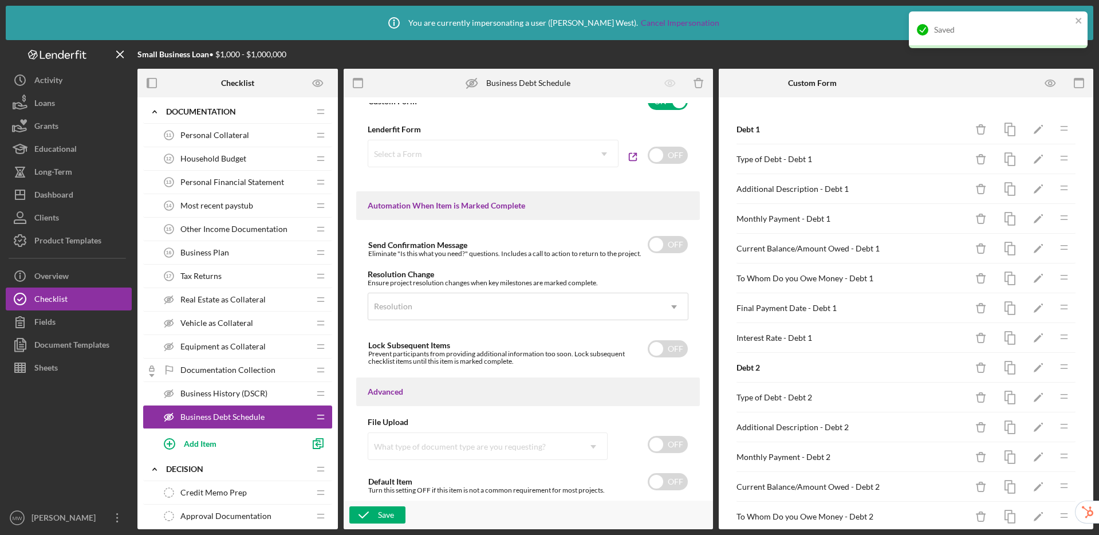
click at [262, 392] on span "Business History (DSCR)" at bounding box center [223, 393] width 87 height 9
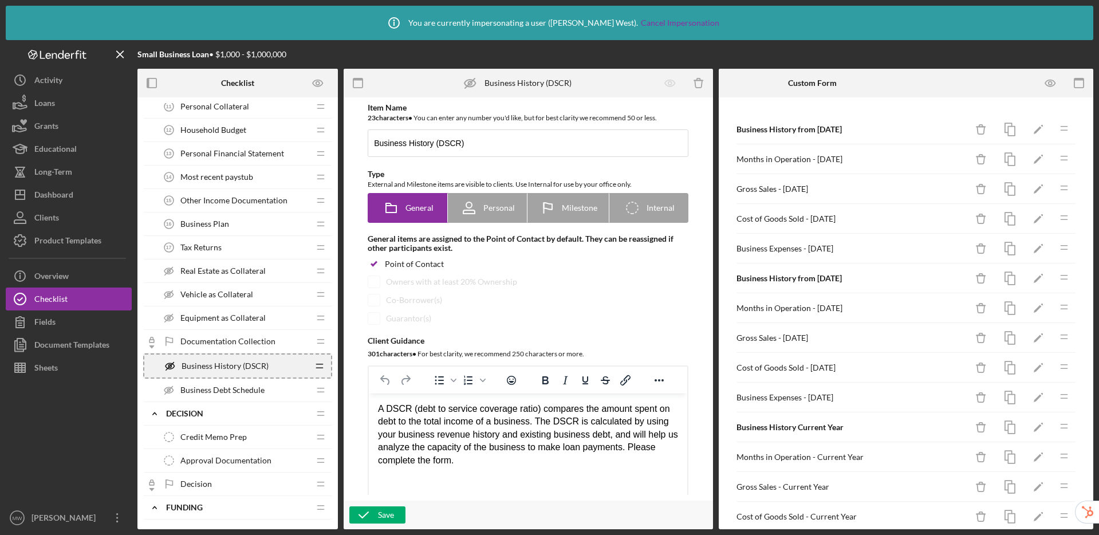
scroll to position [402, 0]
